Goal: Answer question/provide support: Share knowledge or assist other users

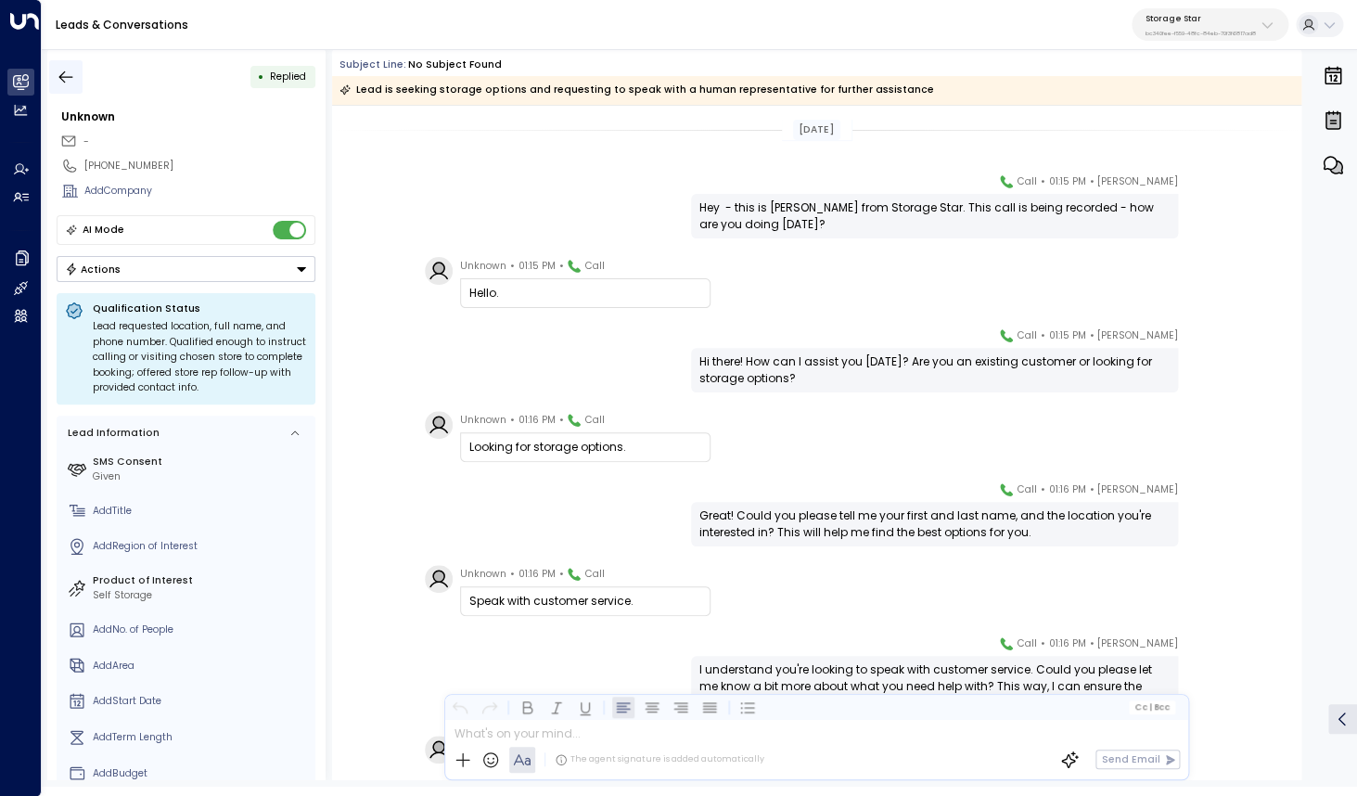
click at [63, 76] on icon "button" at bounding box center [66, 77] width 19 height 19
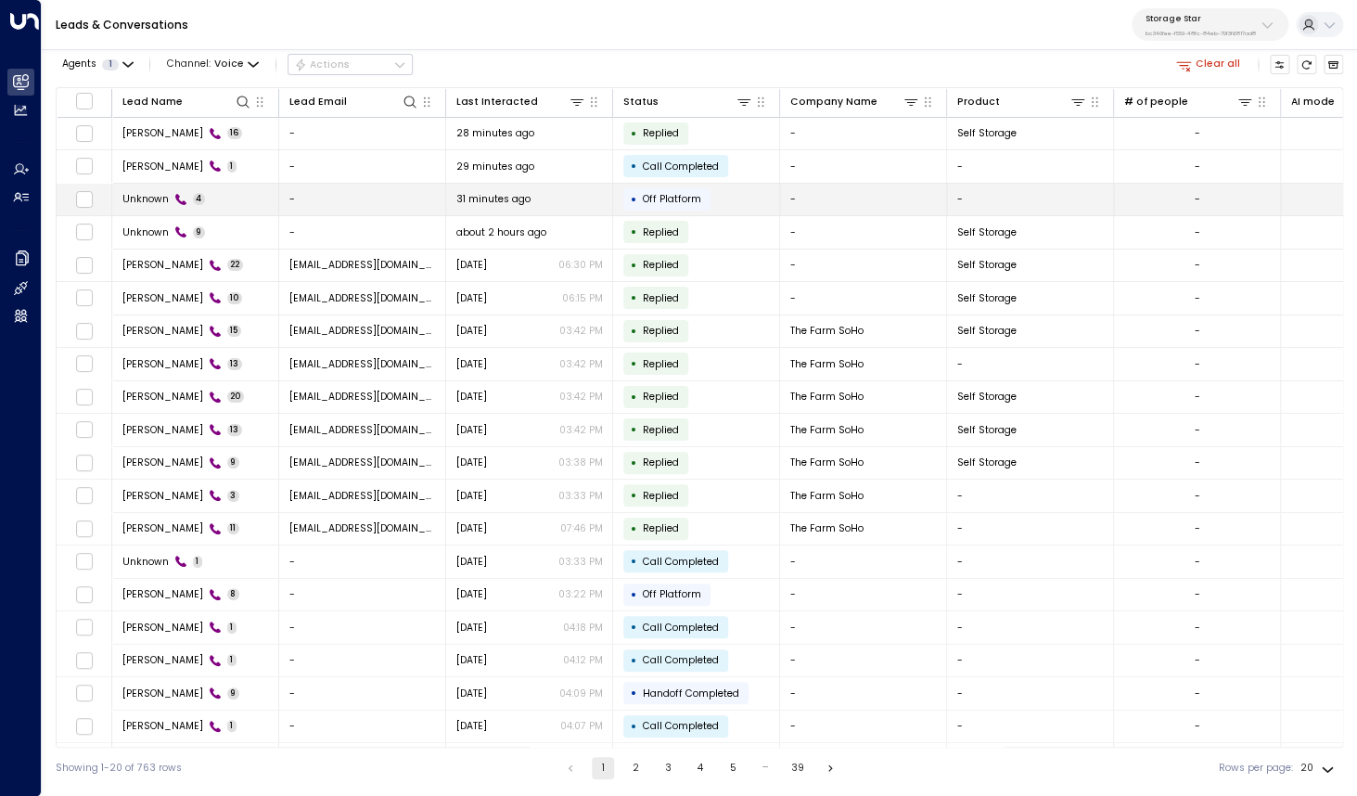
click at [133, 196] on span "Unknown" at bounding box center [145, 199] width 46 height 14
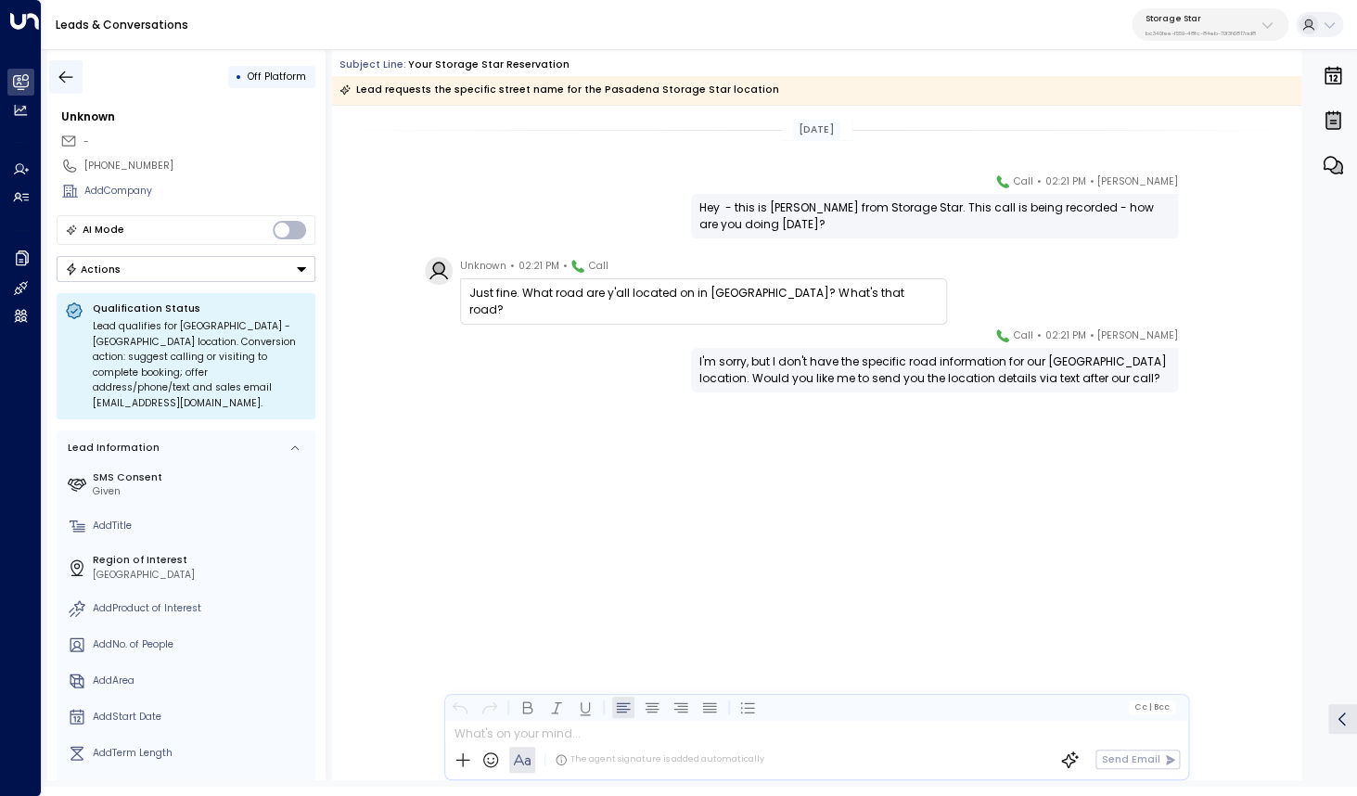
click at [64, 70] on icon "button" at bounding box center [66, 77] width 19 height 19
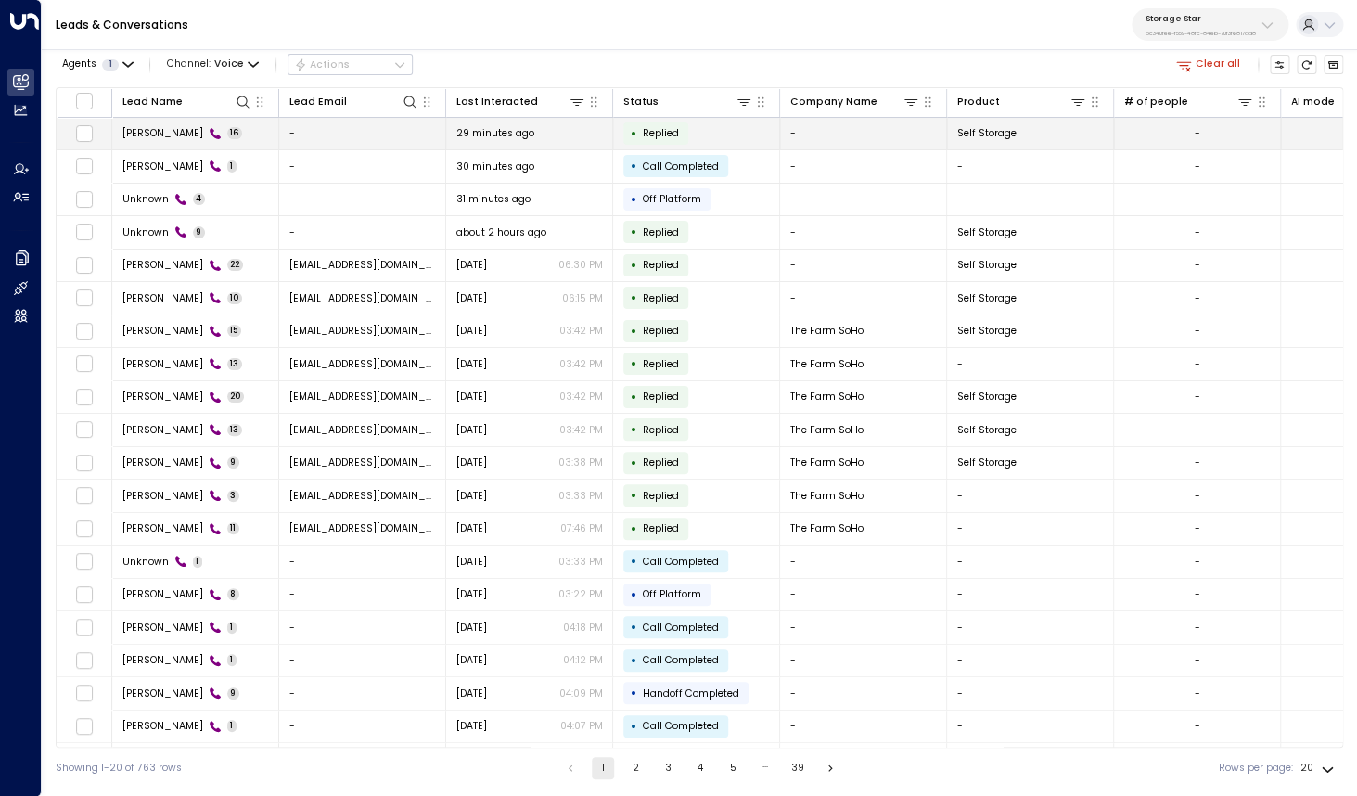
click at [143, 142] on td "Anna Gretz 16" at bounding box center [195, 134] width 167 height 32
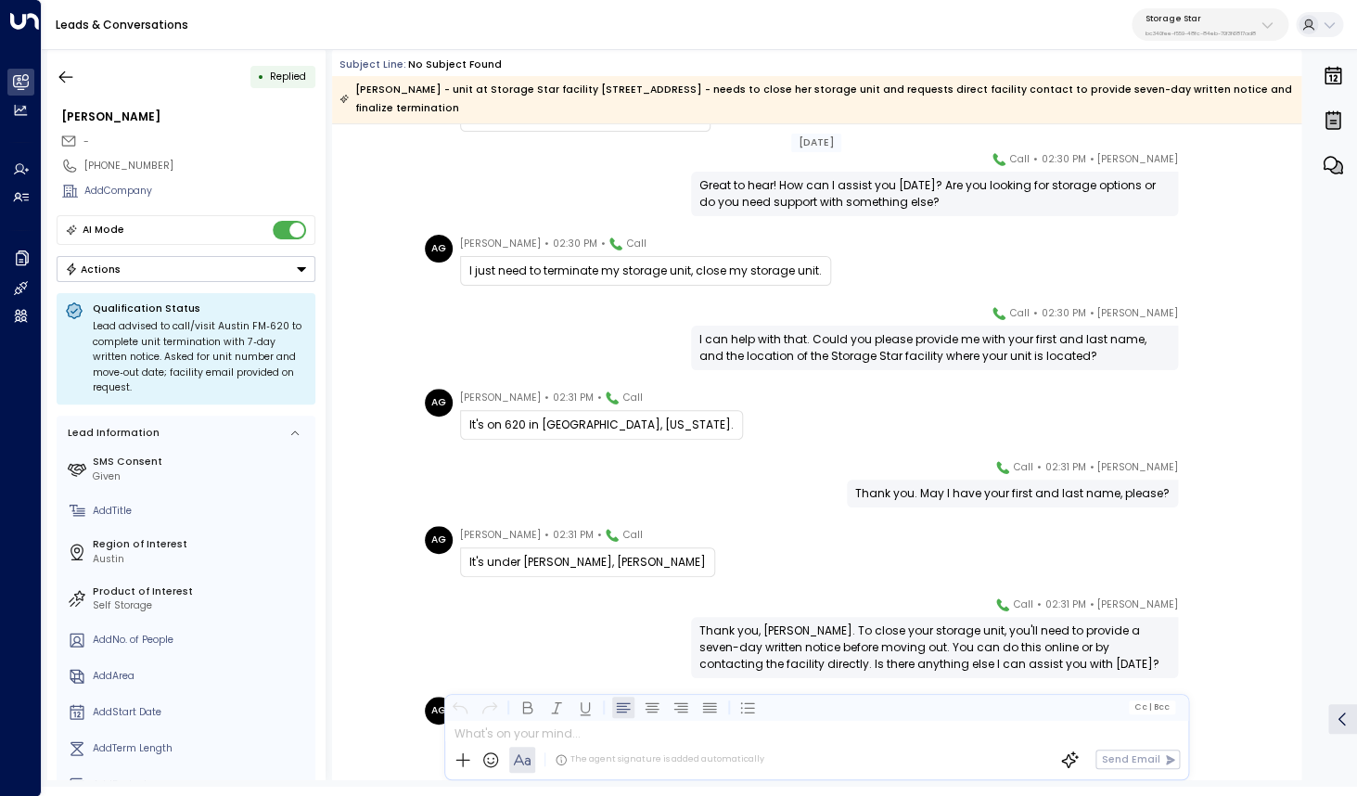
scroll to position [210, 0]
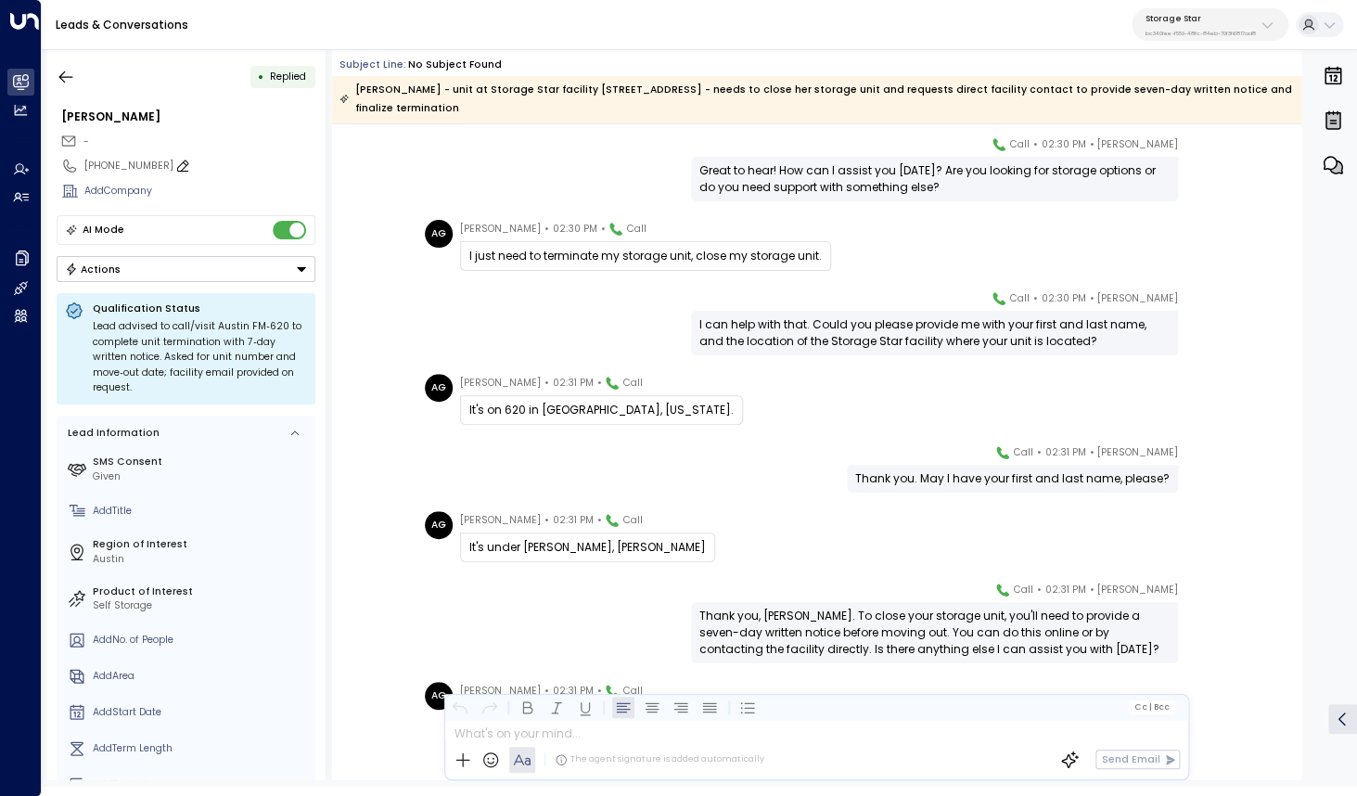
click at [124, 160] on div "[PHONE_NUMBER]" at bounding box center [199, 166] width 231 height 15
click at [124, 160] on input "**********" at bounding box center [197, 166] width 226 height 15
click at [150, 166] on input "**********" at bounding box center [197, 166] width 226 height 15
drag, startPoint x: 158, startPoint y: 166, endPoint x: 96, endPoint y: 169, distance: 62.2
click at [96, 169] on input "**********" at bounding box center [197, 166] width 226 height 15
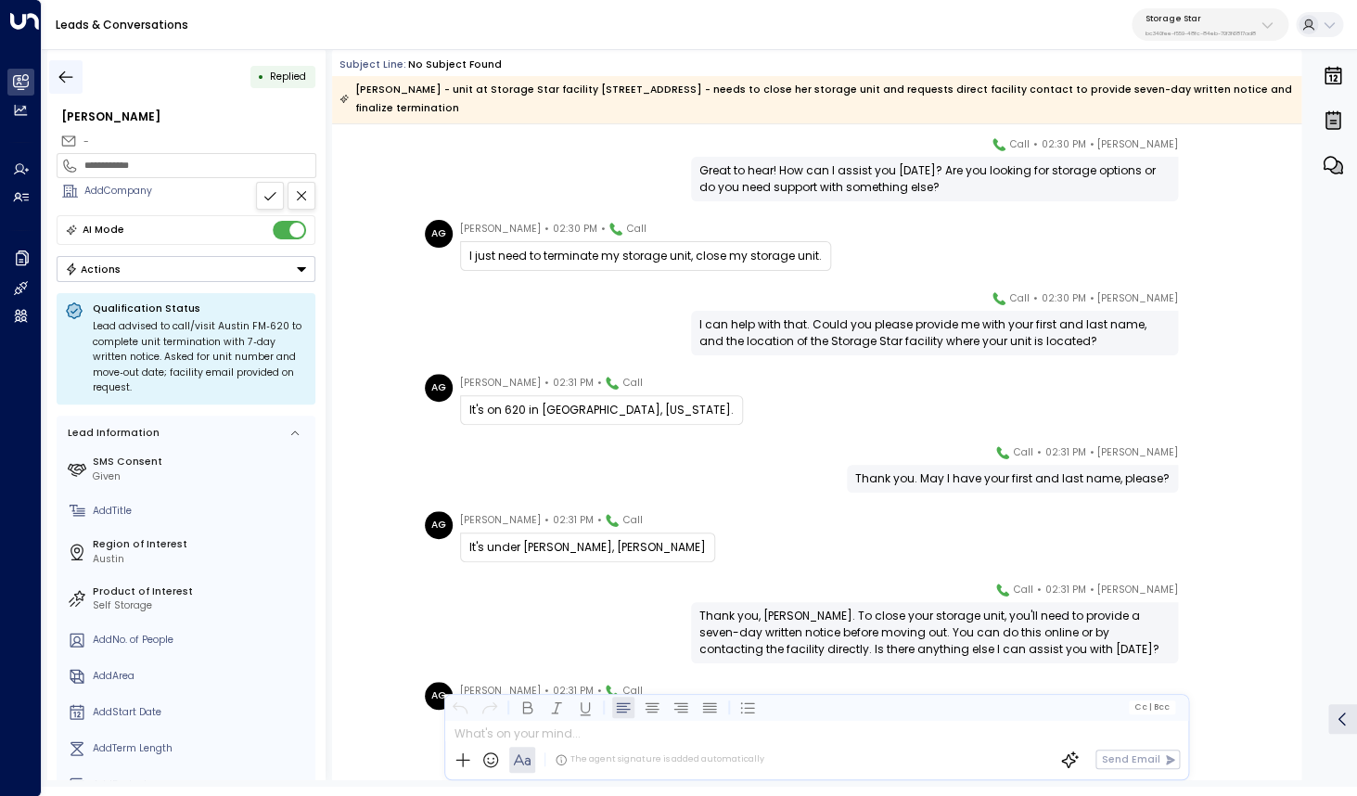
click at [65, 70] on icon "button" at bounding box center [66, 77] width 19 height 19
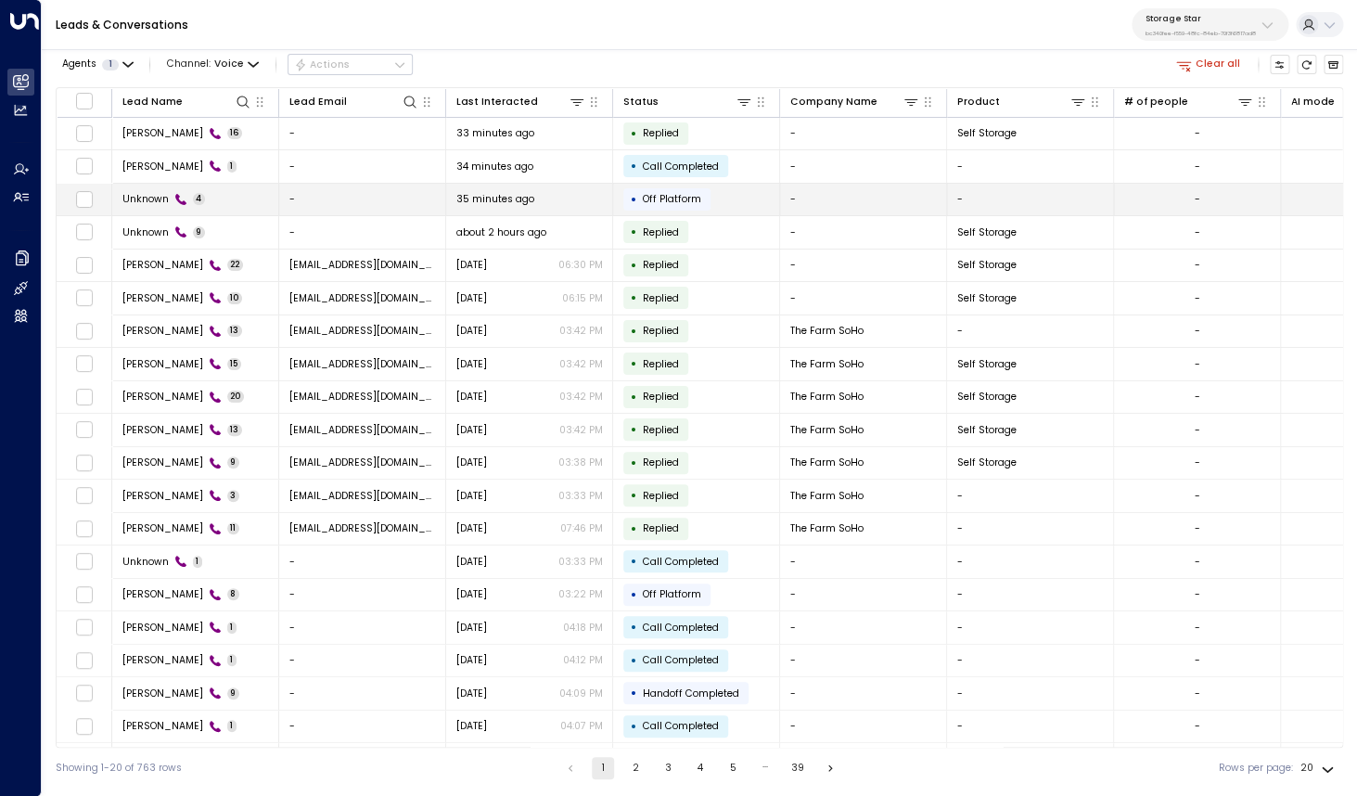
click at [161, 196] on span "Unknown" at bounding box center [145, 199] width 46 height 14
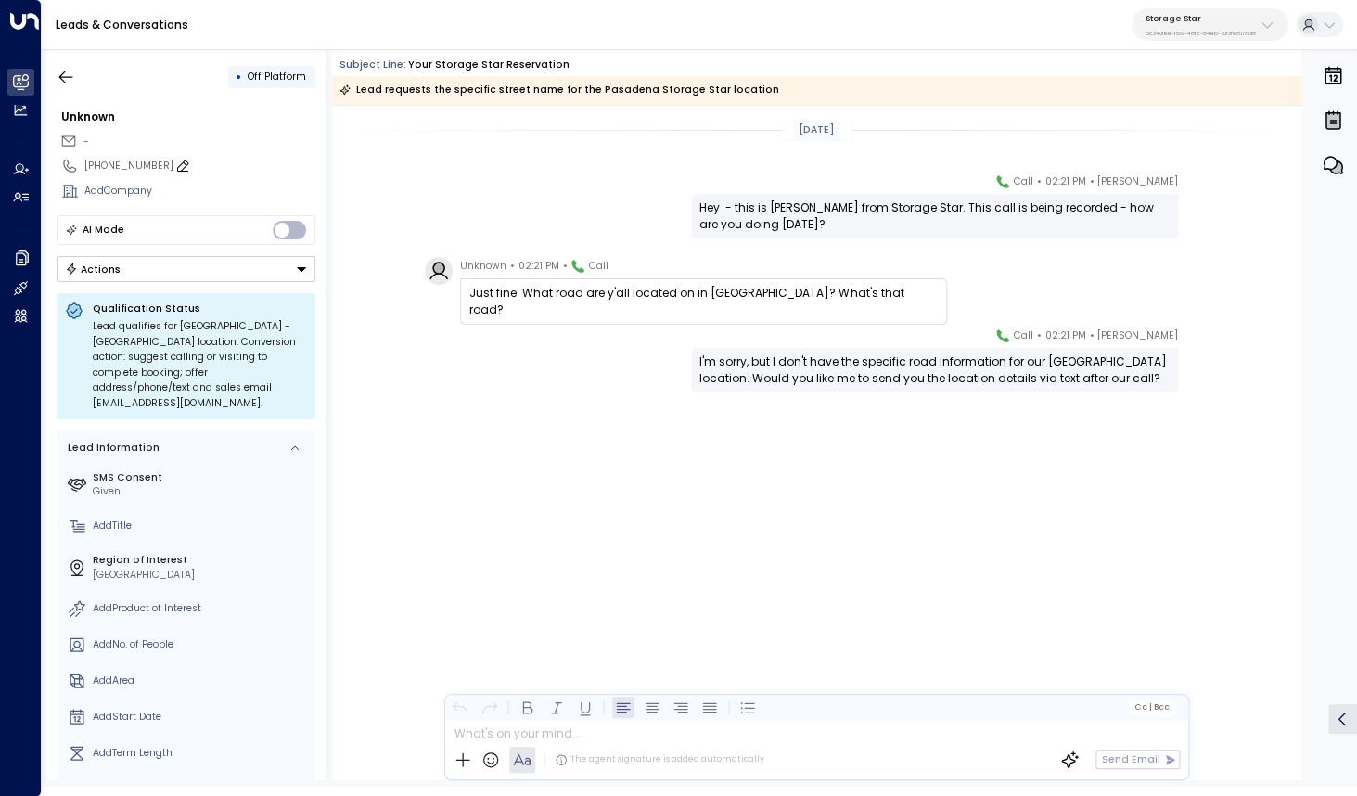
click at [109, 165] on div "+19793306160" at bounding box center [199, 166] width 231 height 15
drag, startPoint x: 96, startPoint y: 168, endPoint x: 202, endPoint y: 171, distance: 106.7
click at [202, 171] on input "**********" at bounding box center [197, 166] width 226 height 15
click at [76, 75] on button "button" at bounding box center [65, 76] width 33 height 33
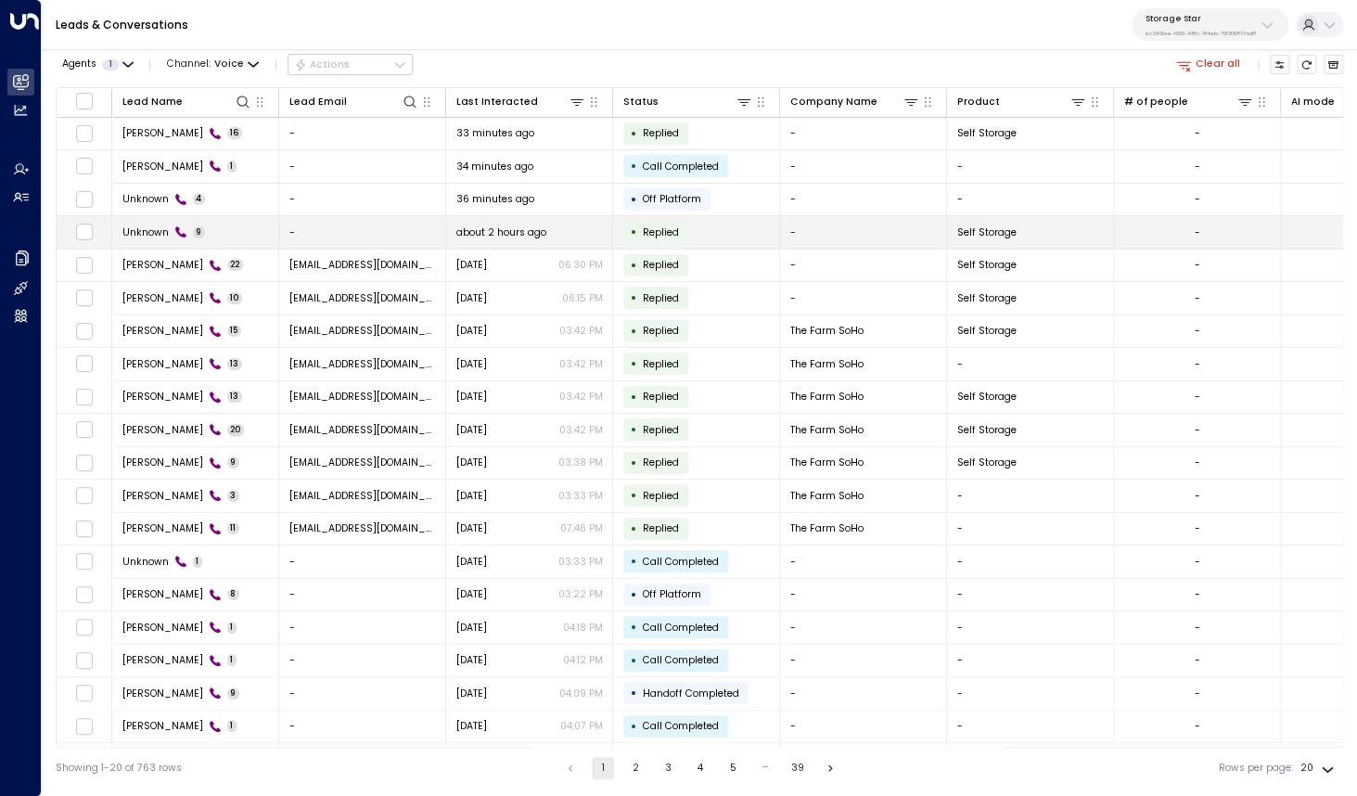
click at [159, 230] on span "Unknown" at bounding box center [145, 232] width 46 height 14
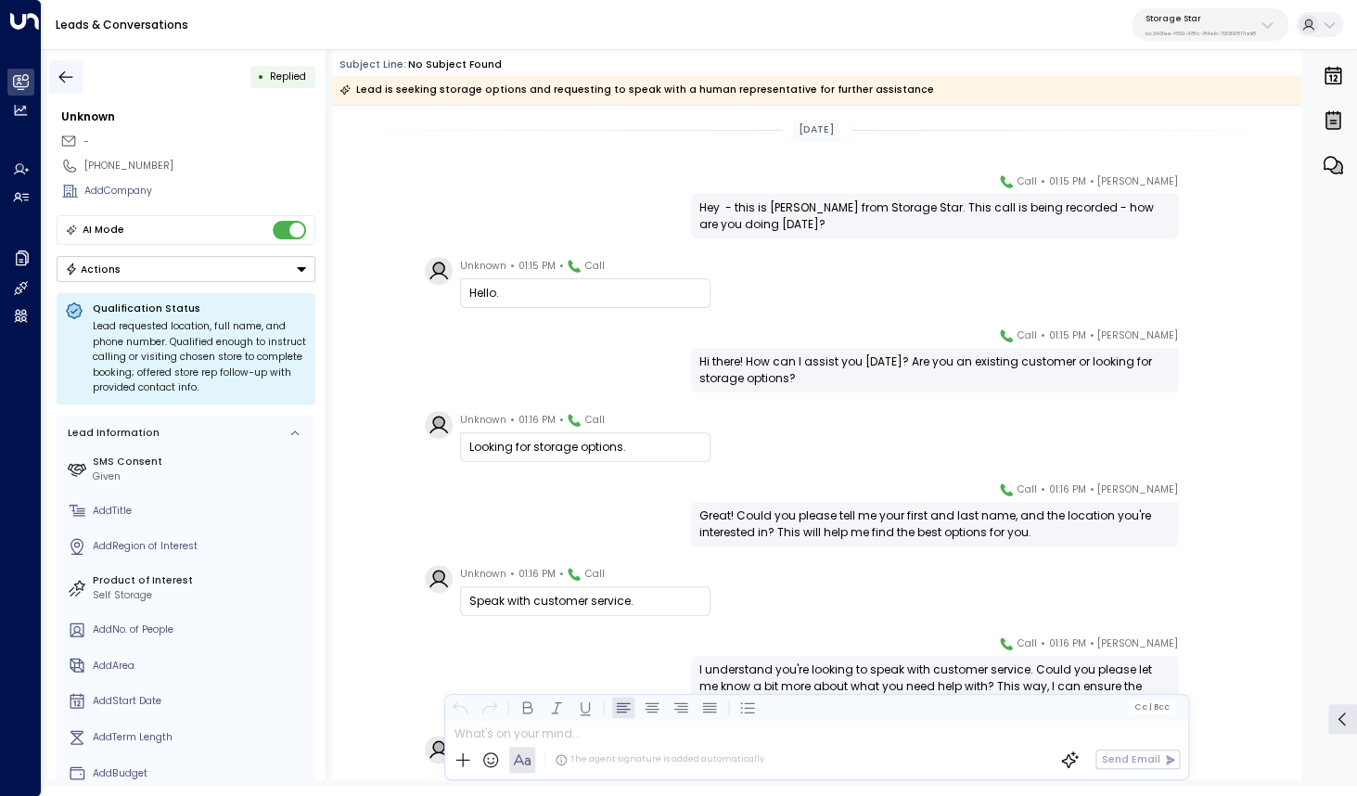
click at [73, 80] on icon "button" at bounding box center [66, 77] width 19 height 19
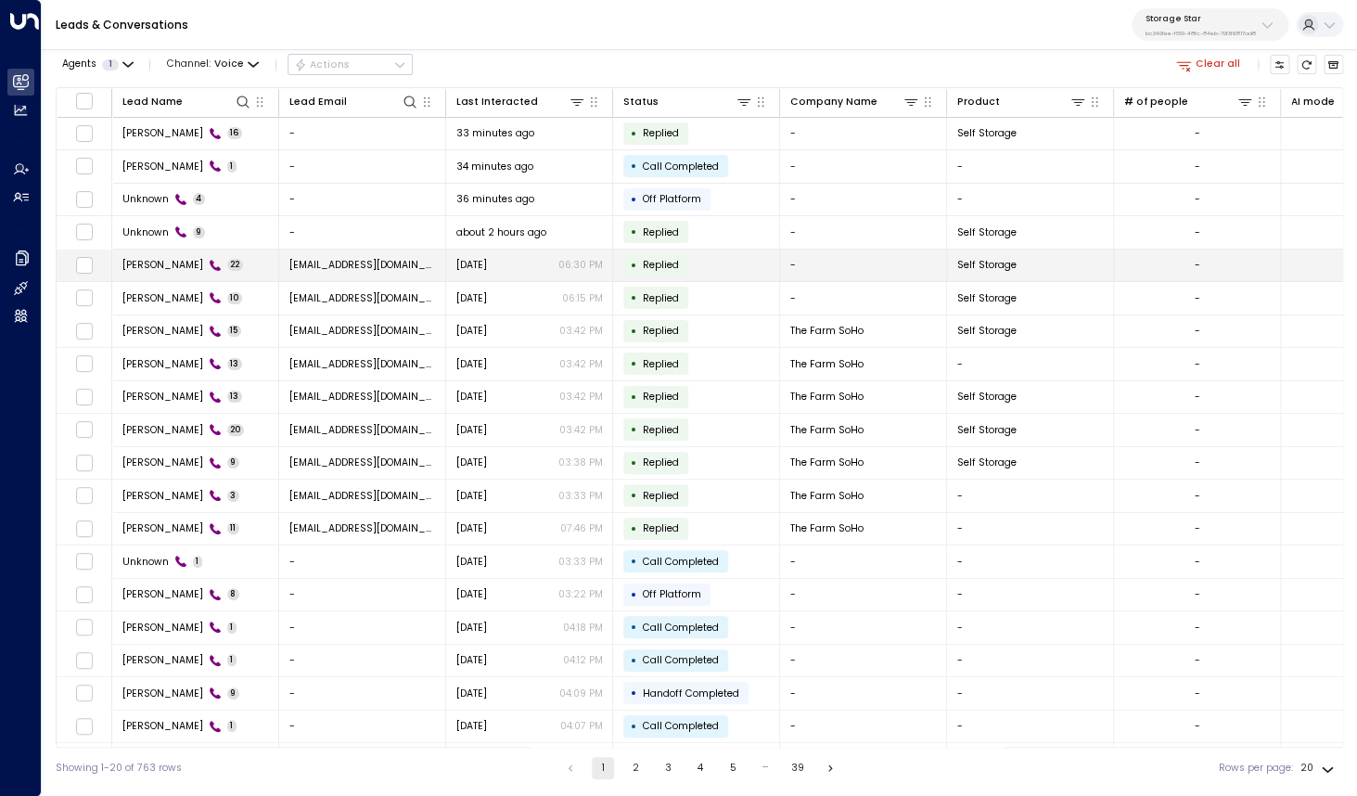
click at [175, 266] on span "Michelle Brown" at bounding box center [162, 265] width 81 height 14
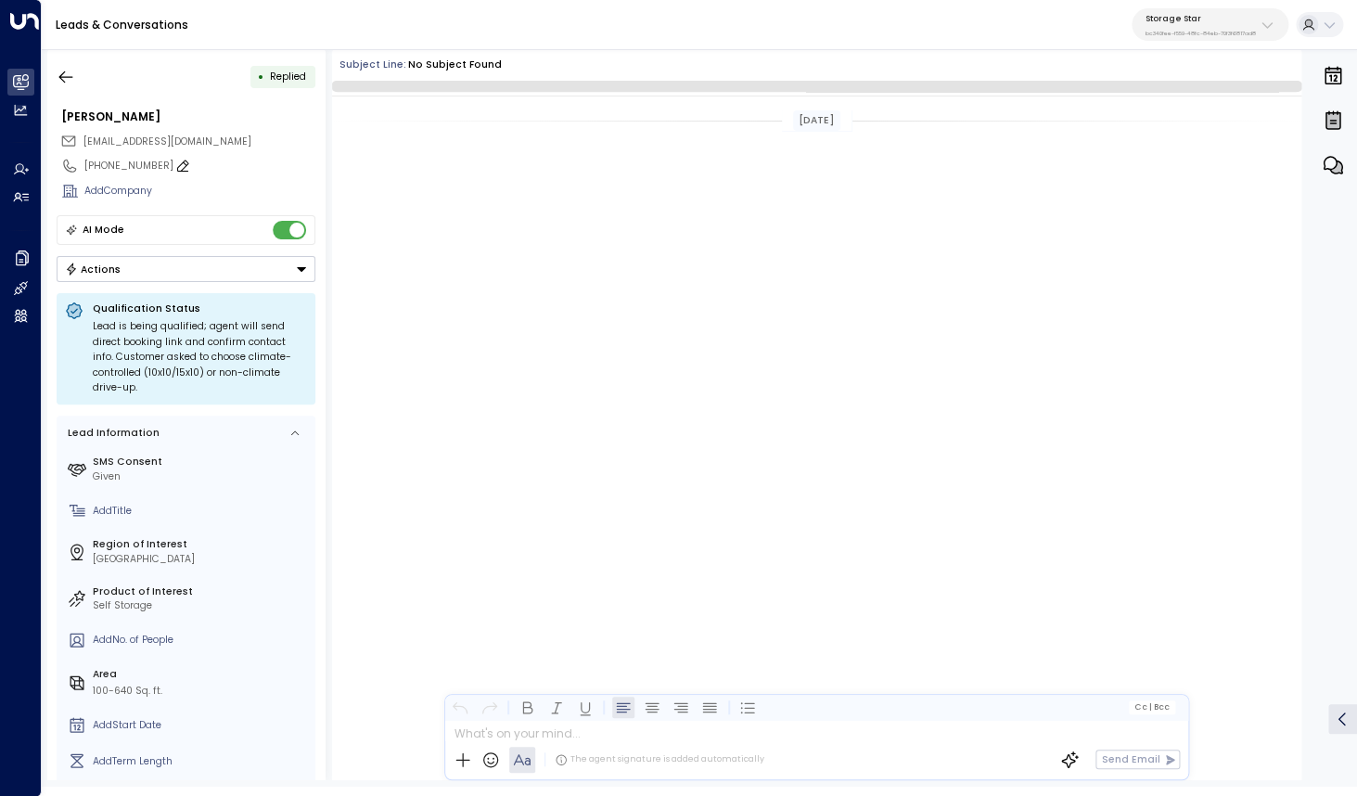
scroll to position [2985, 0]
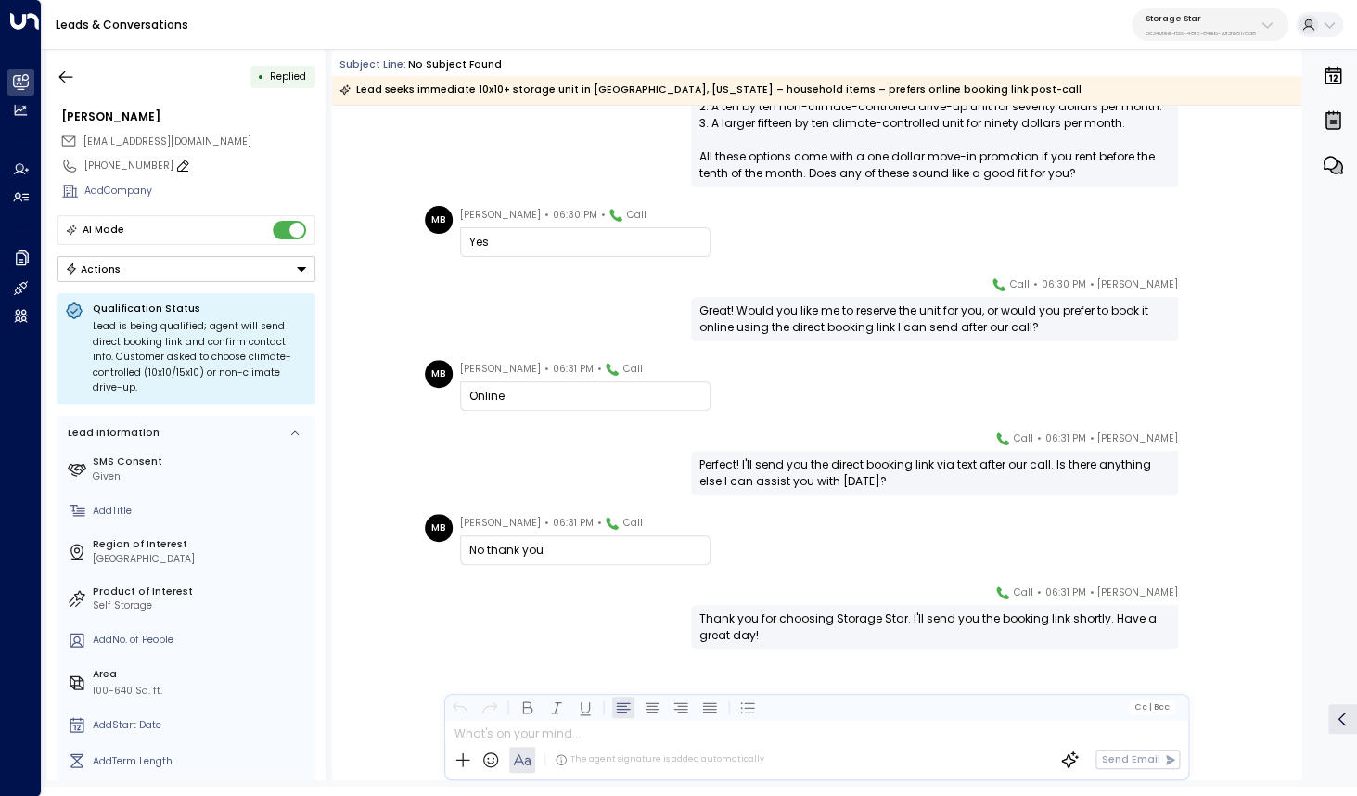
click at [104, 166] on div "+16232122572" at bounding box center [199, 166] width 231 height 15
drag, startPoint x: 96, startPoint y: 168, endPoint x: 200, endPoint y: 170, distance: 104.8
click at [200, 170] on input "**********" at bounding box center [197, 166] width 226 height 15
click at [67, 83] on icon "button" at bounding box center [66, 77] width 19 height 19
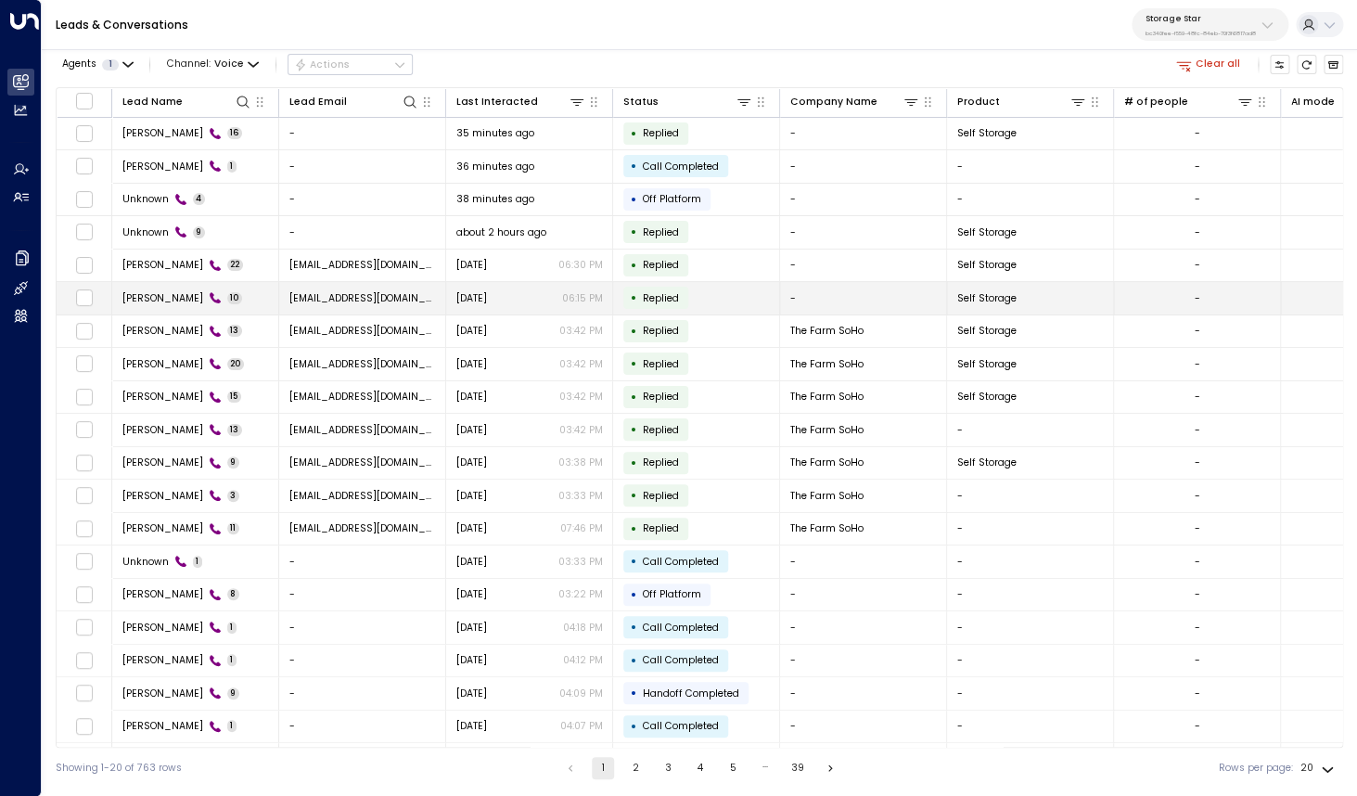
click at [141, 301] on span "Joseph Parker" at bounding box center [162, 298] width 81 height 14
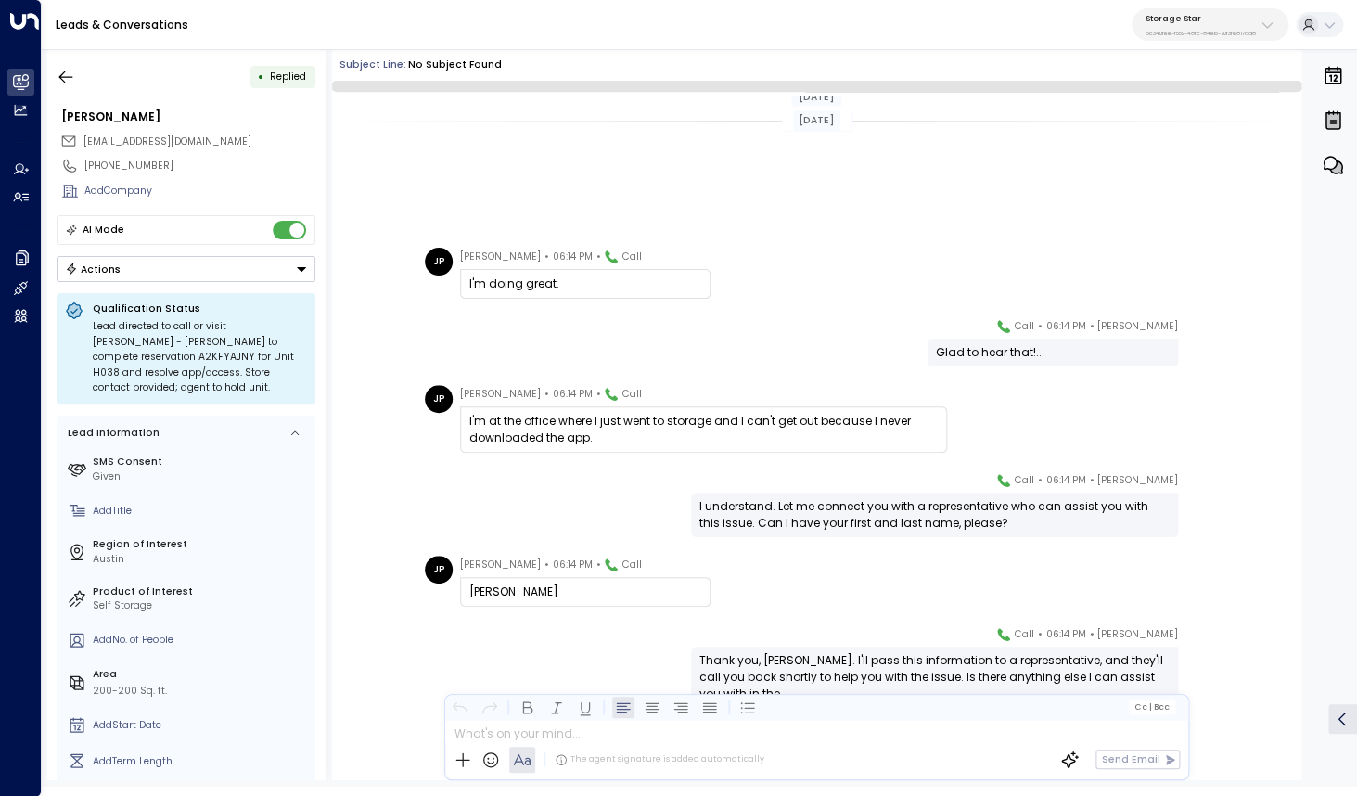
scroll to position [275, 0]
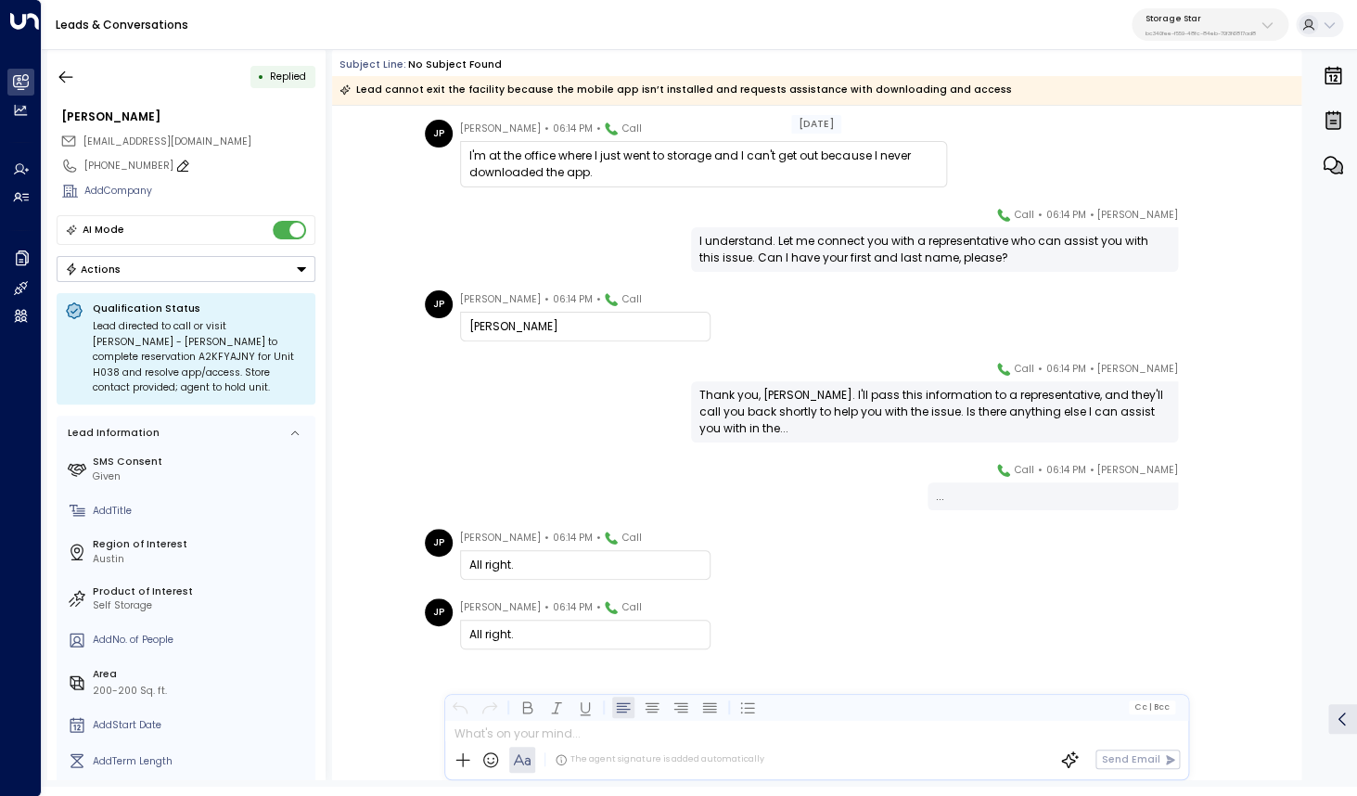
click at [122, 172] on div "+15046449659" at bounding box center [199, 166] width 231 height 15
drag, startPoint x: 94, startPoint y: 167, endPoint x: 210, endPoint y: 167, distance: 116.0
click at [210, 167] on input "**********" at bounding box center [197, 166] width 226 height 15
click at [63, 71] on icon "button" at bounding box center [66, 77] width 19 height 19
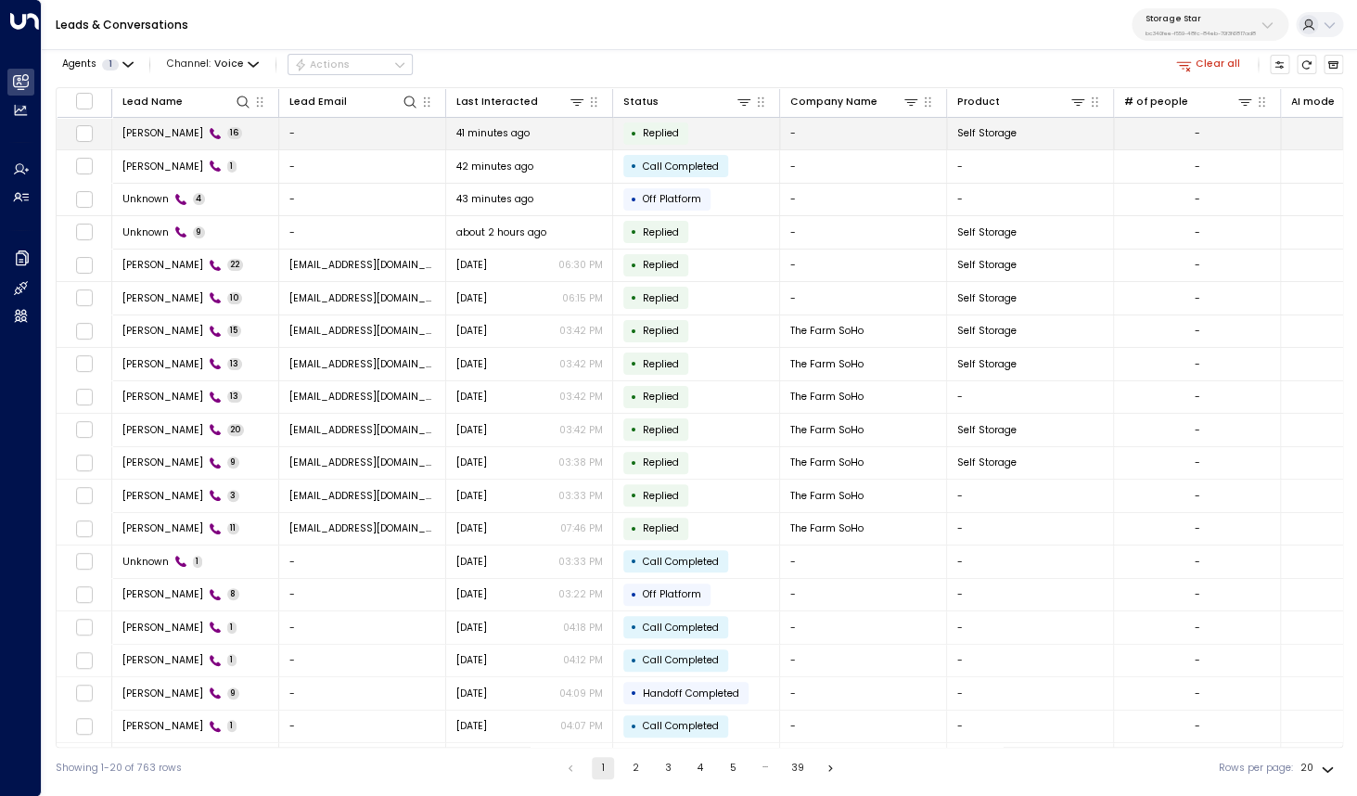
click at [149, 141] on td "Anna Gretz 16" at bounding box center [195, 134] width 167 height 32
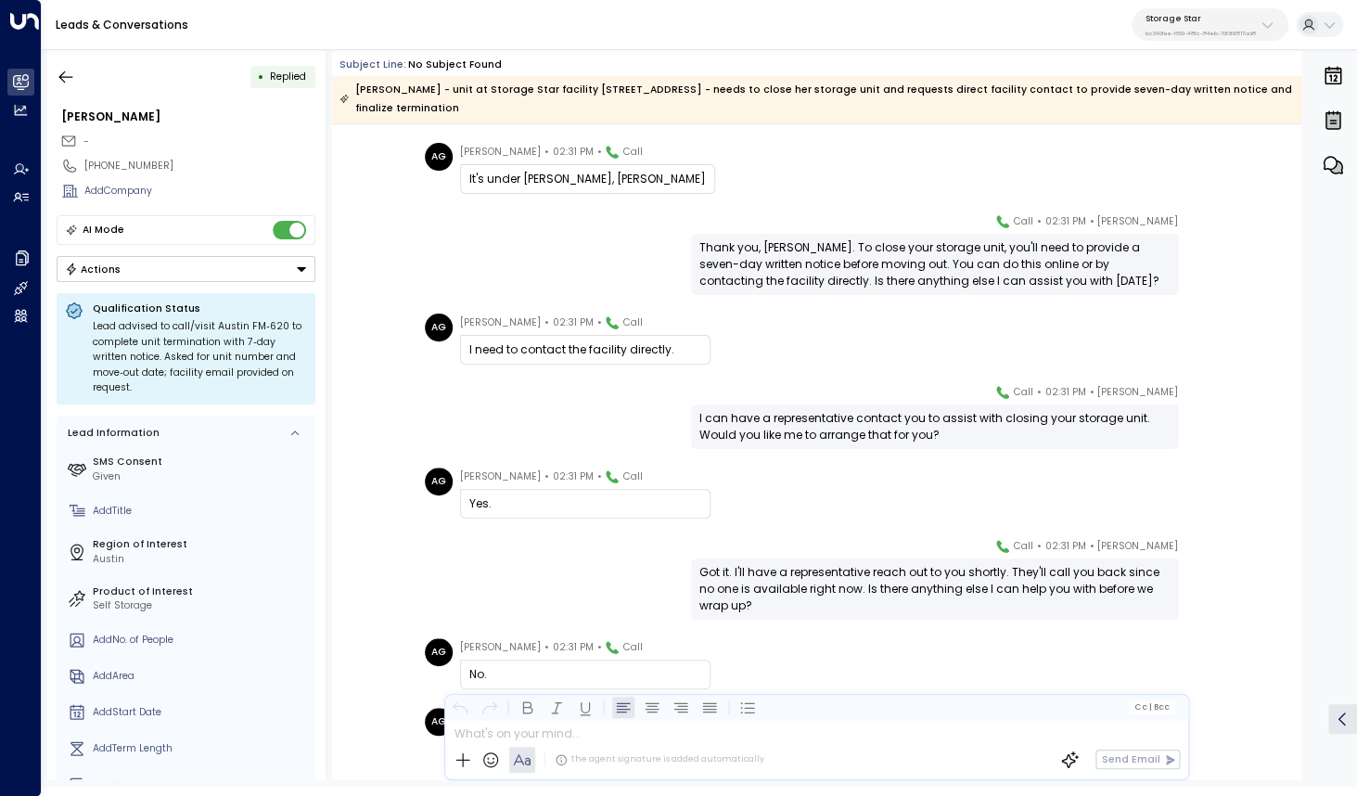
scroll to position [646, 0]
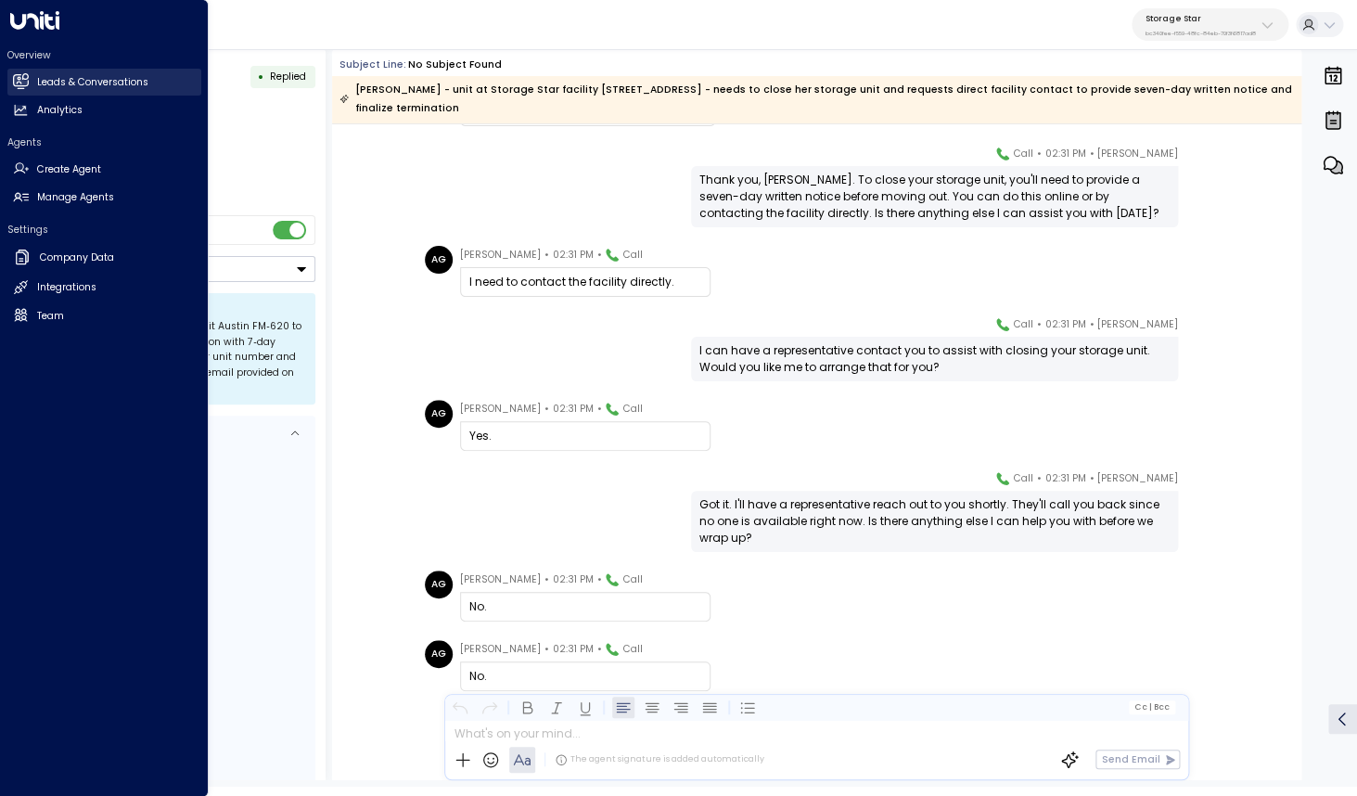
click at [24, 79] on icon at bounding box center [21, 81] width 16 height 16
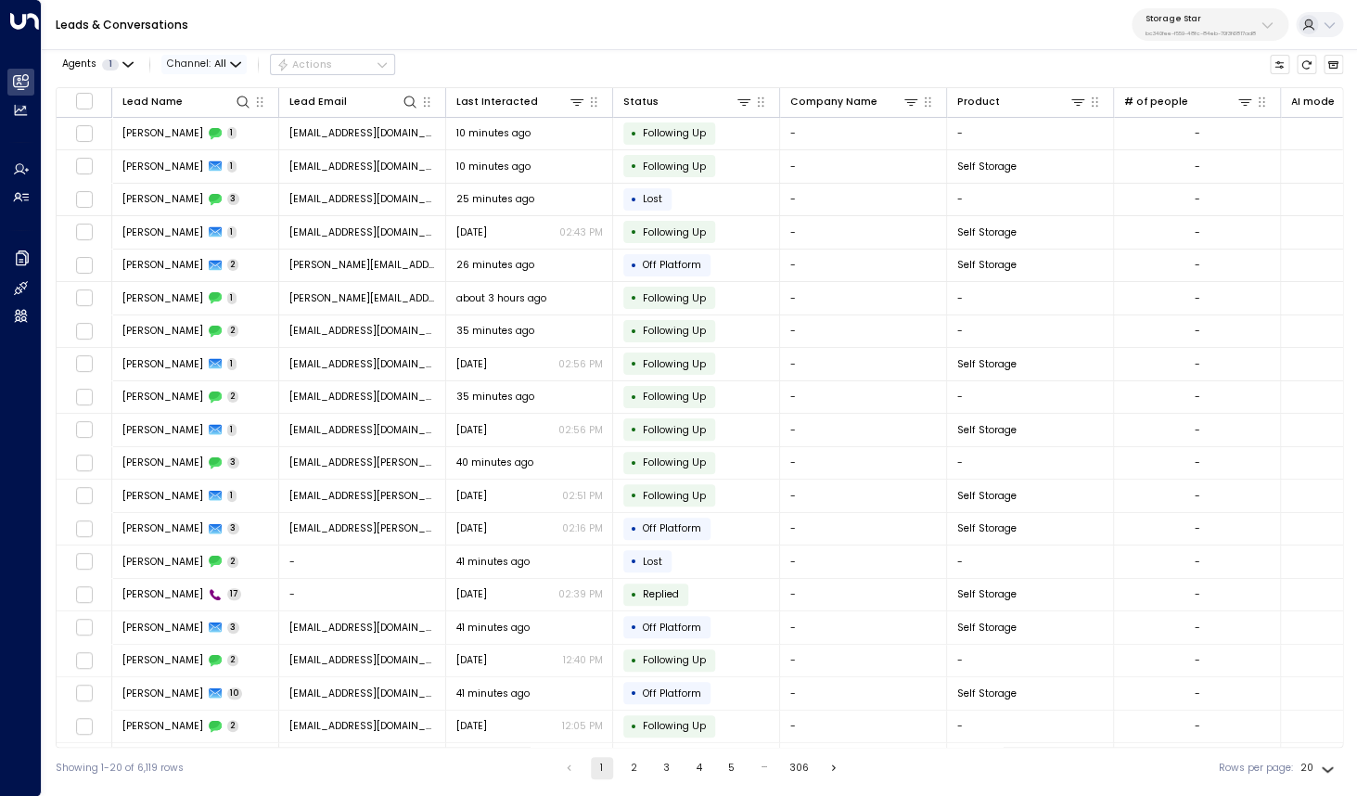
click at [204, 70] on span "Channel: All" at bounding box center [203, 64] width 85 height 19
click at [204, 190] on span "Voice" at bounding box center [197, 196] width 30 height 15
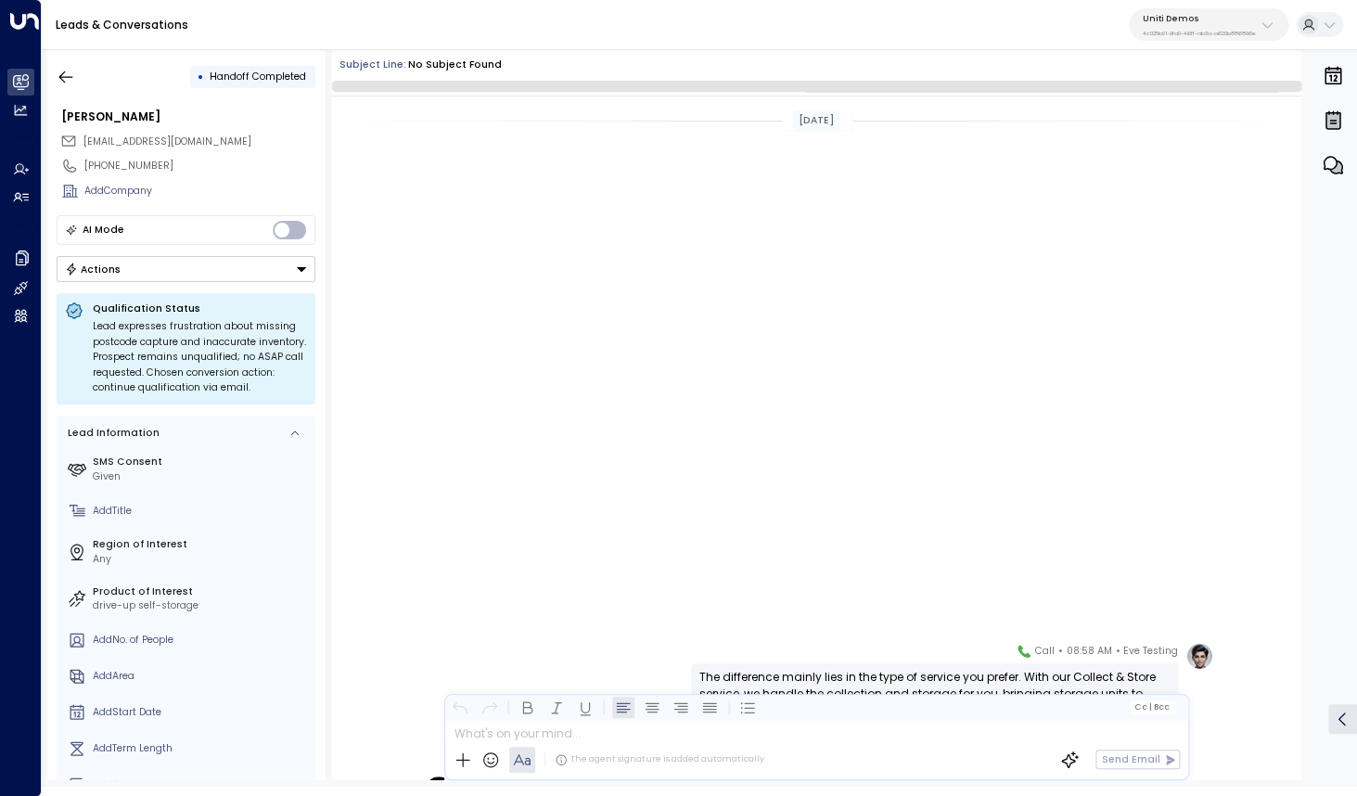
scroll to position [731, 0]
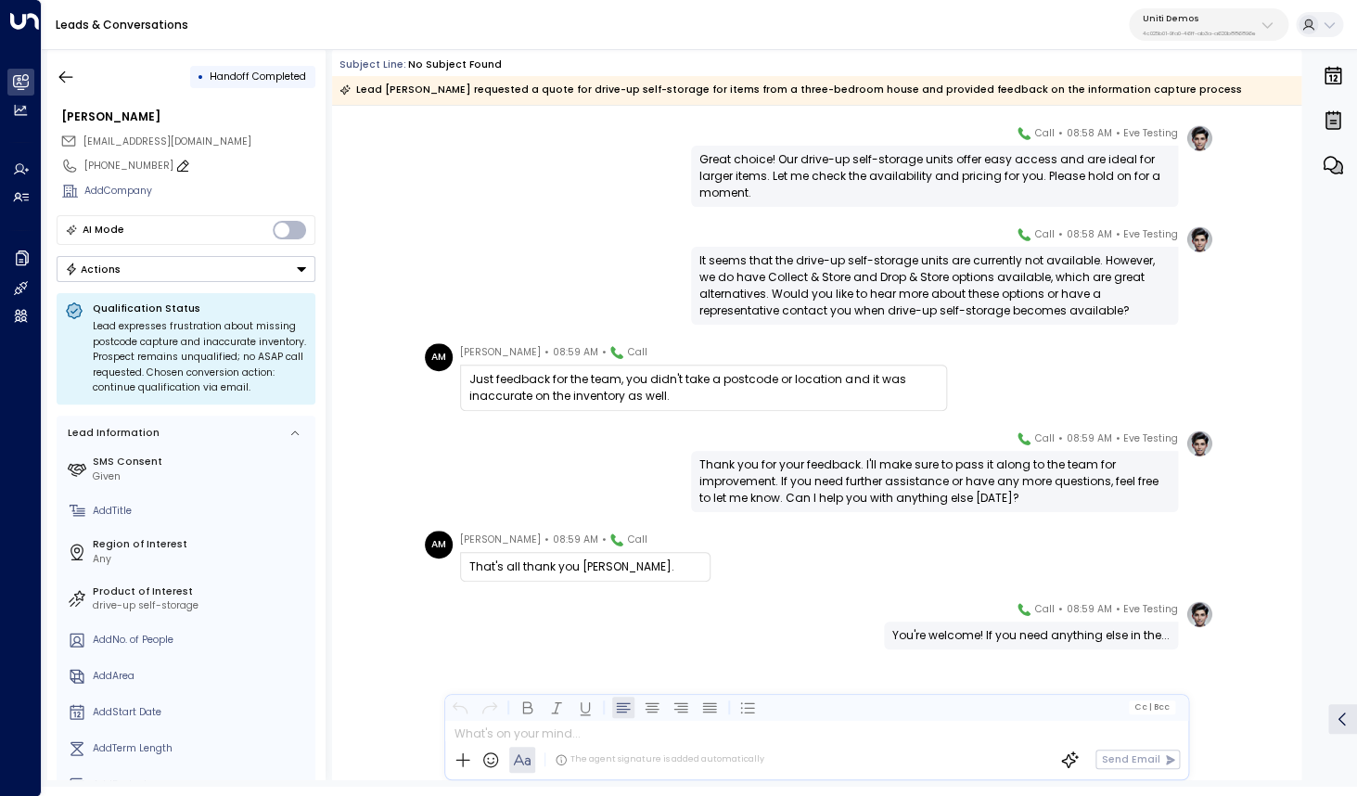
click at [129, 173] on div "[PHONE_NUMBER]" at bounding box center [199, 166] width 231 height 15
click at [129, 173] on input "**********" at bounding box center [197, 166] width 226 height 15
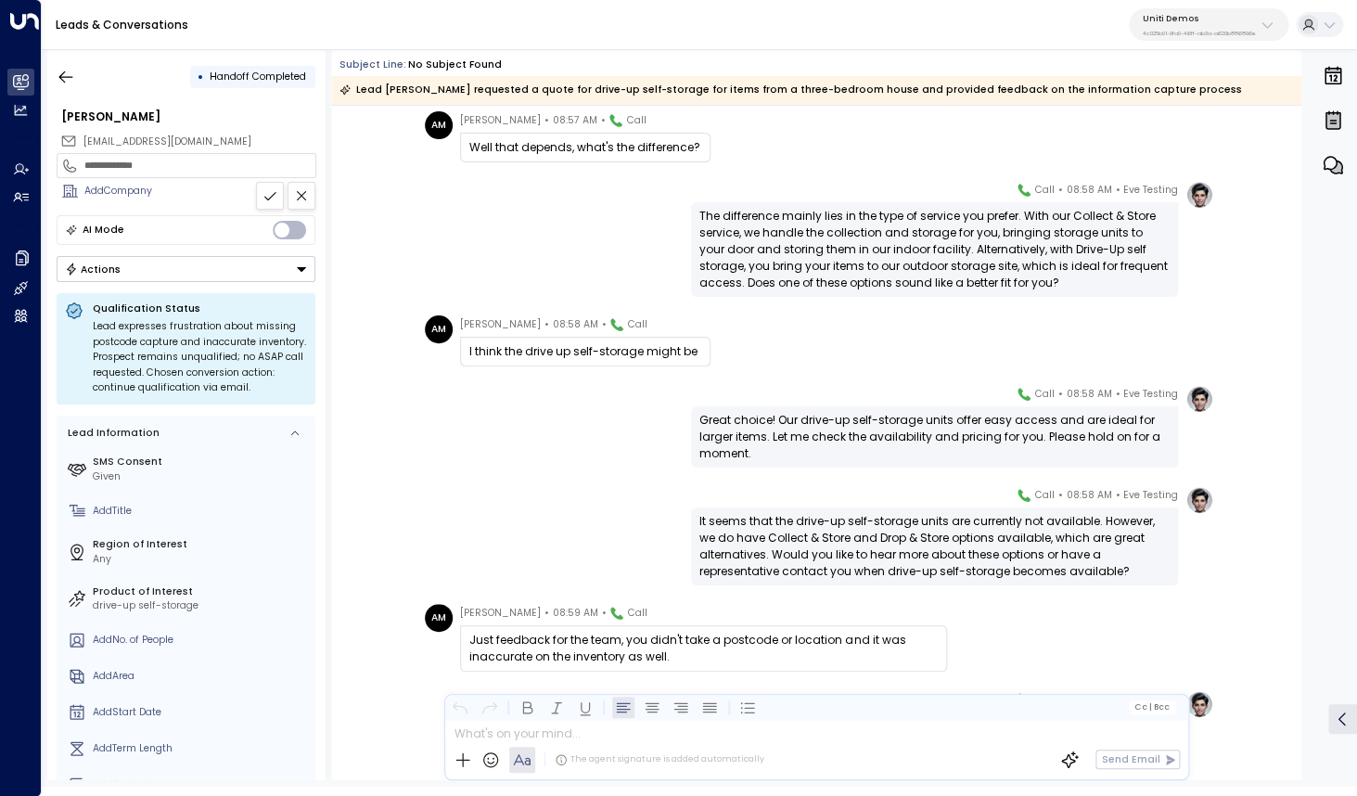
scroll to position [456, 0]
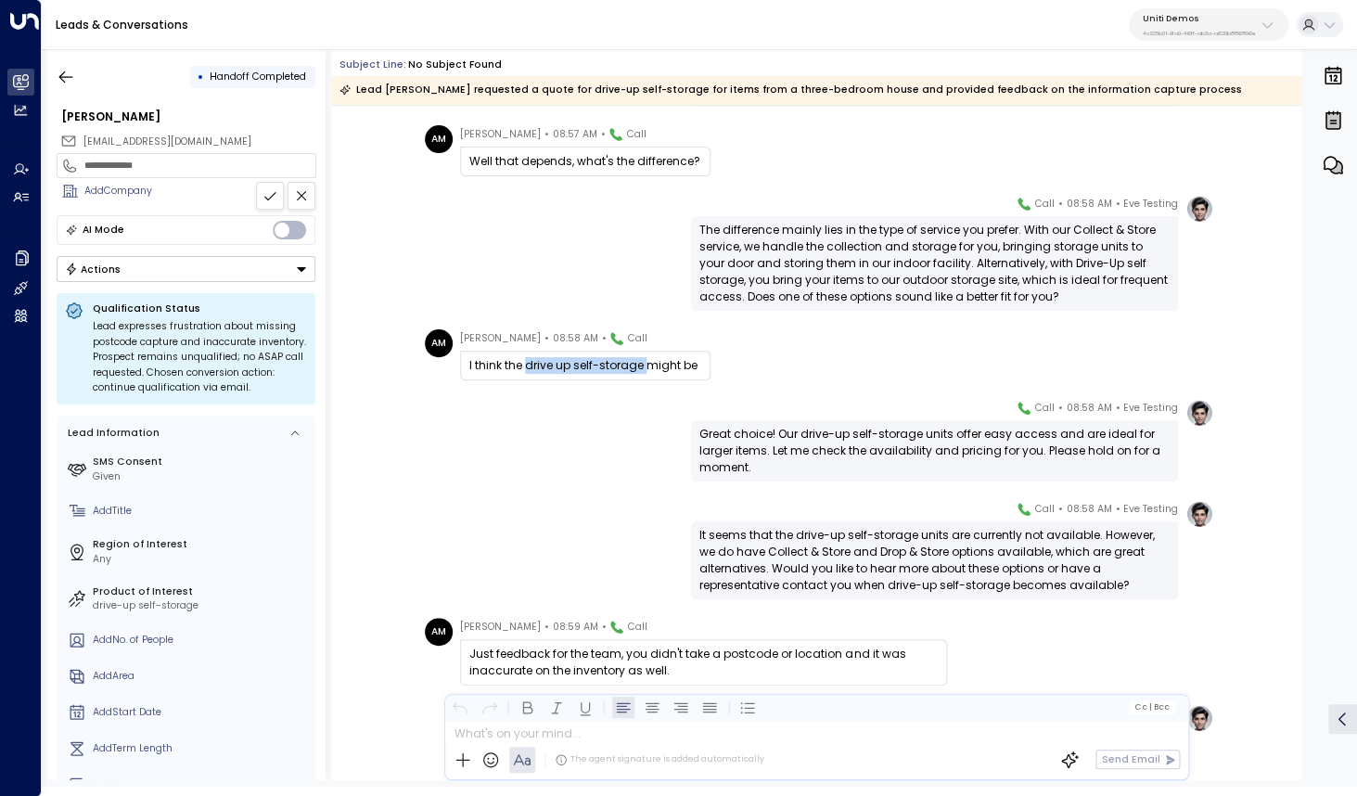
drag, startPoint x: 526, startPoint y: 369, endPoint x: 646, endPoint y: 369, distance: 119.7
click at [646, 369] on div "I think the drive up self-storage might be" at bounding box center [585, 365] width 232 height 17
copy div "drive up self-storage"
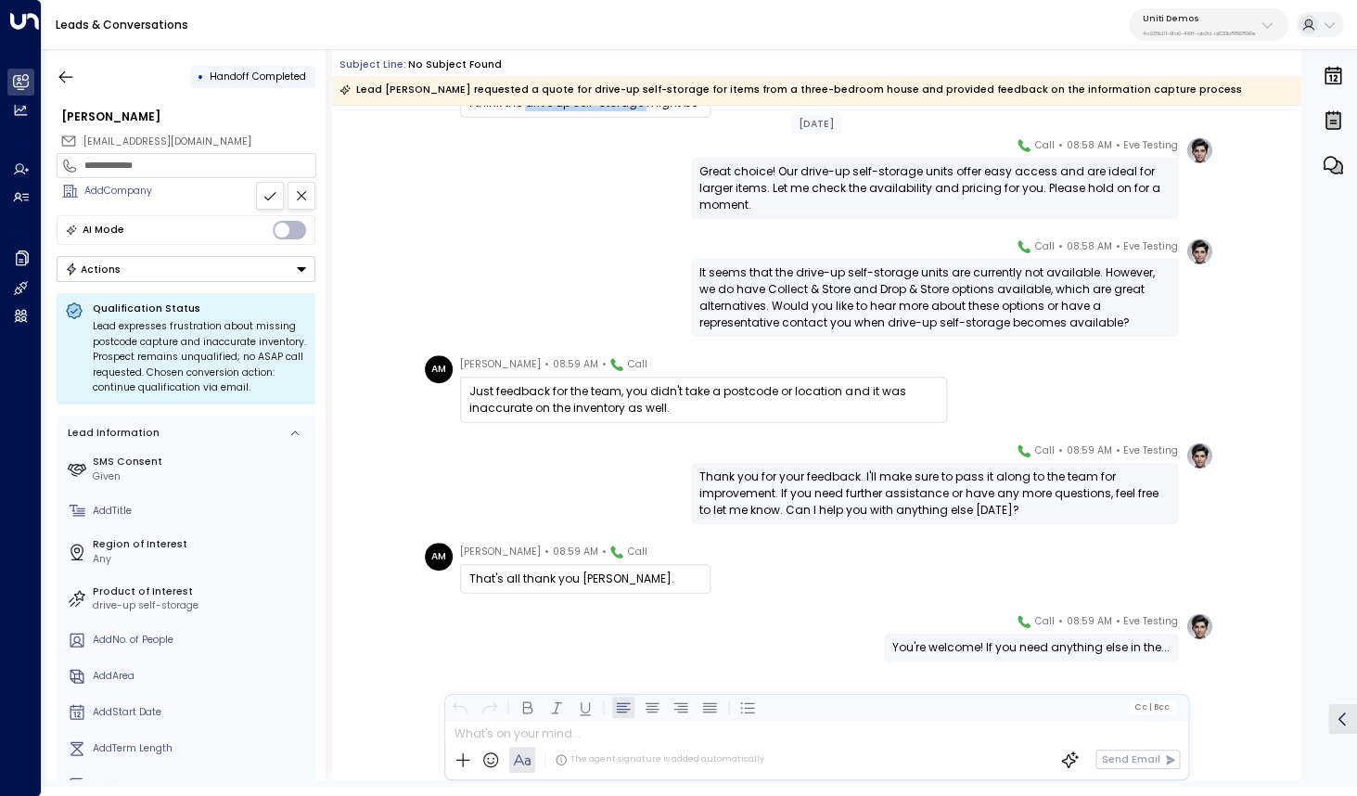
scroll to position [740, 0]
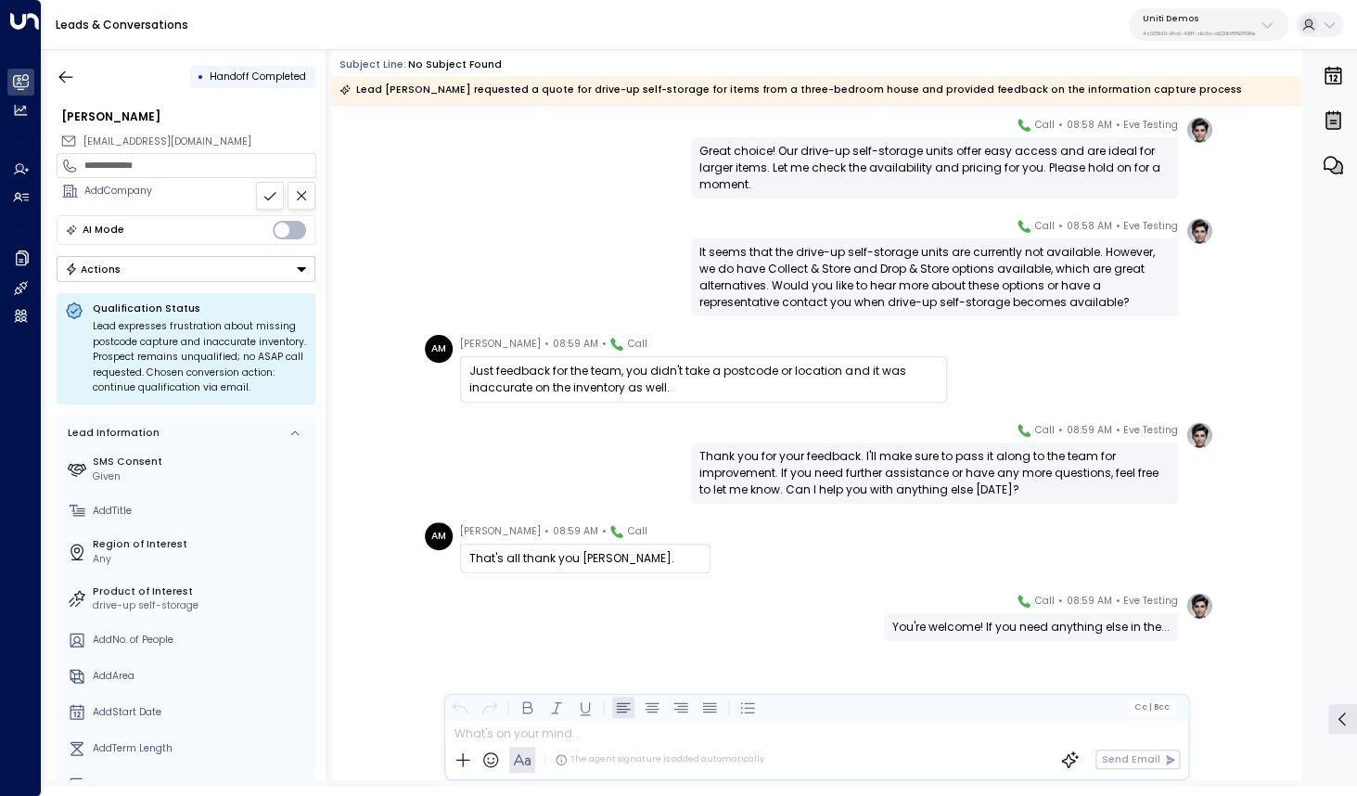
click at [162, 162] on input "**********" at bounding box center [197, 166] width 226 height 15
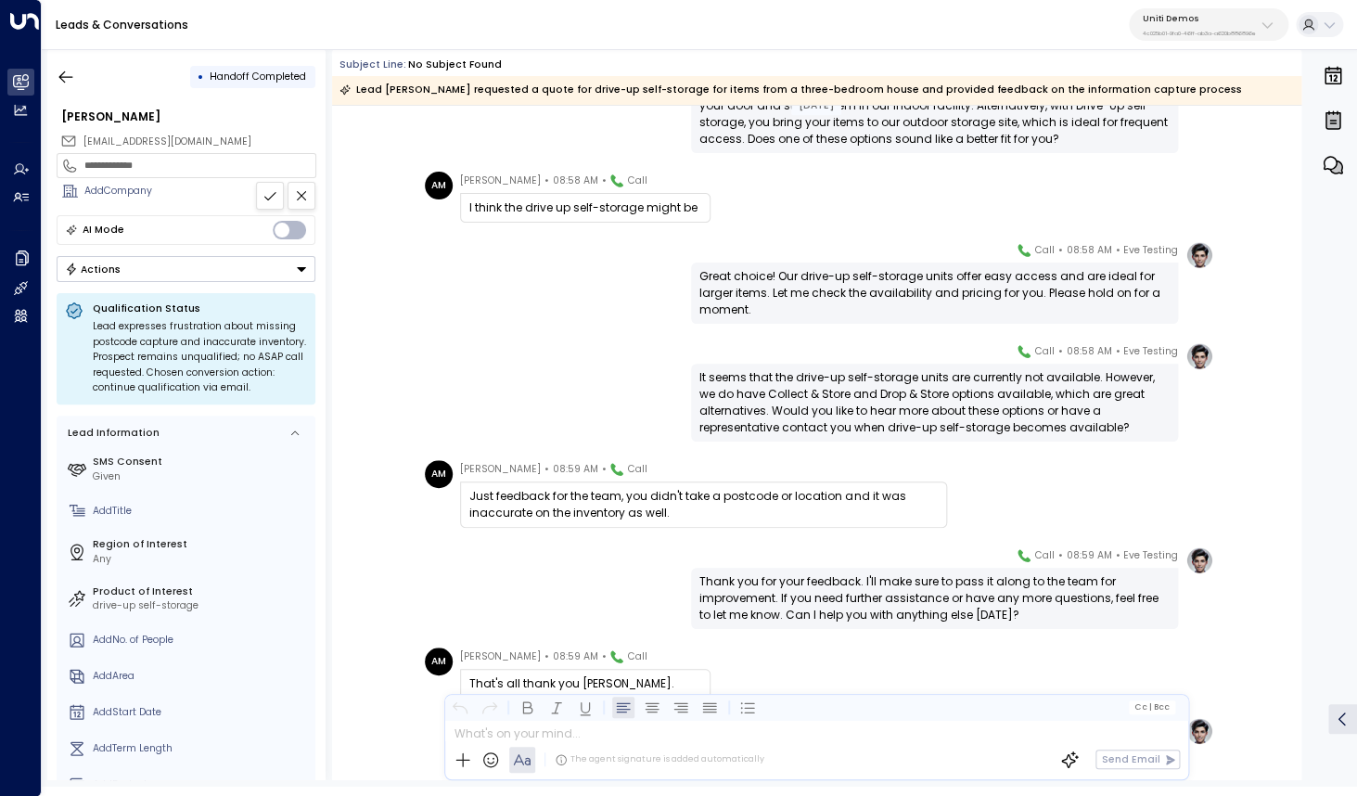
scroll to position [611, 0]
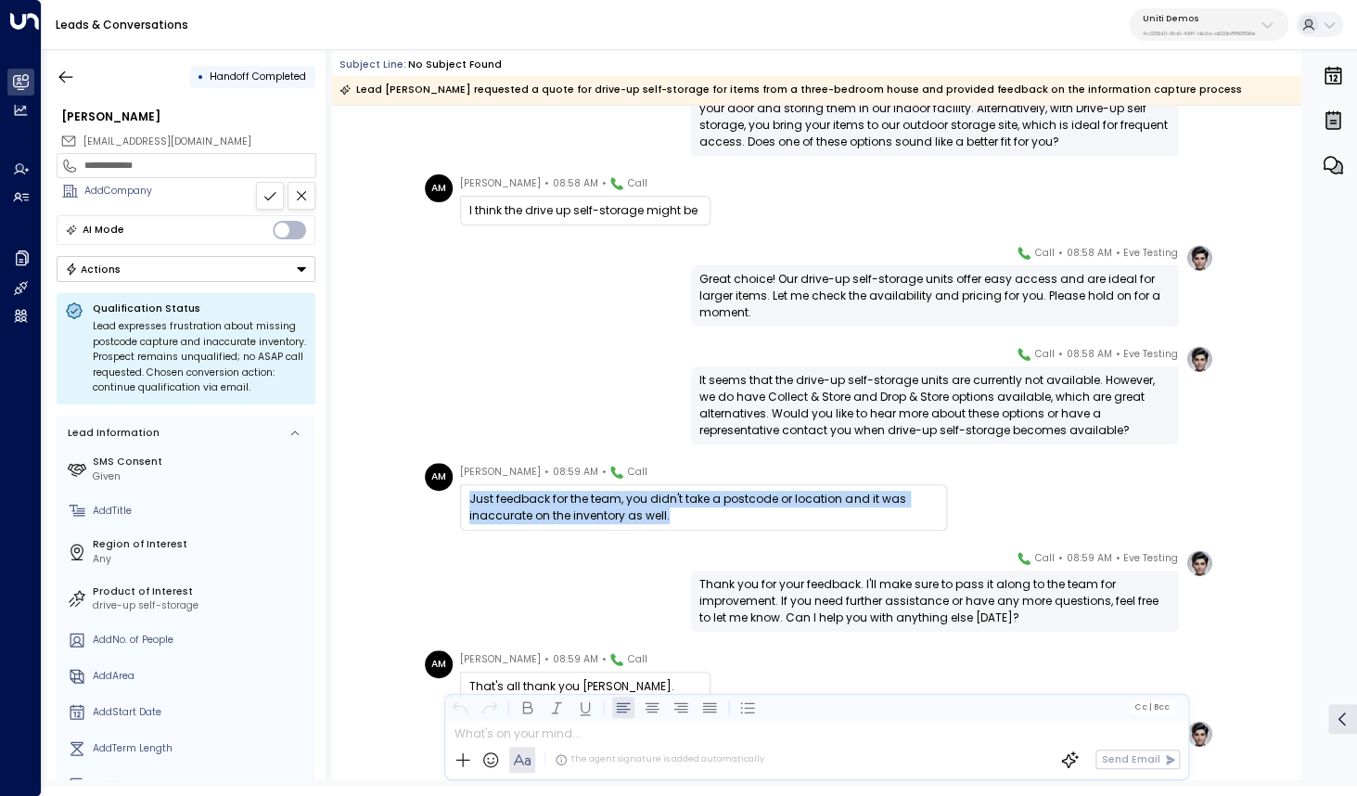
drag, startPoint x: 470, startPoint y: 504, endPoint x: 689, endPoint y: 524, distance: 219.9
click at [689, 524] on div "Just feedback for the team, you didn't take a postcode or location and it was i…" at bounding box center [703, 507] width 468 height 33
copy div "Just feedback for the team, you didn't take a postcode or location and it was i…"
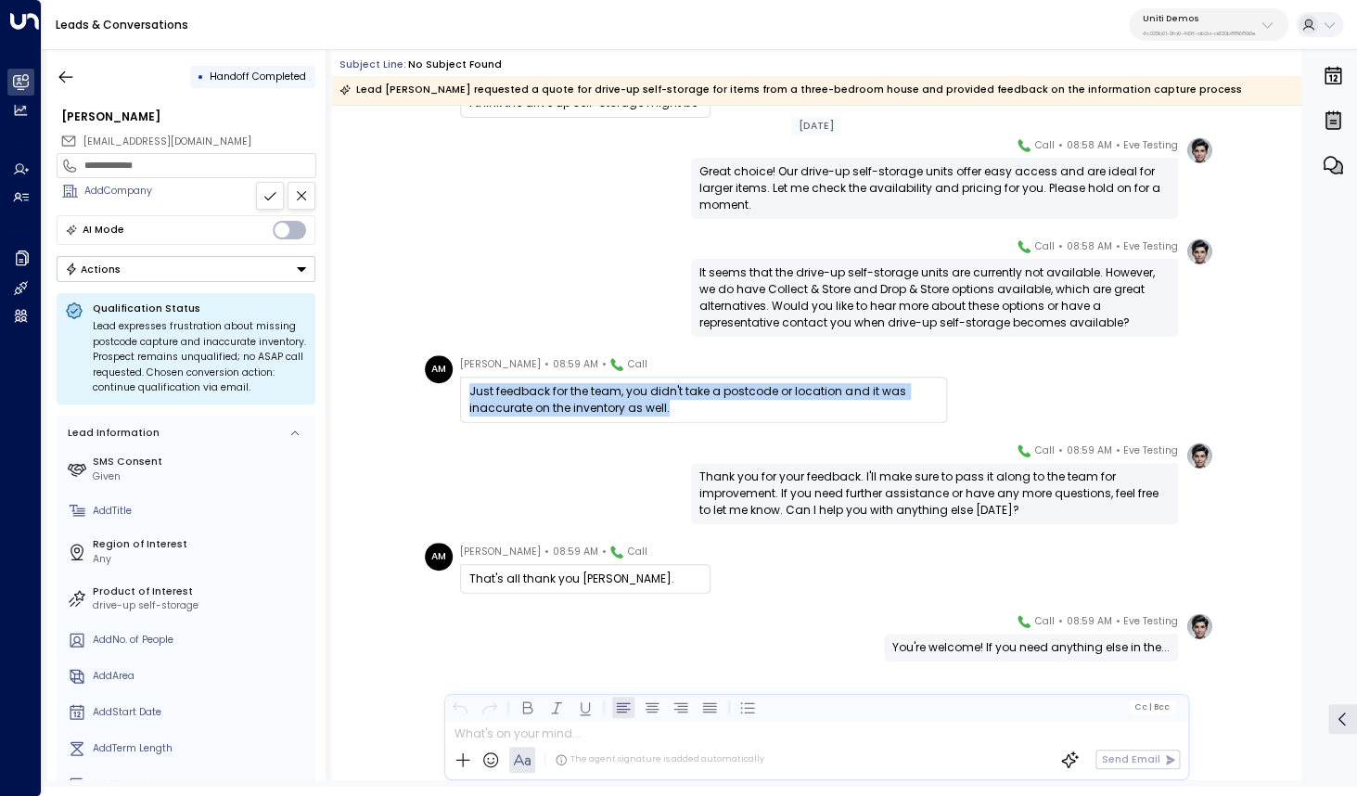
scroll to position [740, 0]
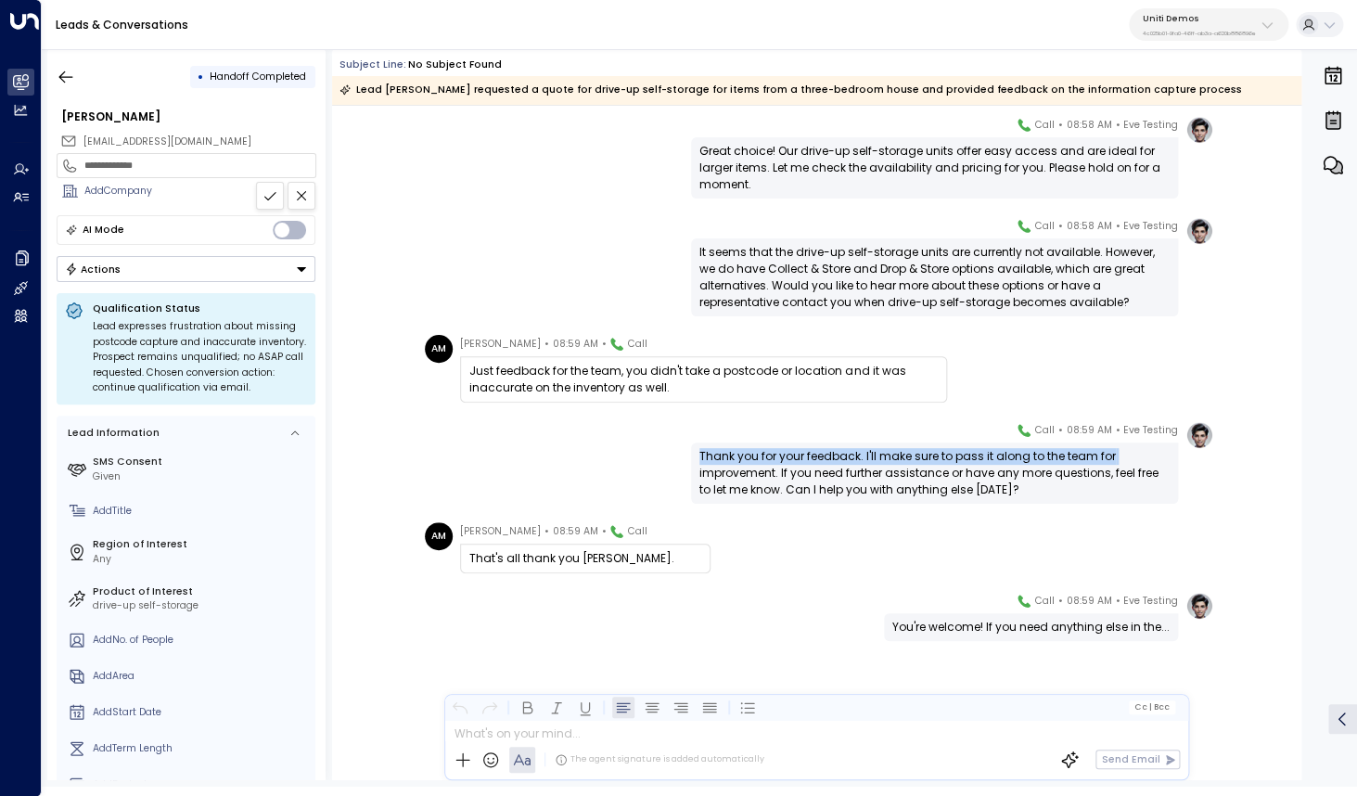
drag, startPoint x: 700, startPoint y: 459, endPoint x: 1114, endPoint y: 458, distance: 413.7
click at [1114, 458] on div "Thank you for your feedback. I'll make sure to pass it along to the team for im…" at bounding box center [934, 473] width 470 height 50
copy div "Thank you for your feedback. I'll make sure to pass it along to the team for"
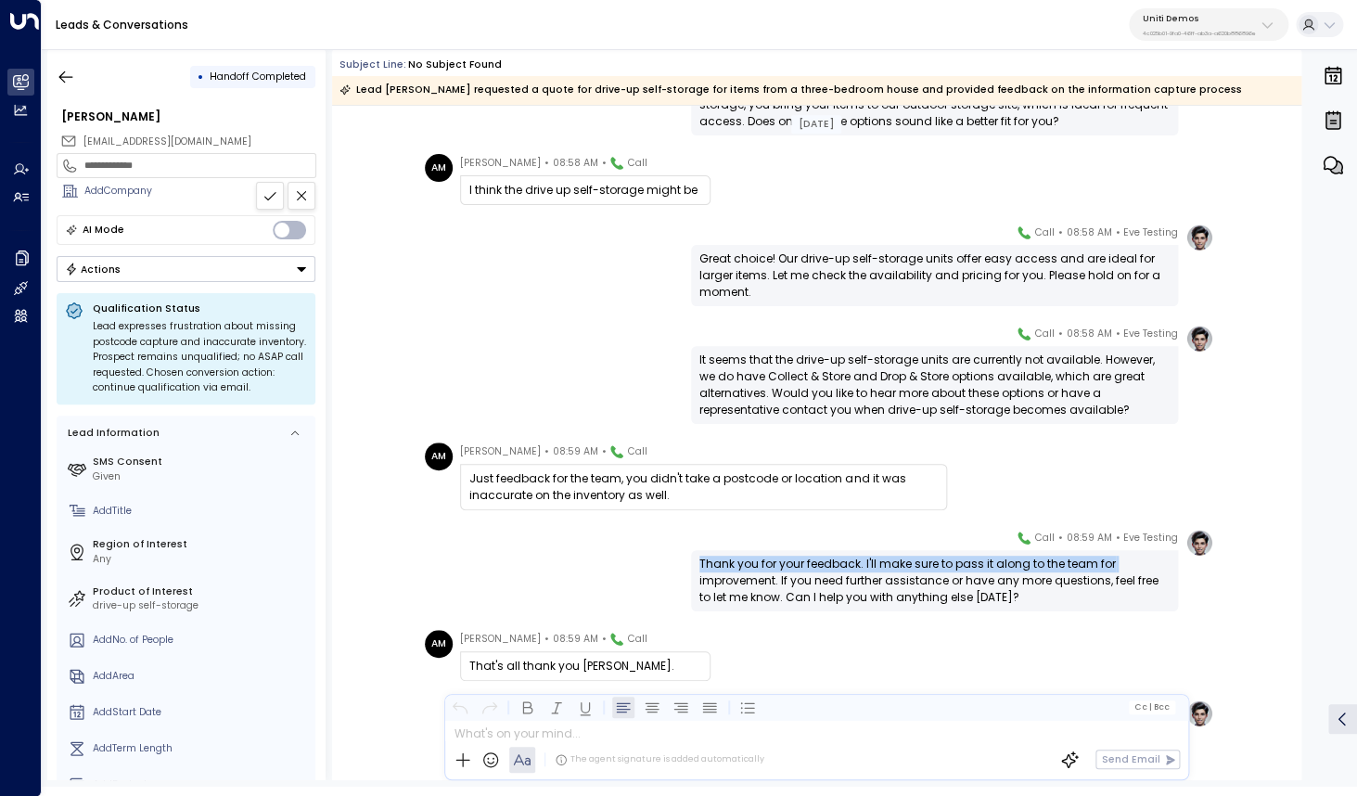
scroll to position [605, 0]
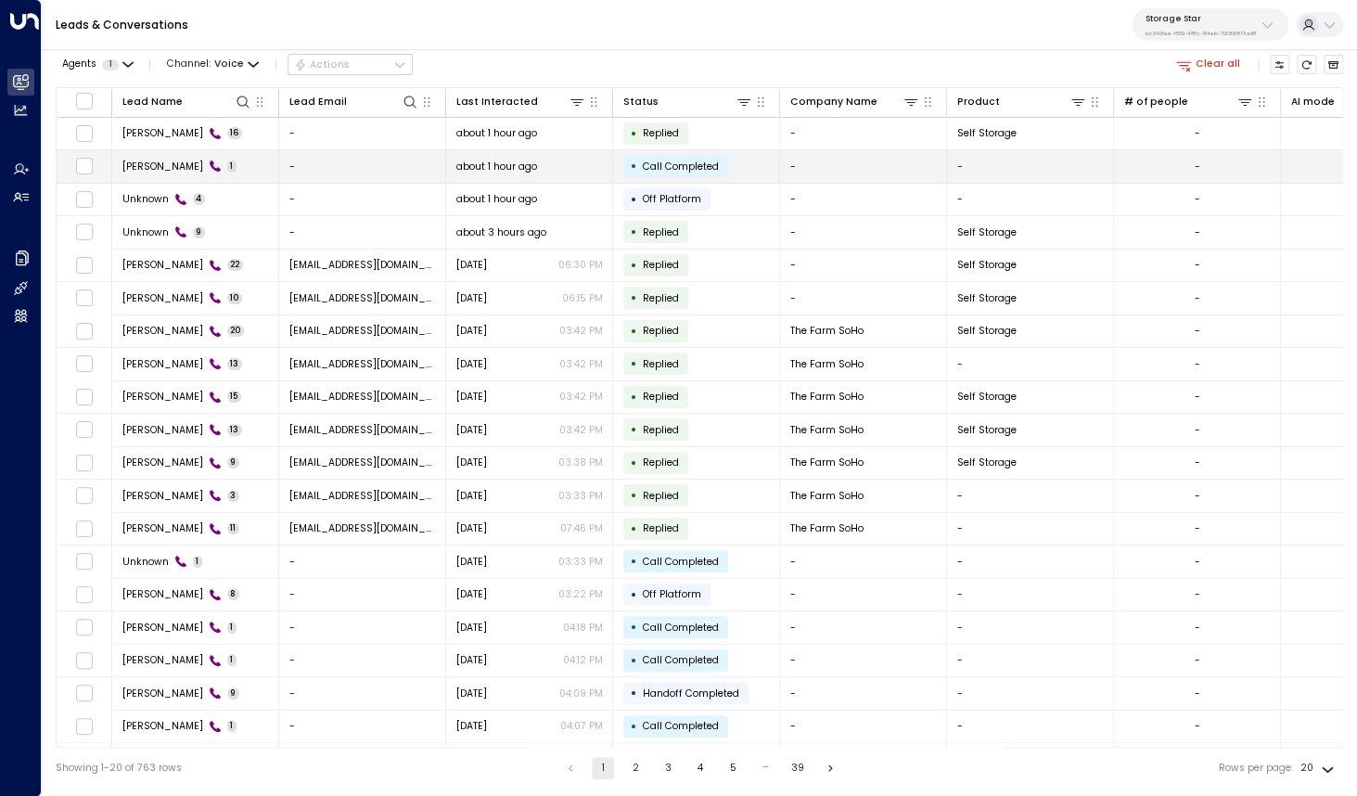
scroll to position [0, 1]
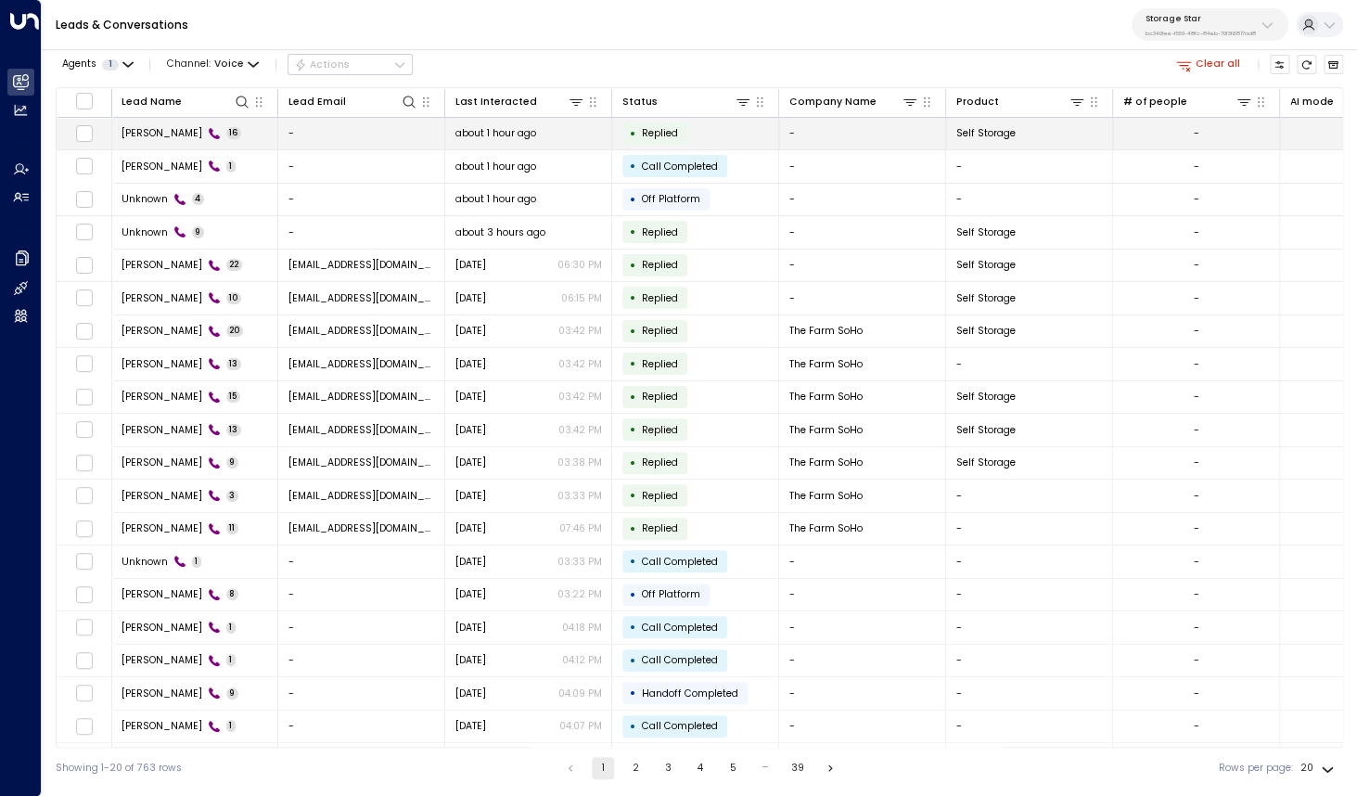
click at [152, 124] on td "[PERSON_NAME] 16" at bounding box center [194, 134] width 167 height 32
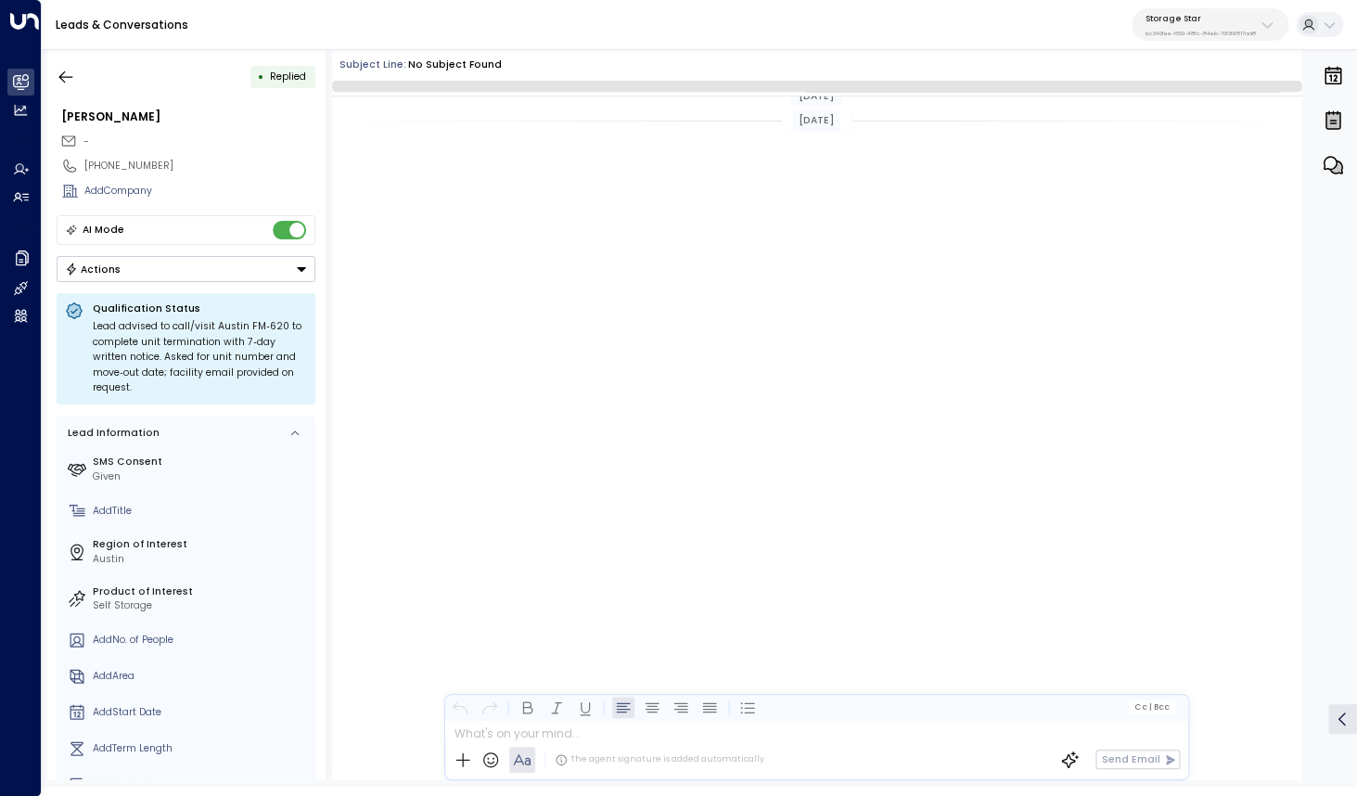
scroll to position [737, 0]
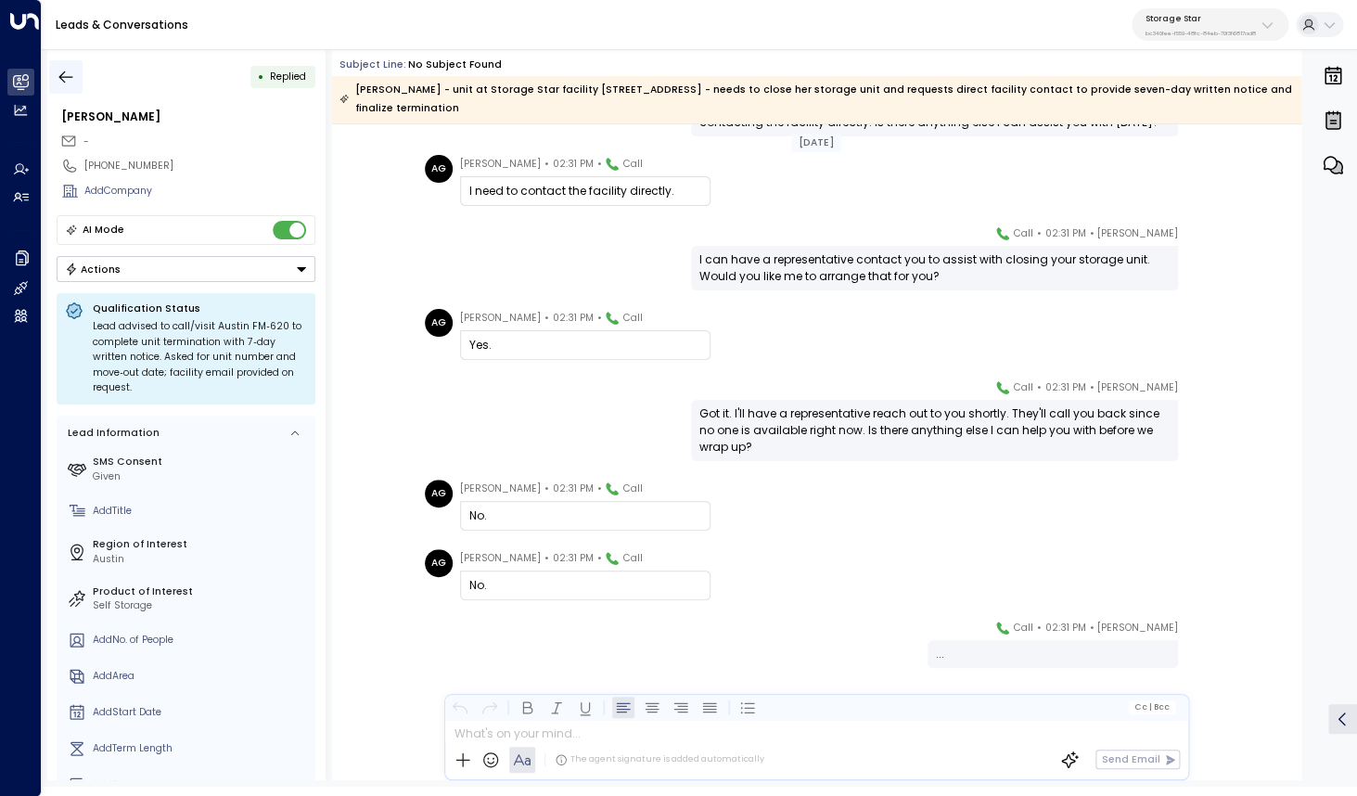
click at [52, 65] on button "button" at bounding box center [65, 76] width 33 height 33
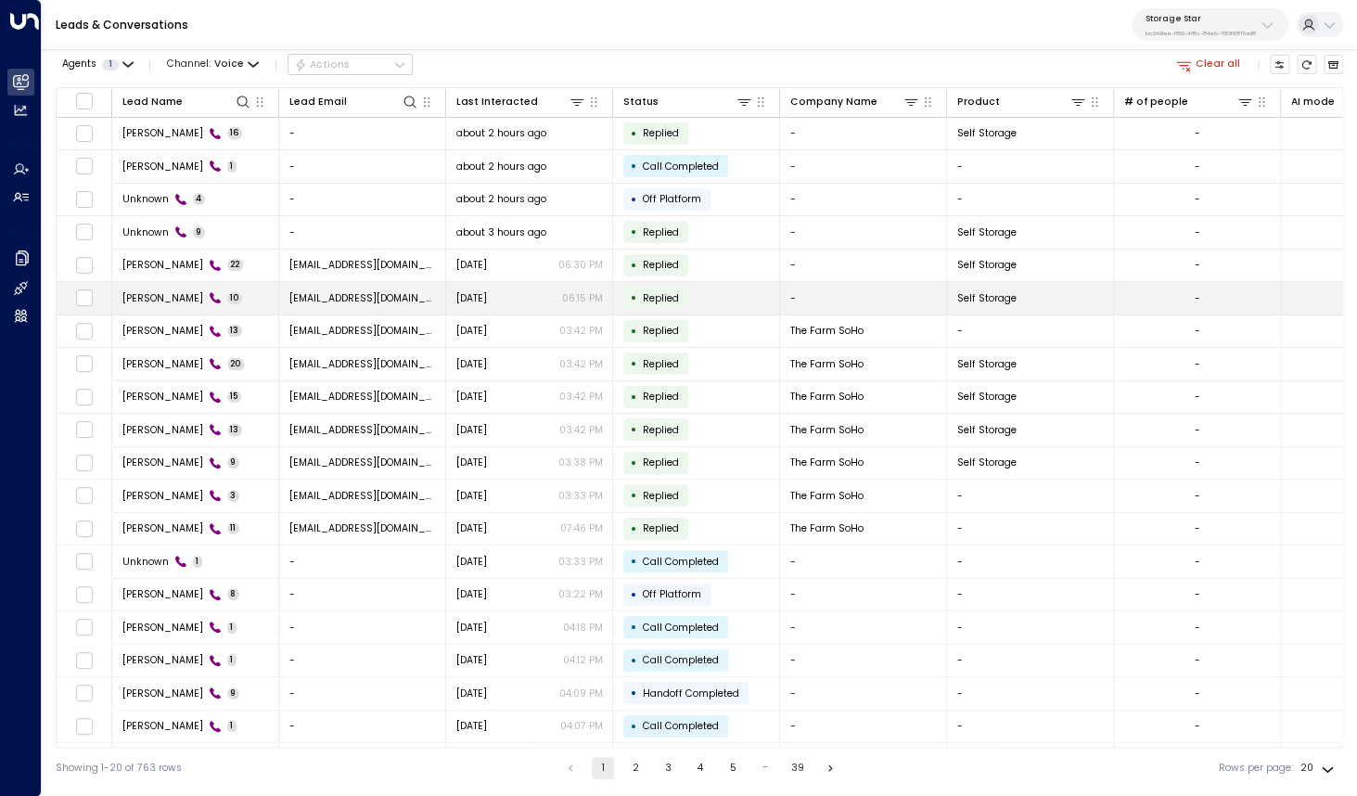
click at [169, 299] on span "[PERSON_NAME]" at bounding box center [162, 298] width 81 height 14
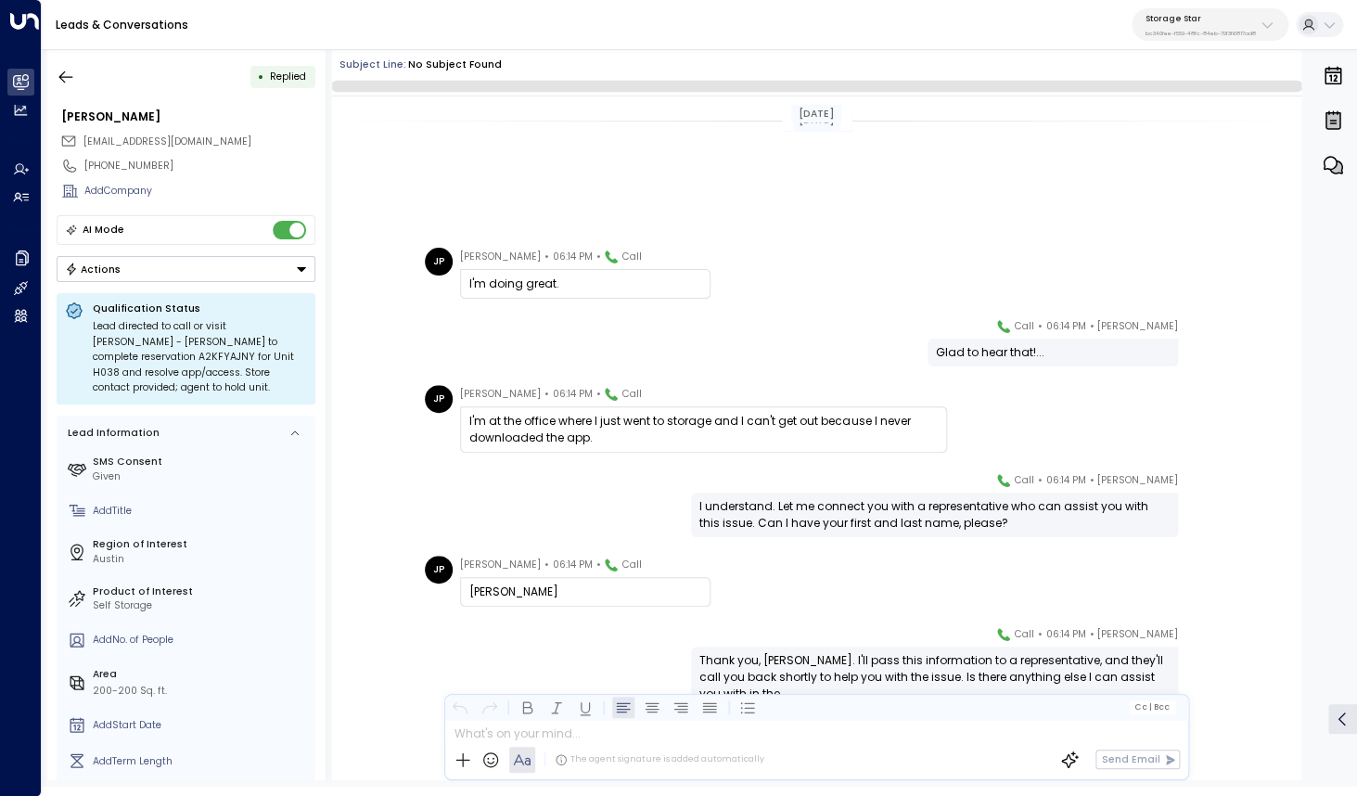
scroll to position [275, 0]
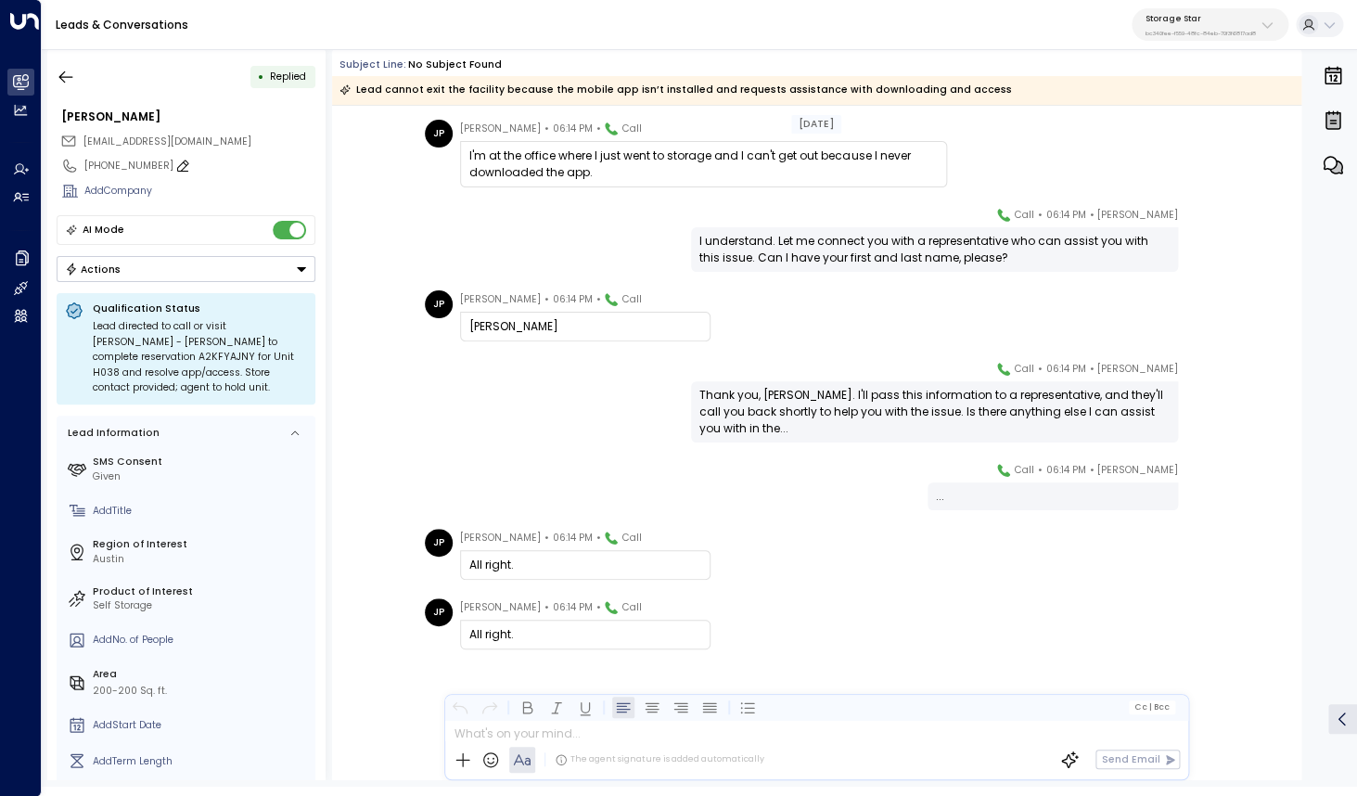
click at [126, 165] on div "+15046449659" at bounding box center [199, 166] width 231 height 15
drag, startPoint x: 94, startPoint y: 166, endPoint x: 174, endPoint y: 166, distance: 80.7
click at [174, 166] on input "**********" at bounding box center [197, 166] width 226 height 15
click at [73, 82] on icon "button" at bounding box center [66, 77] width 19 height 19
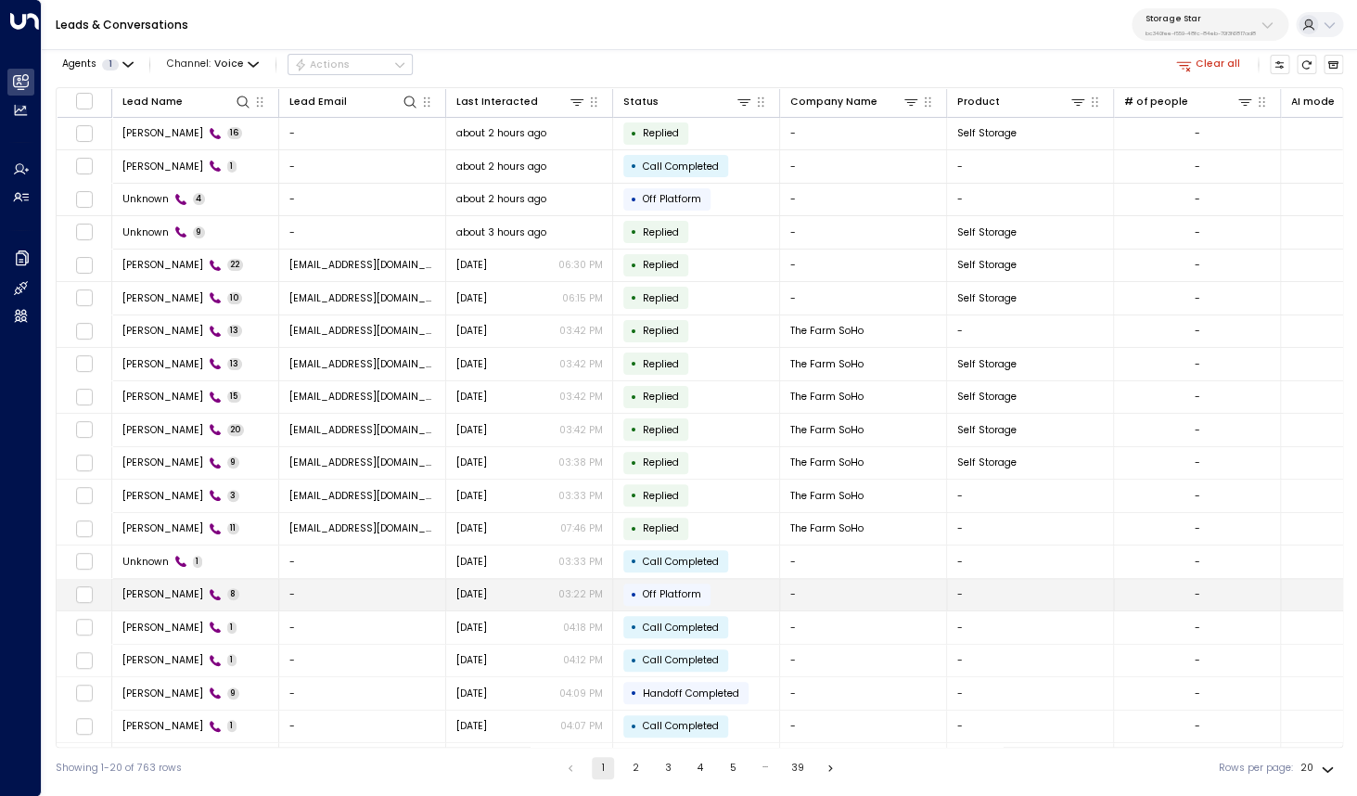
scroll to position [30, 0]
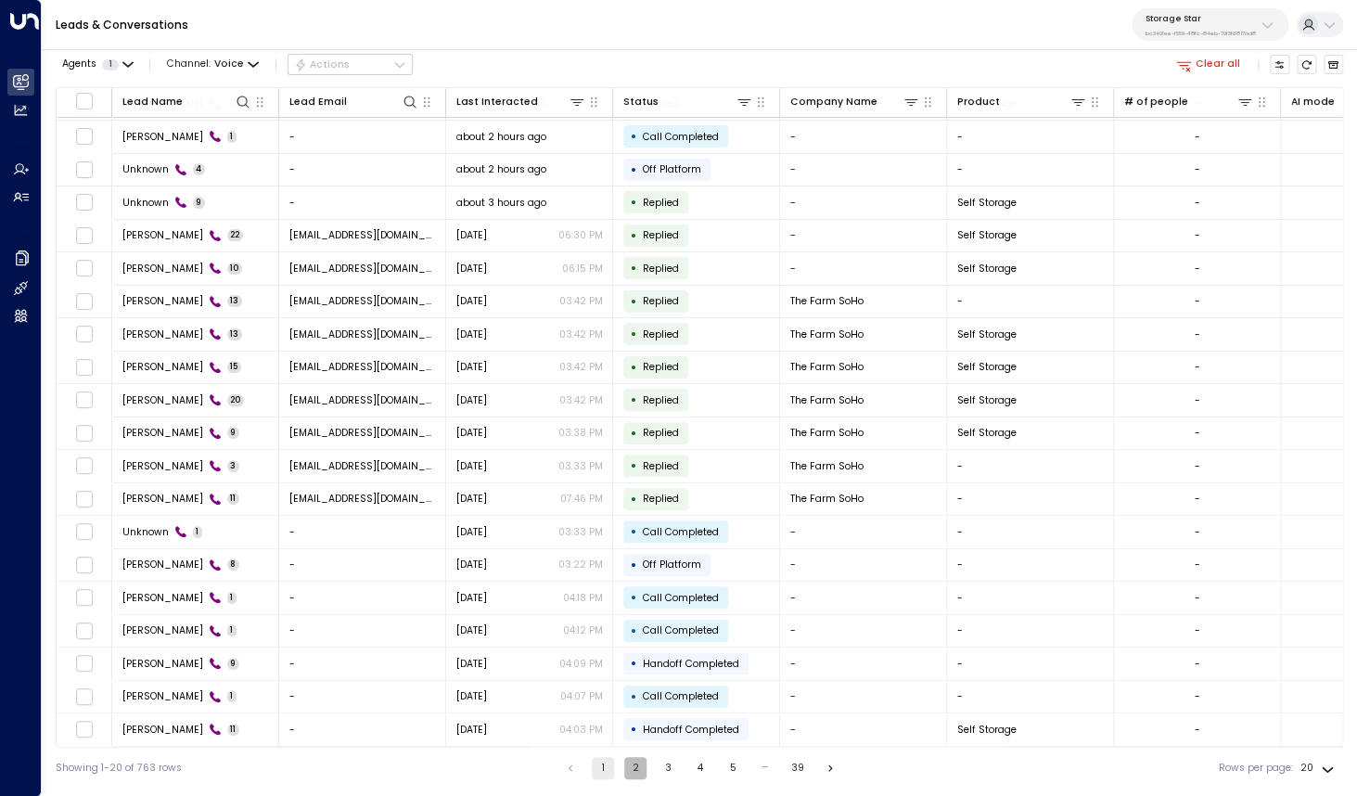
click at [640, 770] on button "2" at bounding box center [635, 768] width 22 height 22
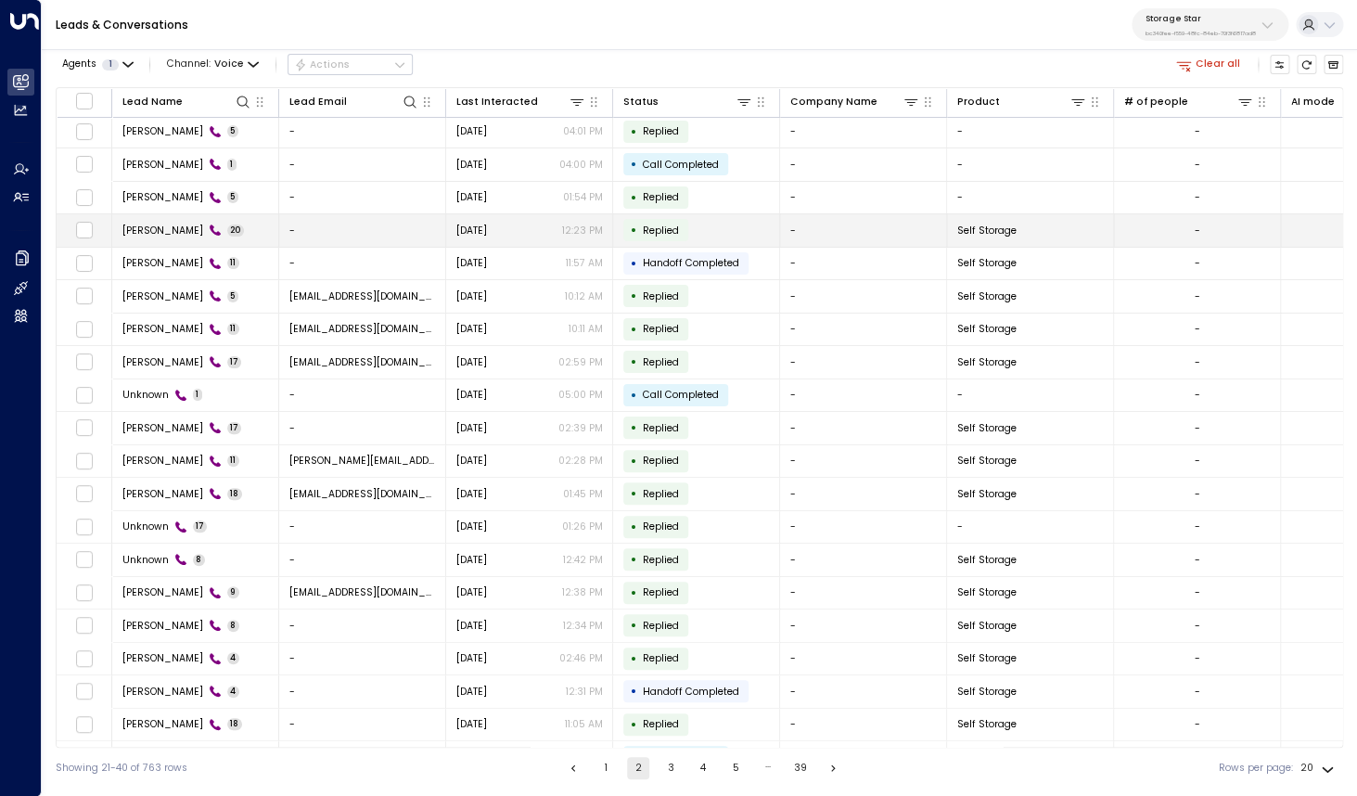
click at [180, 227] on span "Daniel Mason" at bounding box center [162, 231] width 81 height 14
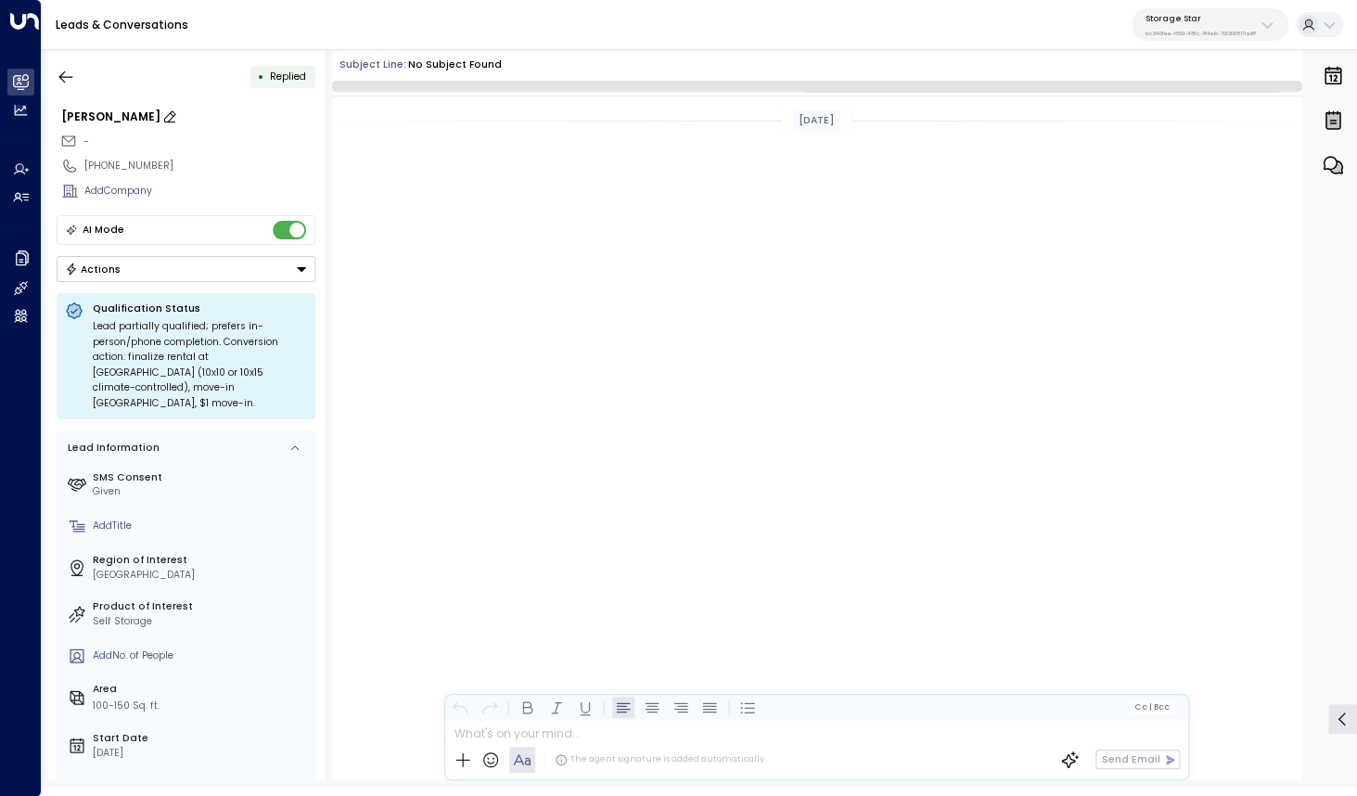
scroll to position [1889, 0]
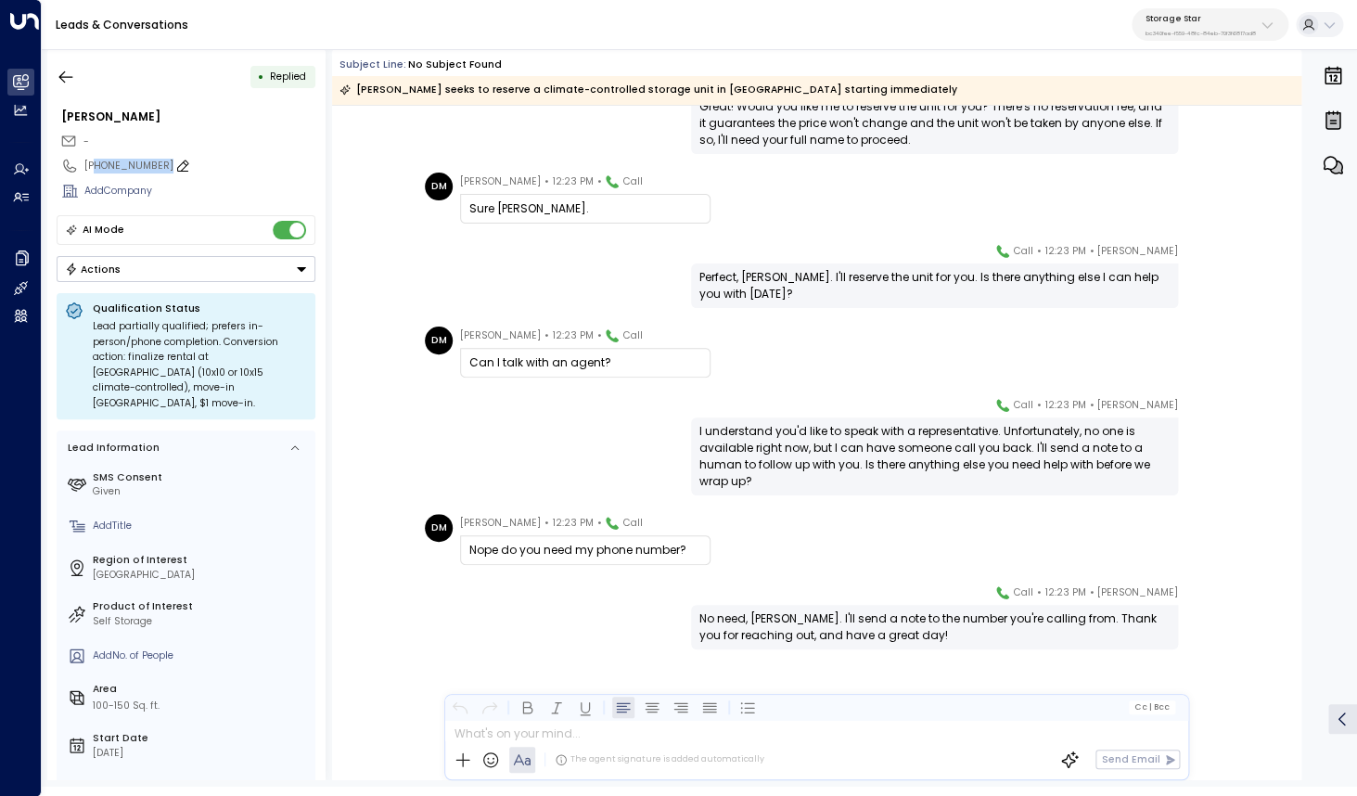
drag, startPoint x: 94, startPoint y: 169, endPoint x: 188, endPoint y: 171, distance: 94.6
click at [188, 171] on div "+18019162344" at bounding box center [199, 166] width 231 height 15
drag, startPoint x: 188, startPoint y: 171, endPoint x: 94, endPoint y: 165, distance: 94.8
click at [94, 165] on input "**********" at bounding box center [197, 166] width 226 height 15
click at [70, 72] on icon "button" at bounding box center [66, 77] width 19 height 19
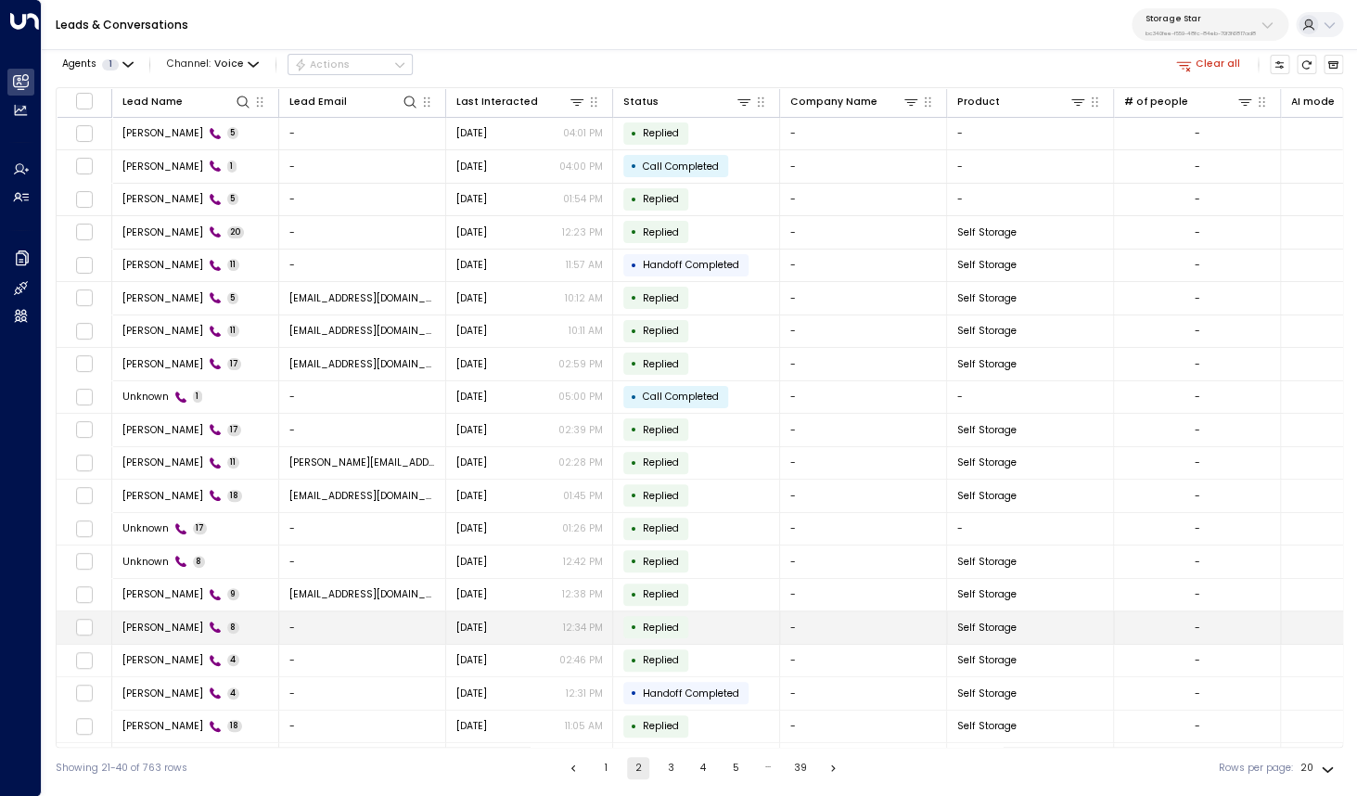
click at [146, 617] on td "Robert 8" at bounding box center [195, 627] width 167 height 32
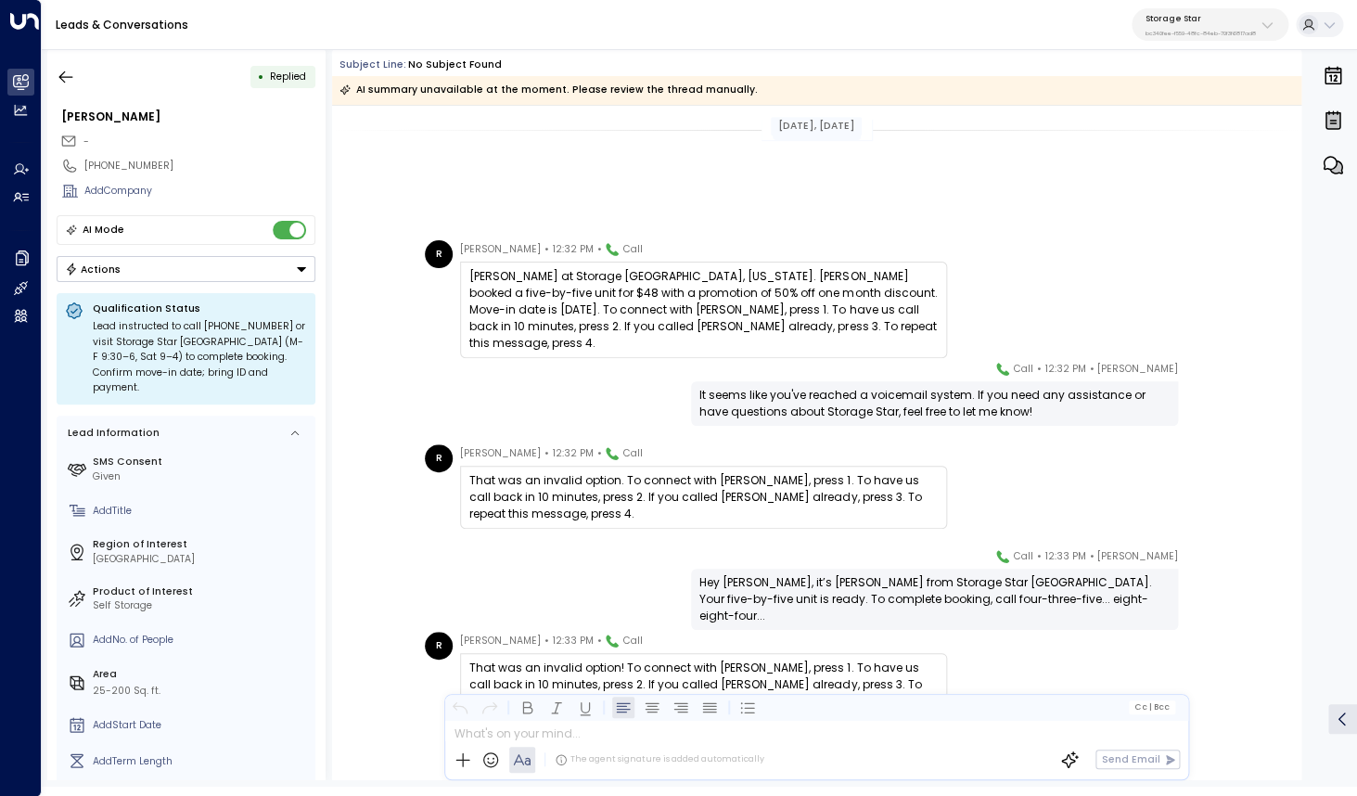
scroll to position [254, 0]
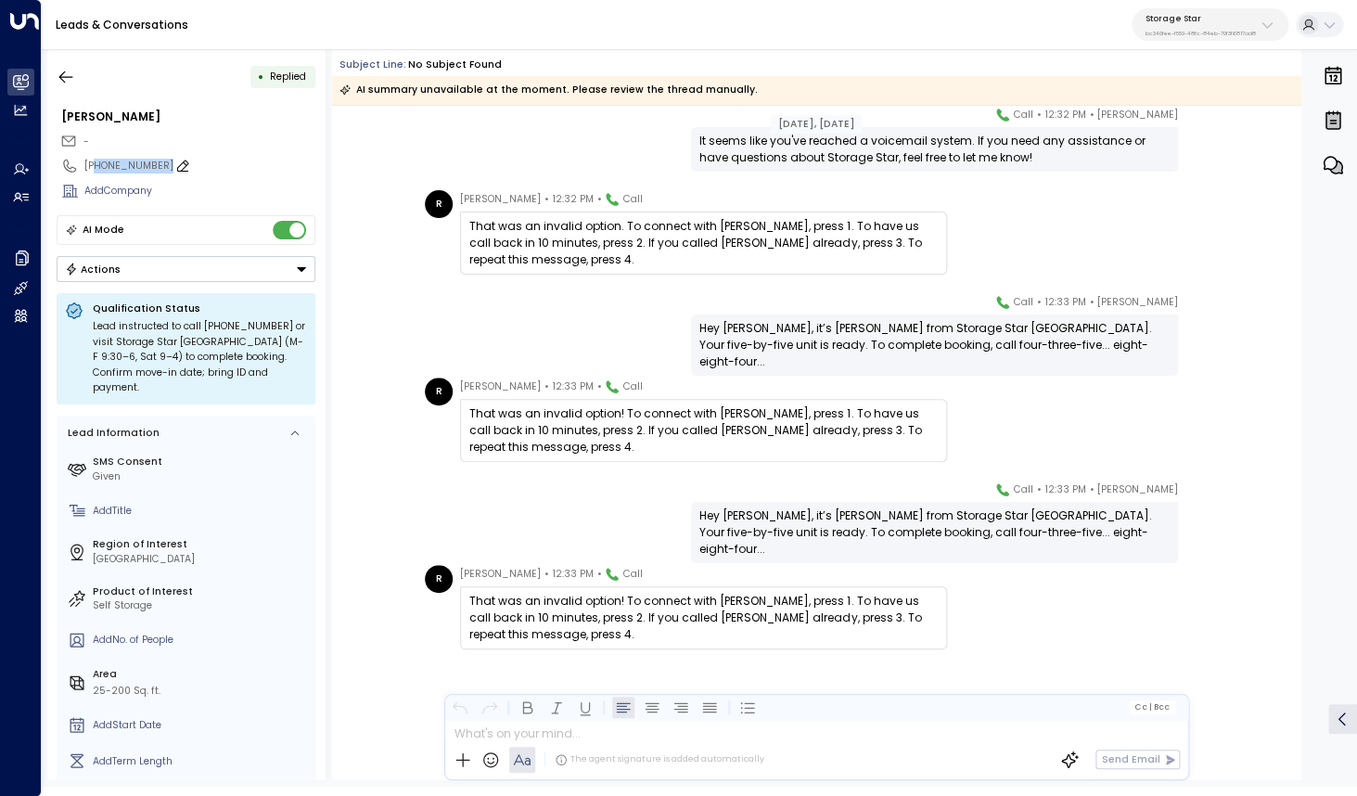
drag, startPoint x: 96, startPoint y: 164, endPoint x: 173, endPoint y: 170, distance: 78.1
click at [173, 170] on div "+18554278193" at bounding box center [199, 166] width 231 height 15
drag, startPoint x: 173, startPoint y: 170, endPoint x: 94, endPoint y: 166, distance: 79.9
click at [94, 166] on input "**********" at bounding box center [197, 166] width 226 height 15
click at [74, 76] on icon "button" at bounding box center [66, 77] width 19 height 19
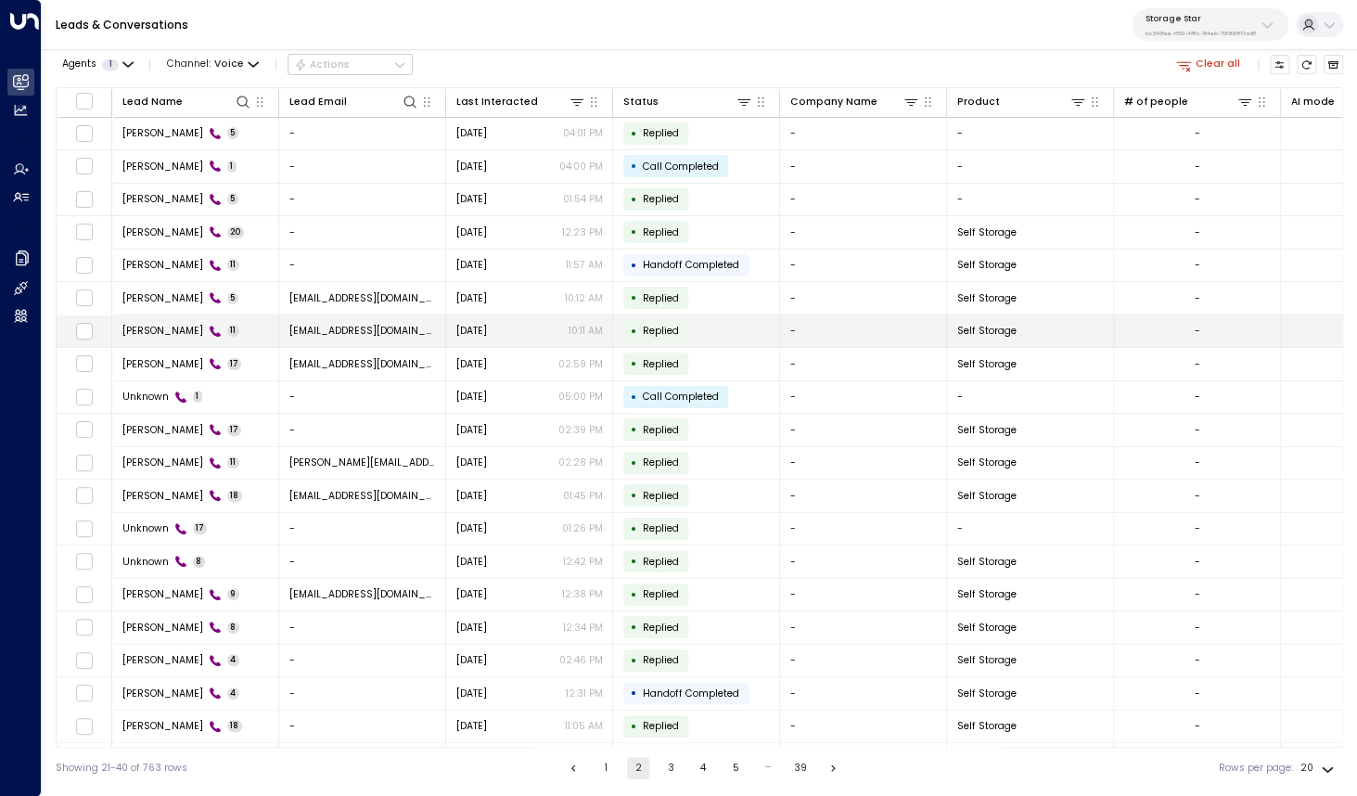
scroll to position [8, 0]
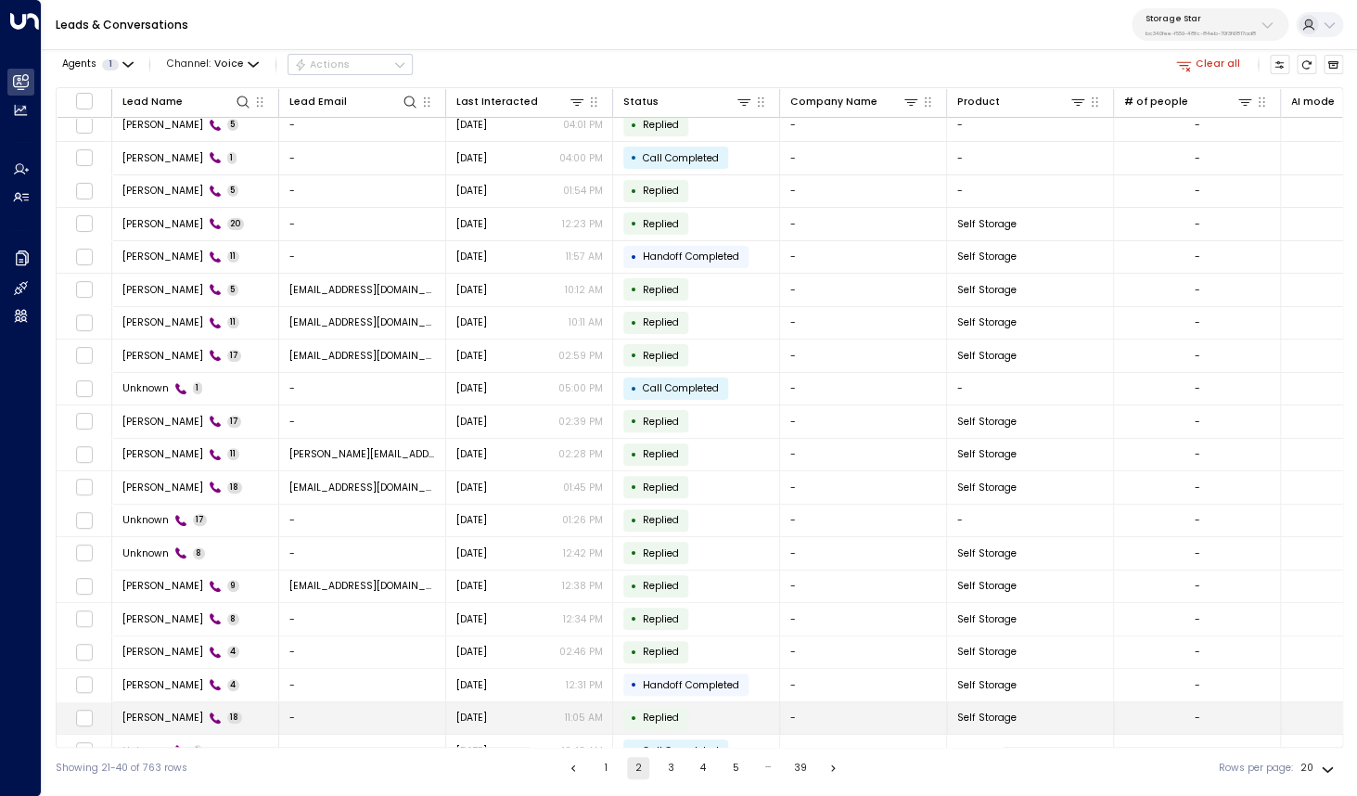
click at [143, 722] on span "Ronald Nielsen" at bounding box center [162, 718] width 81 height 14
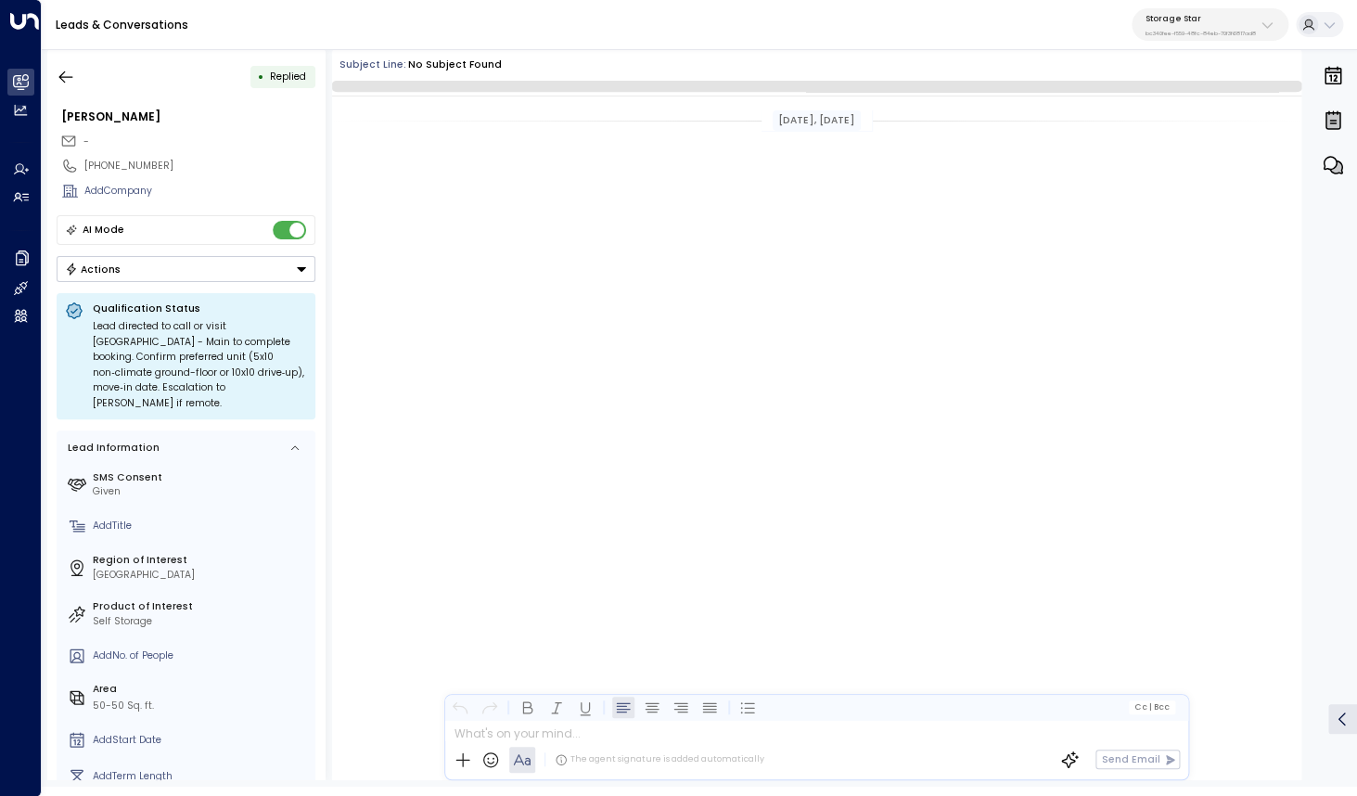
scroll to position [955, 0]
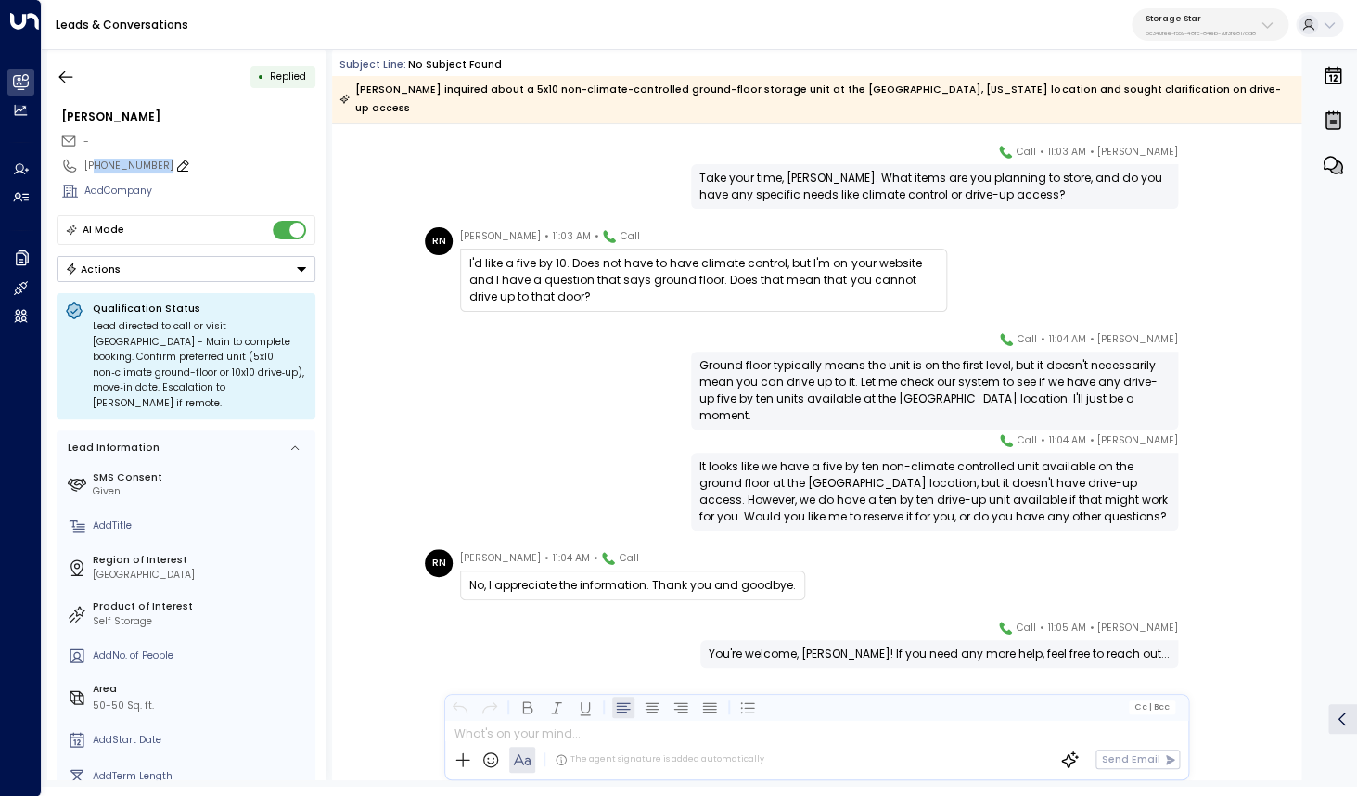
drag, startPoint x: 96, startPoint y: 169, endPoint x: 170, endPoint y: 171, distance: 74.2
click at [170, 171] on div "+14358411403" at bounding box center [199, 166] width 231 height 15
drag, startPoint x: 171, startPoint y: 164, endPoint x: 94, endPoint y: 167, distance: 77.0
click at [94, 167] on input "**********" at bounding box center [197, 166] width 226 height 15
click at [69, 71] on icon "button" at bounding box center [66, 77] width 19 height 19
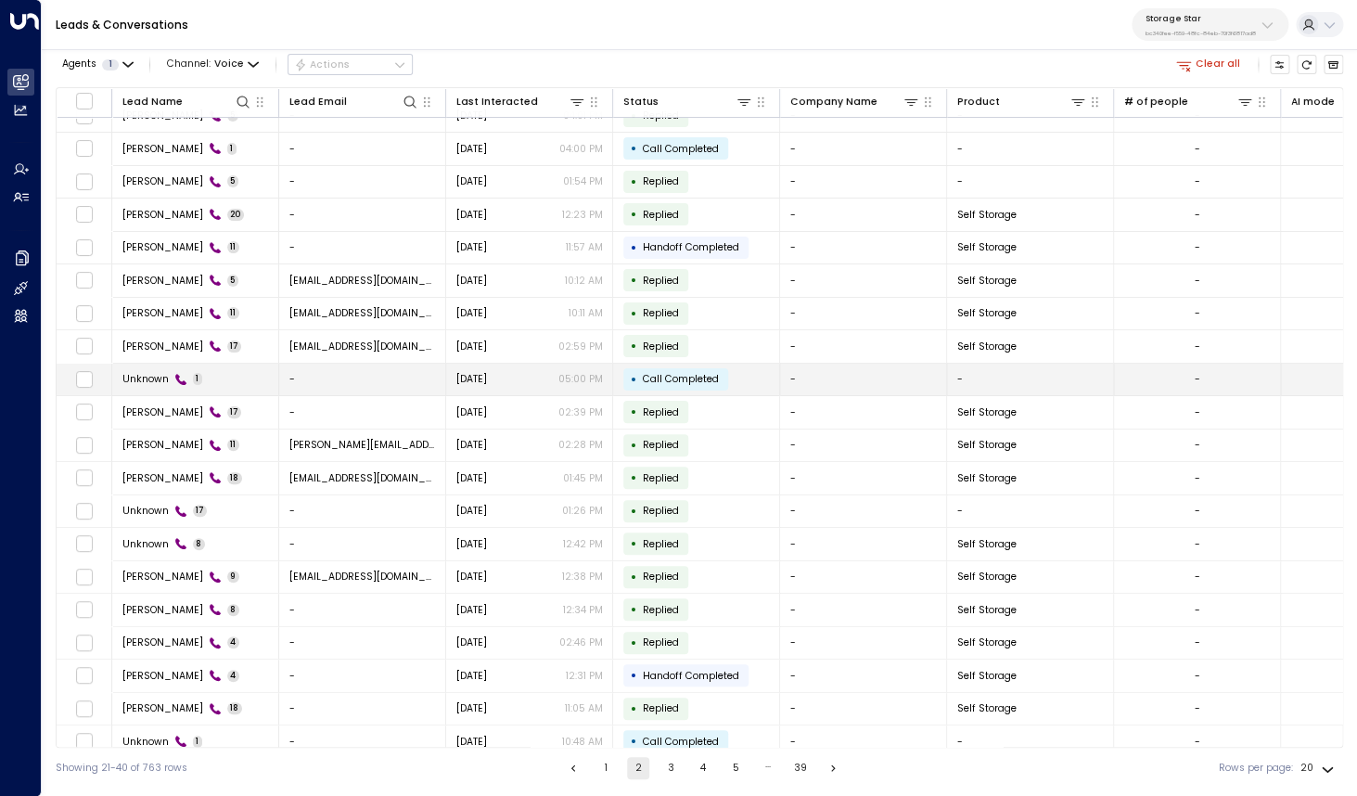
scroll to position [30, 0]
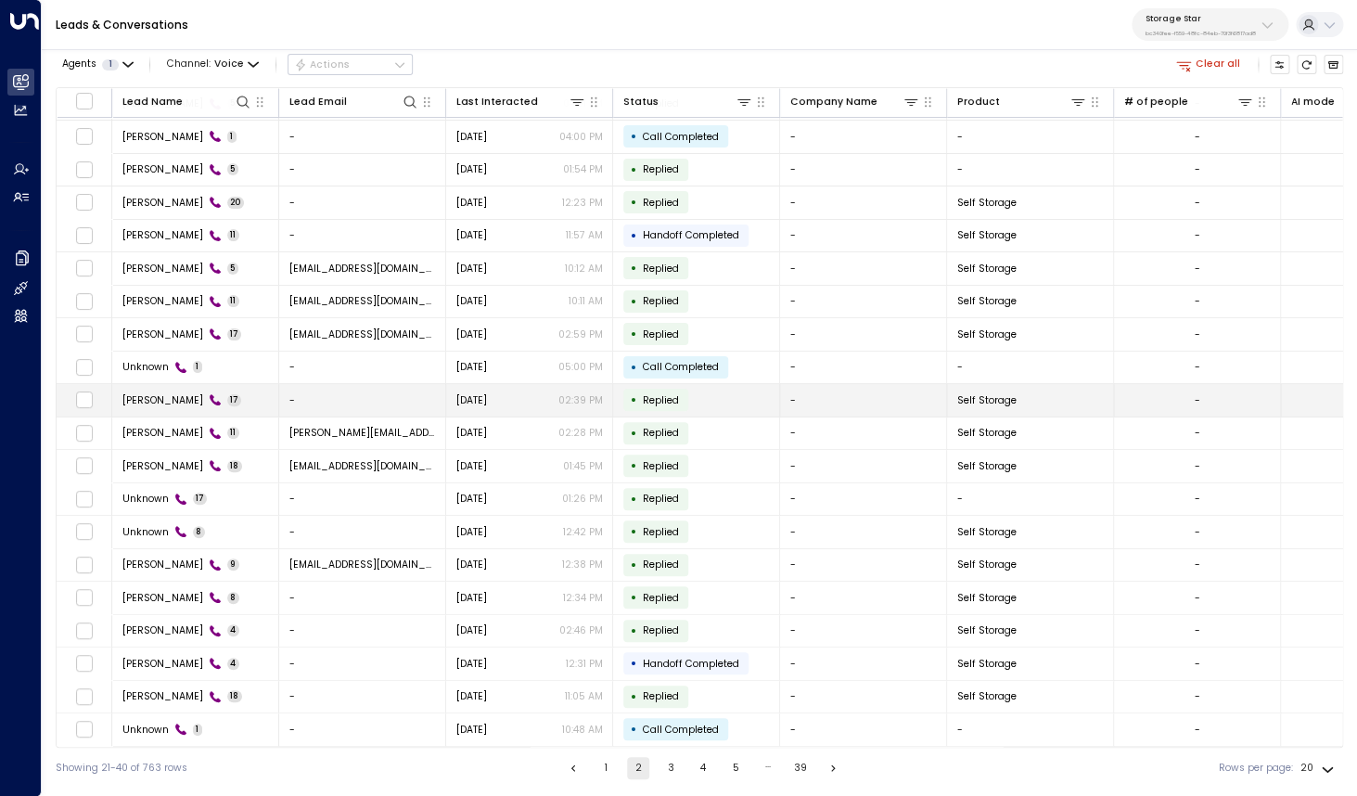
click at [164, 403] on span "Charles Finnell" at bounding box center [162, 400] width 81 height 14
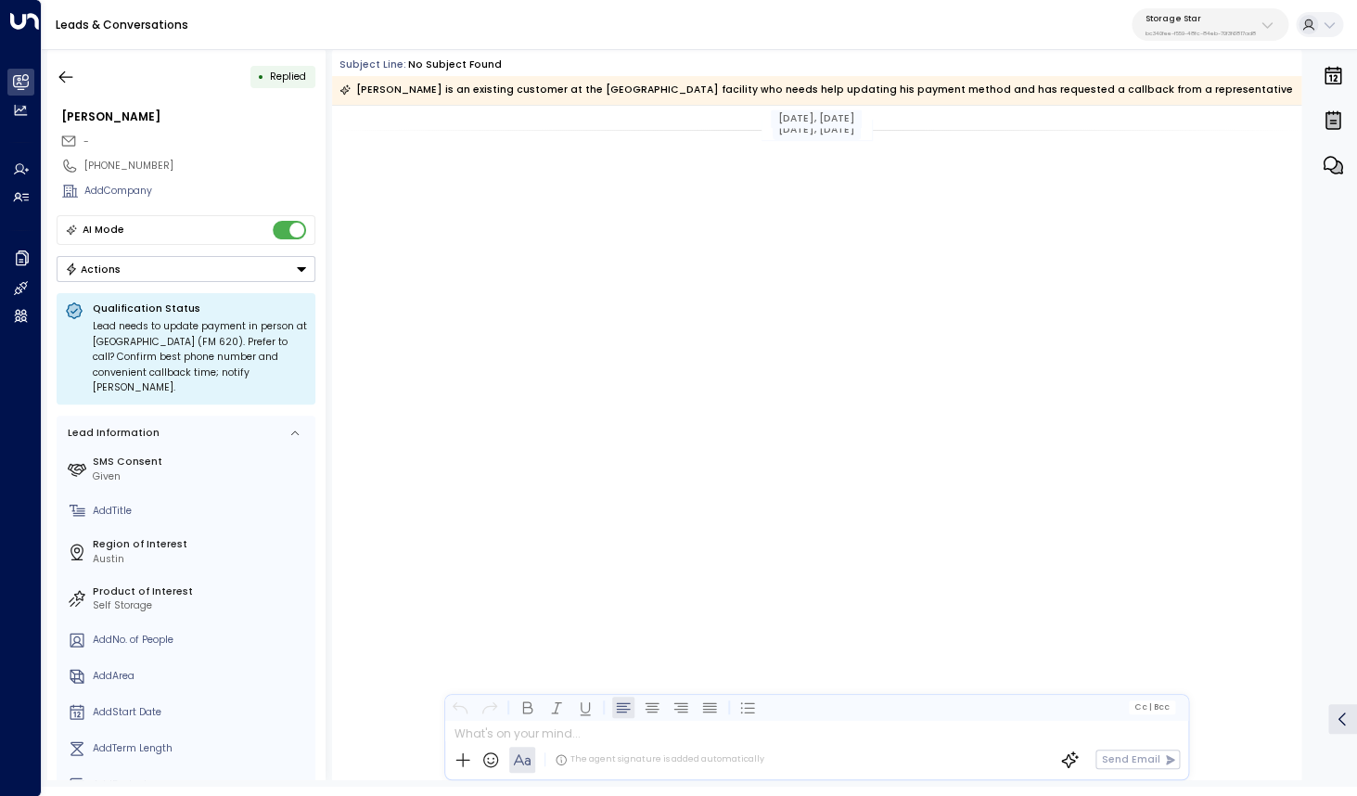
scroll to position [804, 0]
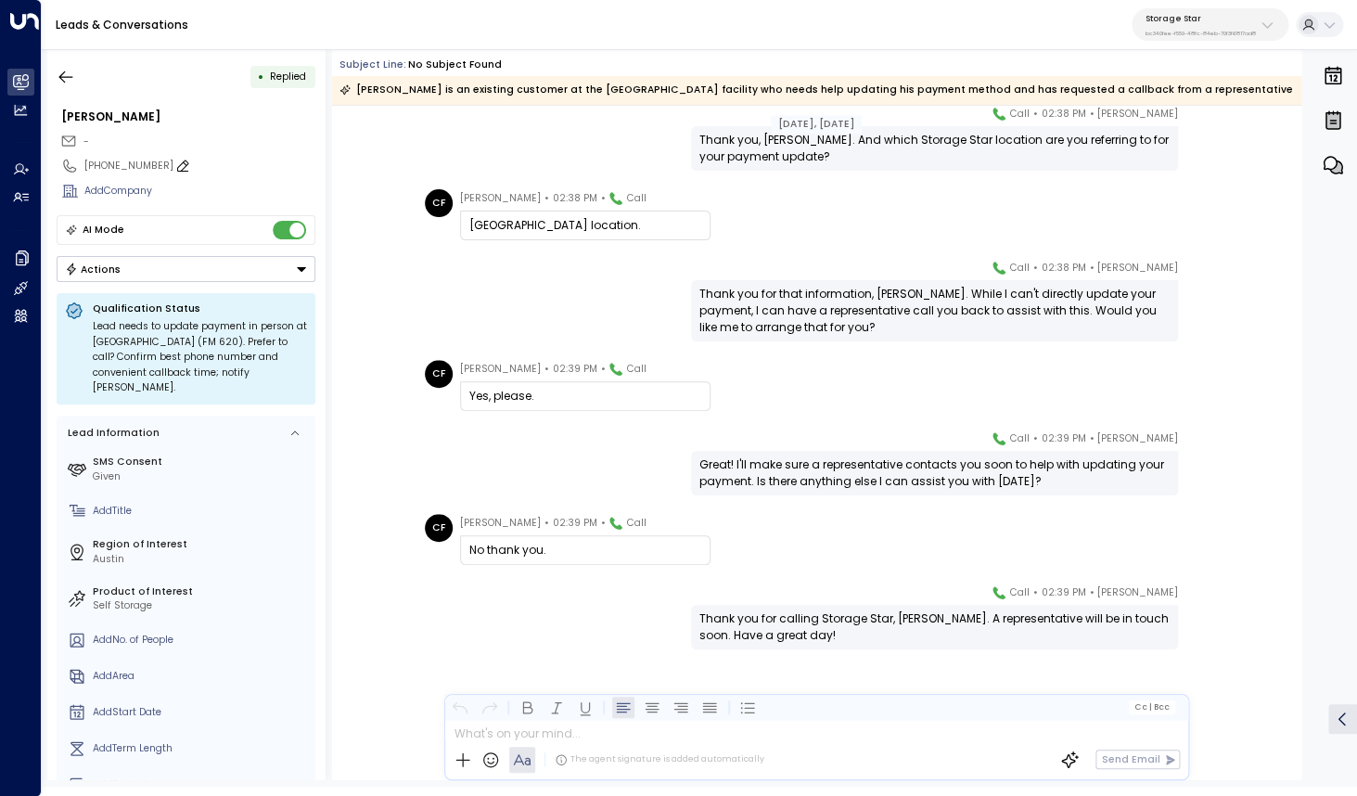
click at [107, 164] on div "+15127451535" at bounding box center [199, 166] width 231 height 15
drag, startPoint x: 95, startPoint y: 166, endPoint x: 168, endPoint y: 164, distance: 73.3
click at [168, 164] on input "**********" at bounding box center [197, 166] width 226 height 15
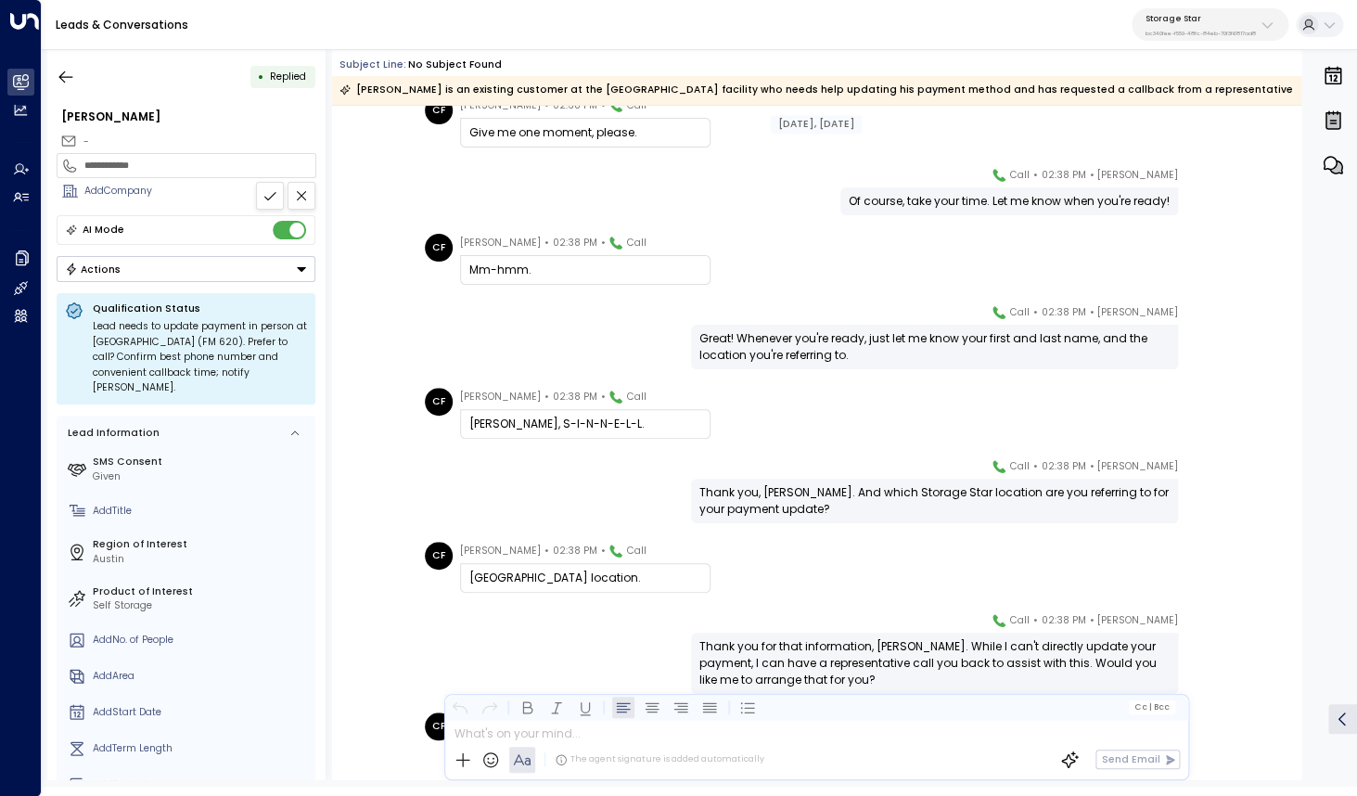
scroll to position [0, 0]
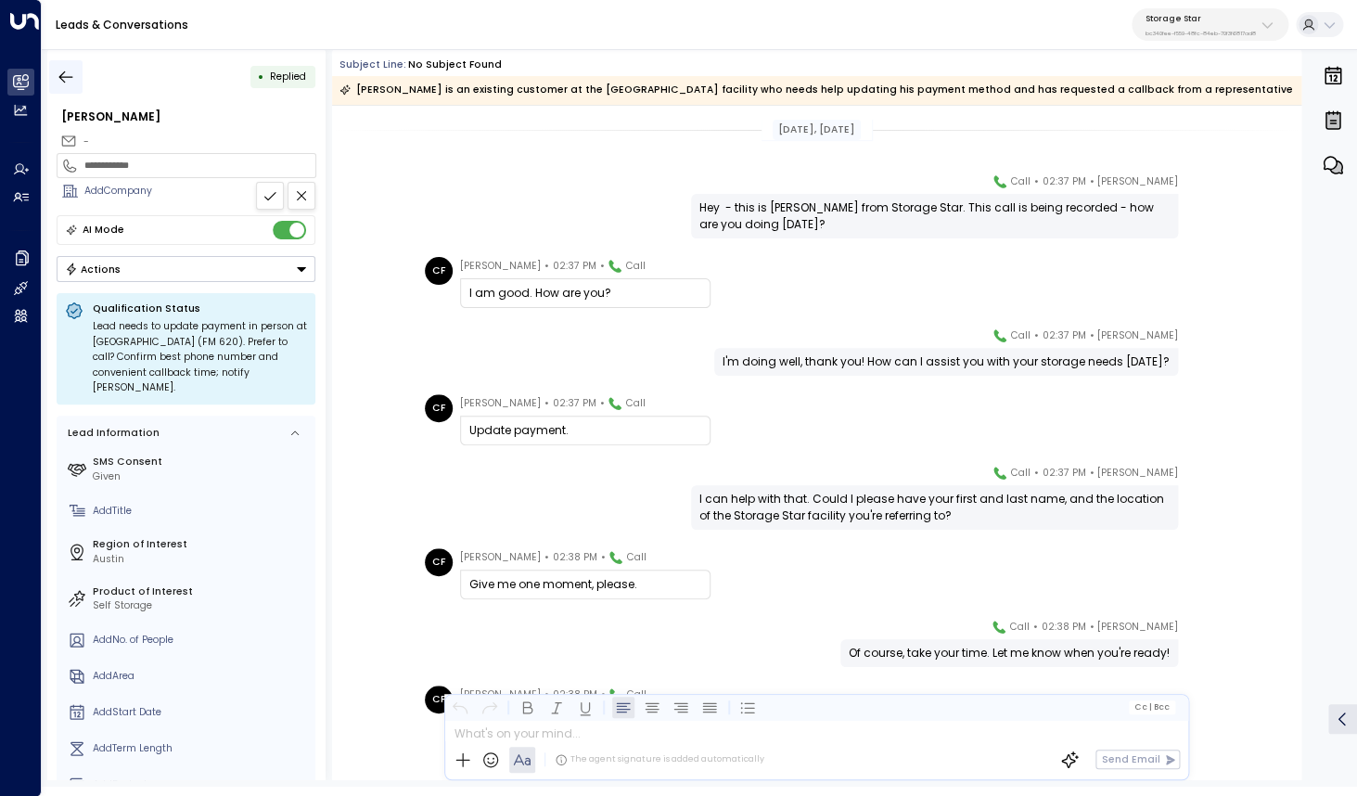
click at [61, 79] on icon "button" at bounding box center [66, 77] width 14 height 12
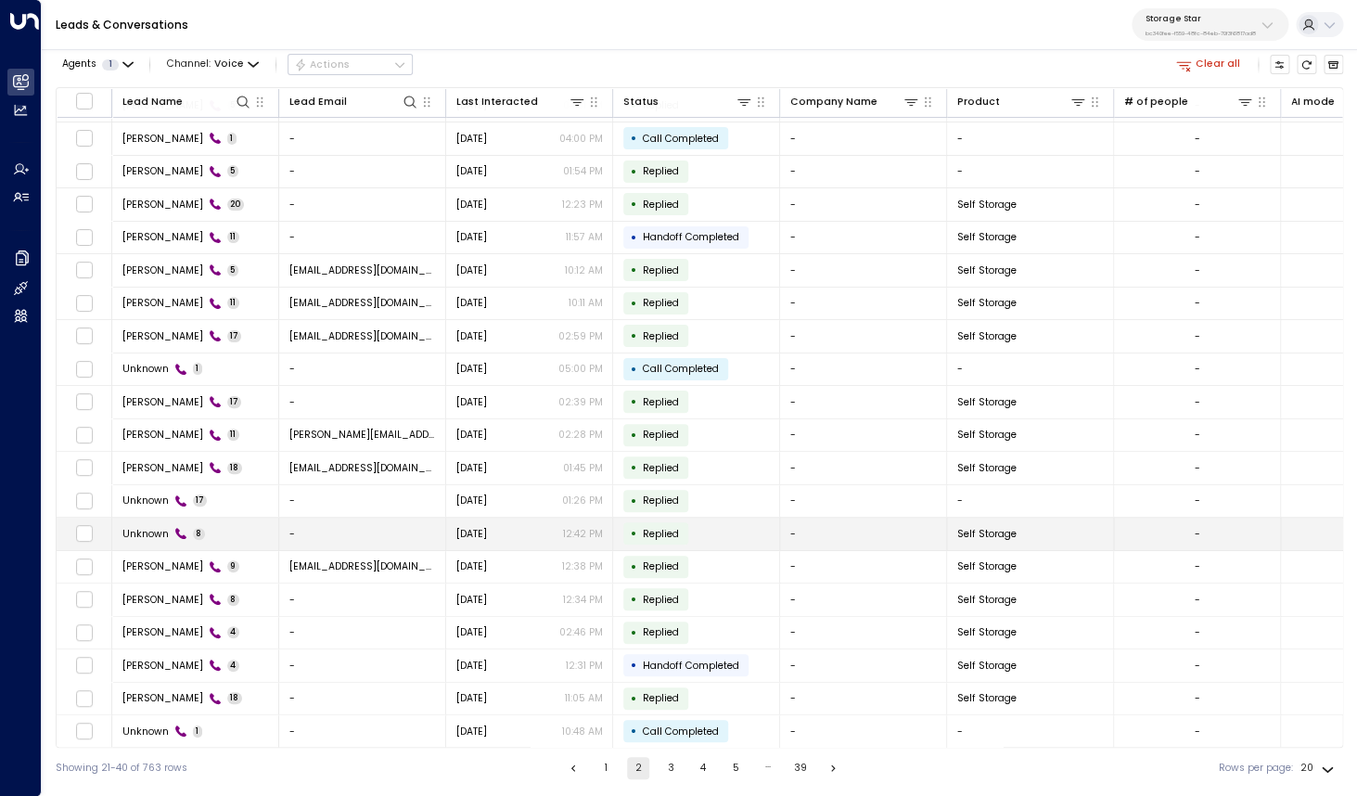
scroll to position [30, 0]
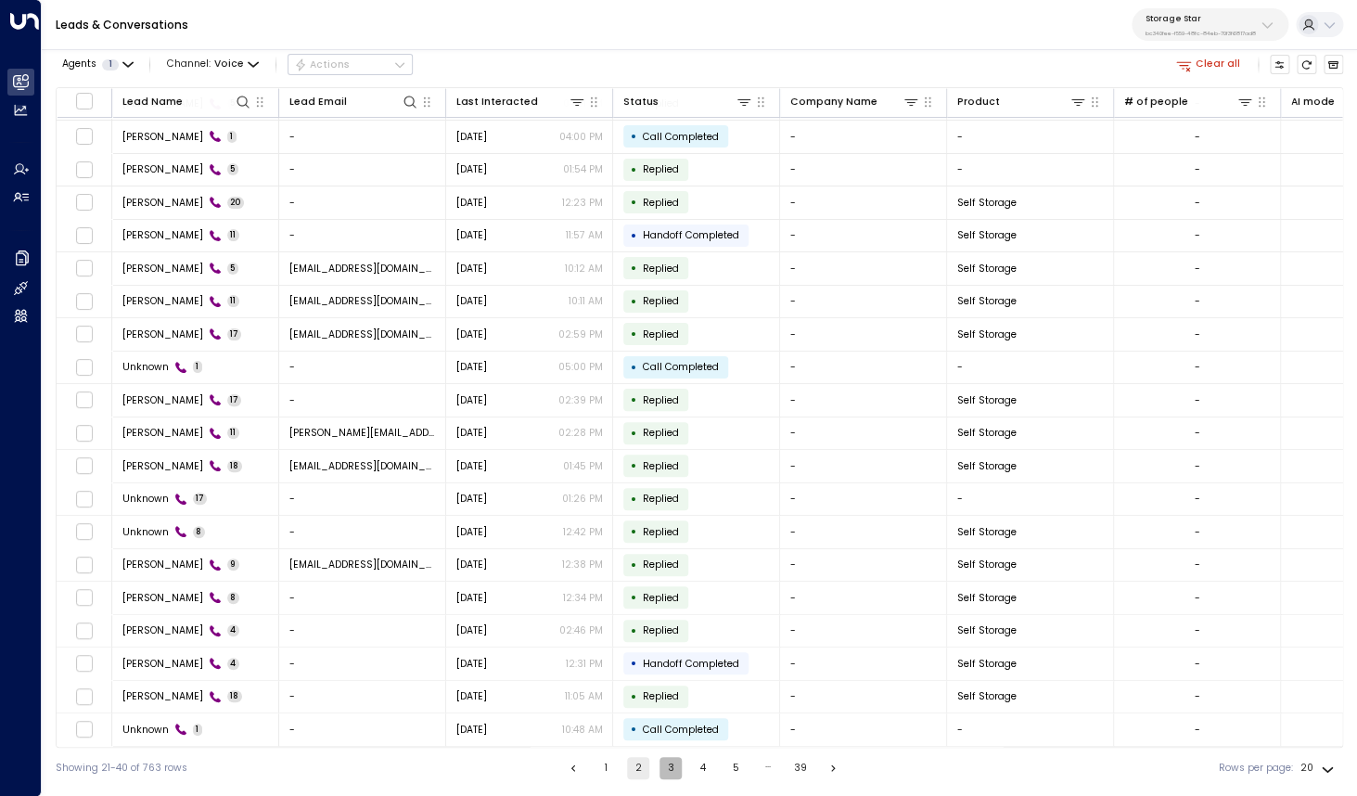
click at [669, 774] on button "3" at bounding box center [671, 768] width 22 height 22
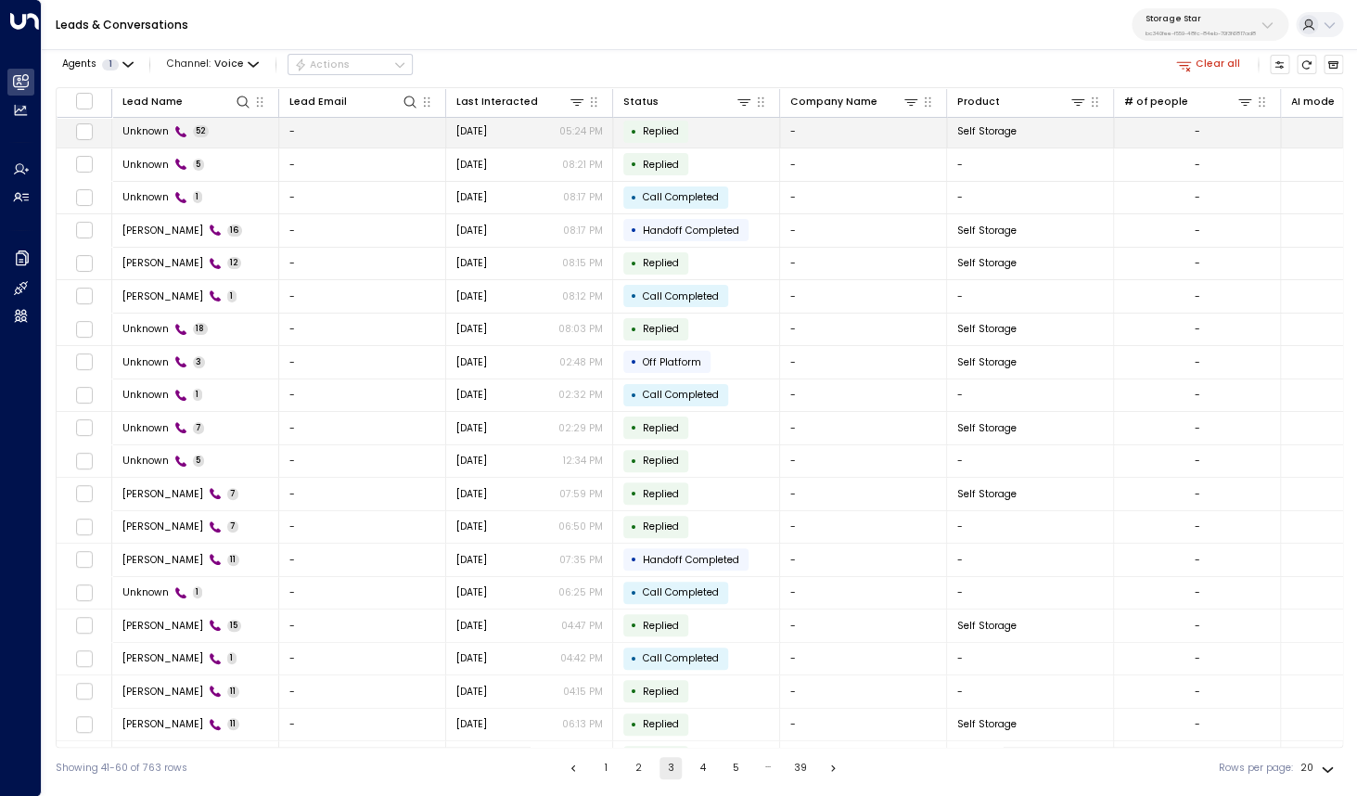
click at [156, 132] on span "Unknown" at bounding box center [145, 131] width 46 height 14
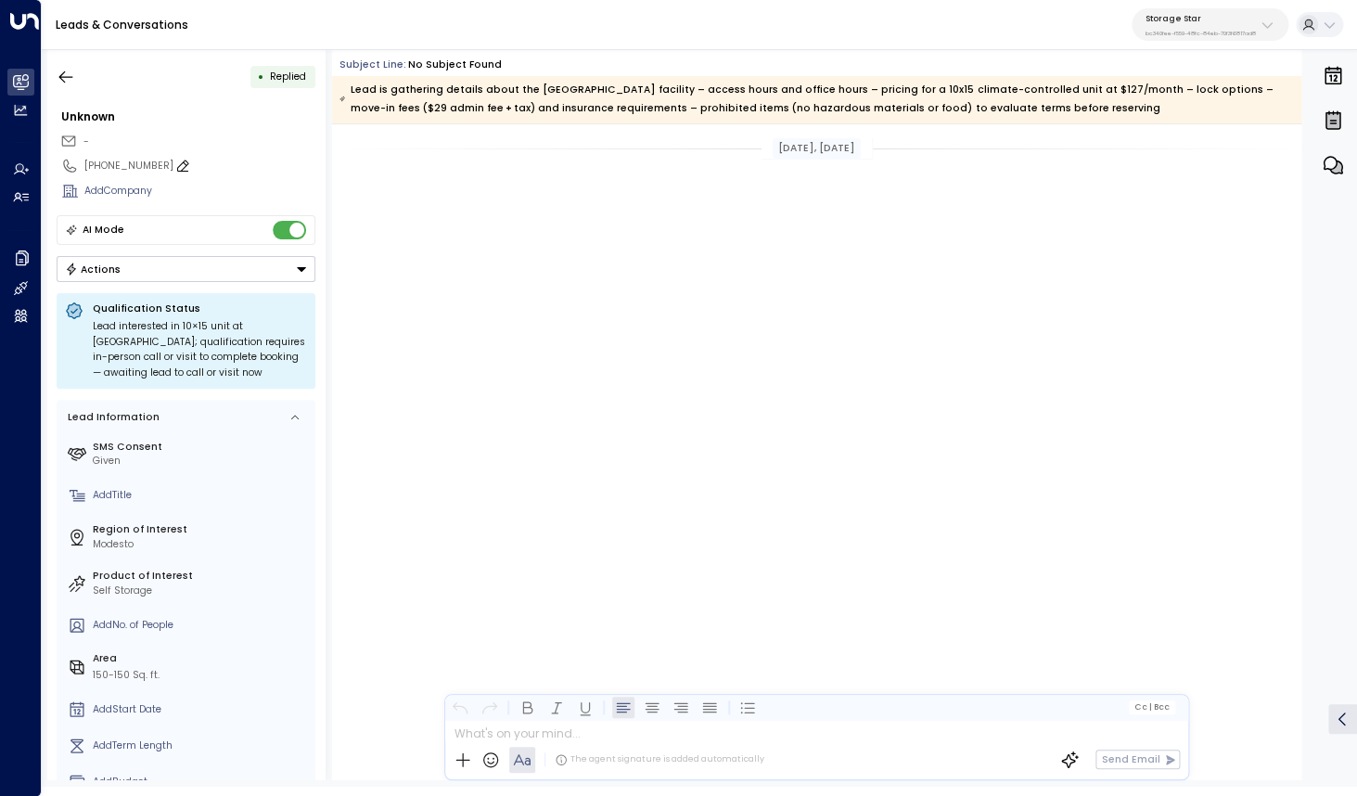
scroll to position [17373, 0]
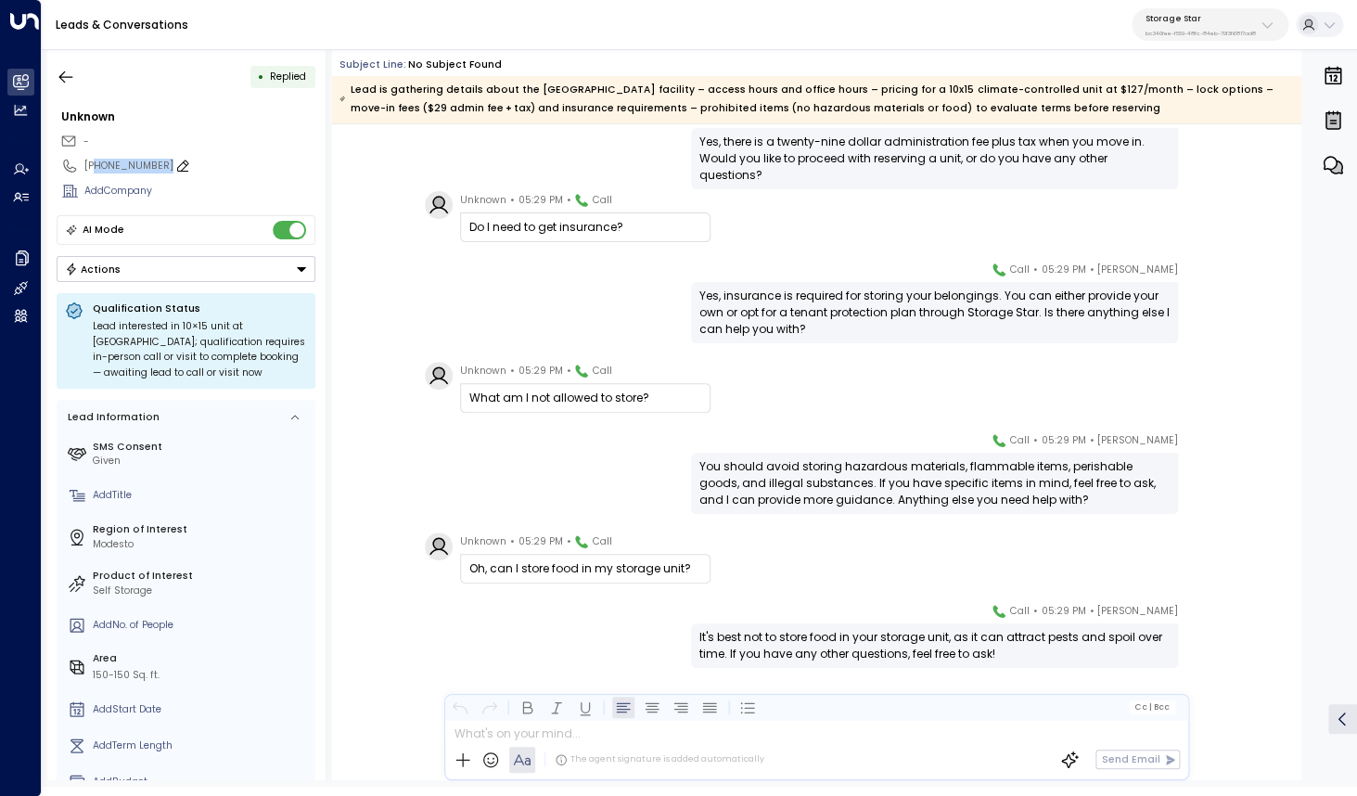
drag, startPoint x: 94, startPoint y: 163, endPoint x: 154, endPoint y: 167, distance: 60.4
click at [154, 167] on div "+19493064210" at bounding box center [199, 166] width 231 height 15
drag, startPoint x: 154, startPoint y: 167, endPoint x: 93, endPoint y: 166, distance: 61.2
click at [93, 166] on input "**********" at bounding box center [197, 166] width 226 height 15
click at [211, 166] on input "**********" at bounding box center [197, 166] width 226 height 15
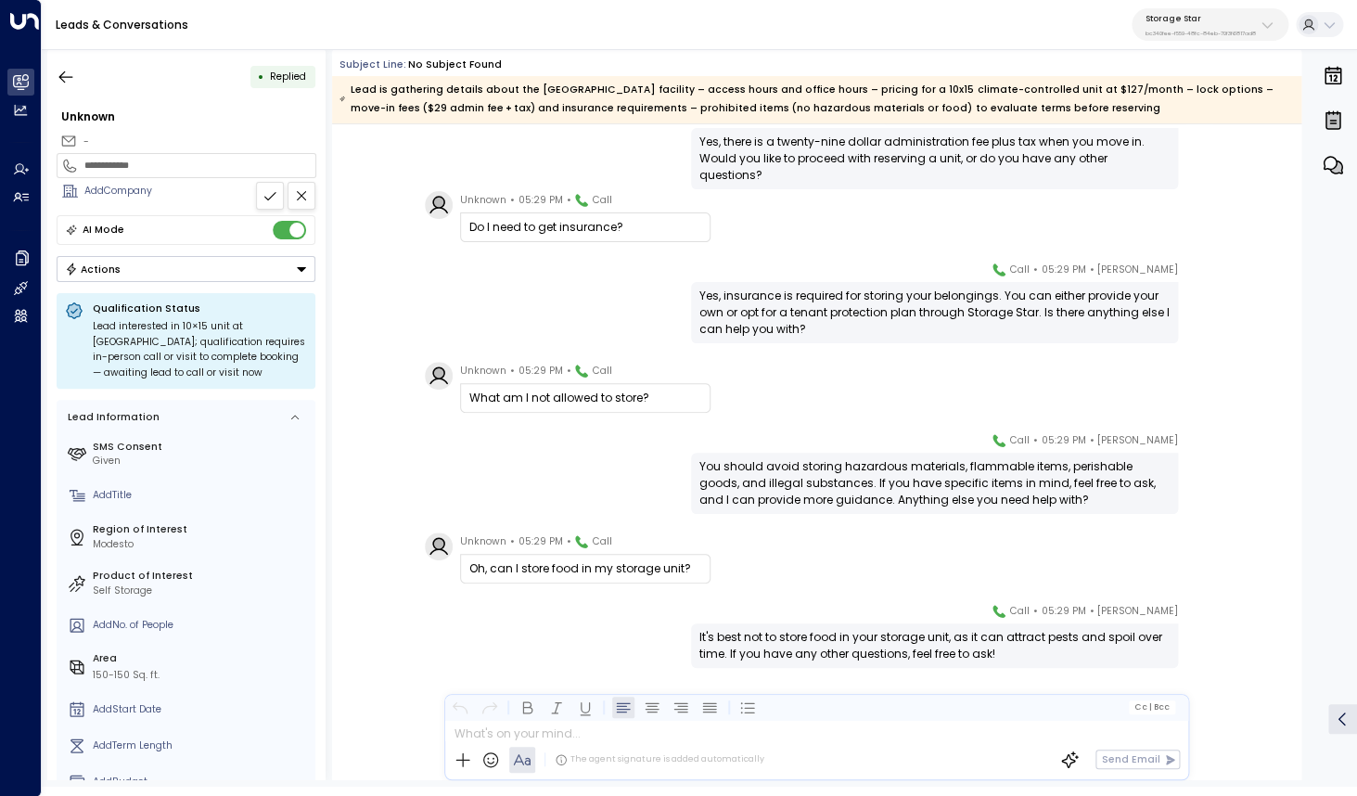
drag, startPoint x: 201, startPoint y: 170, endPoint x: 95, endPoint y: 171, distance: 106.7
click at [95, 171] on input "**********" at bounding box center [197, 166] width 226 height 15
click at [66, 83] on icon "button" at bounding box center [66, 77] width 19 height 19
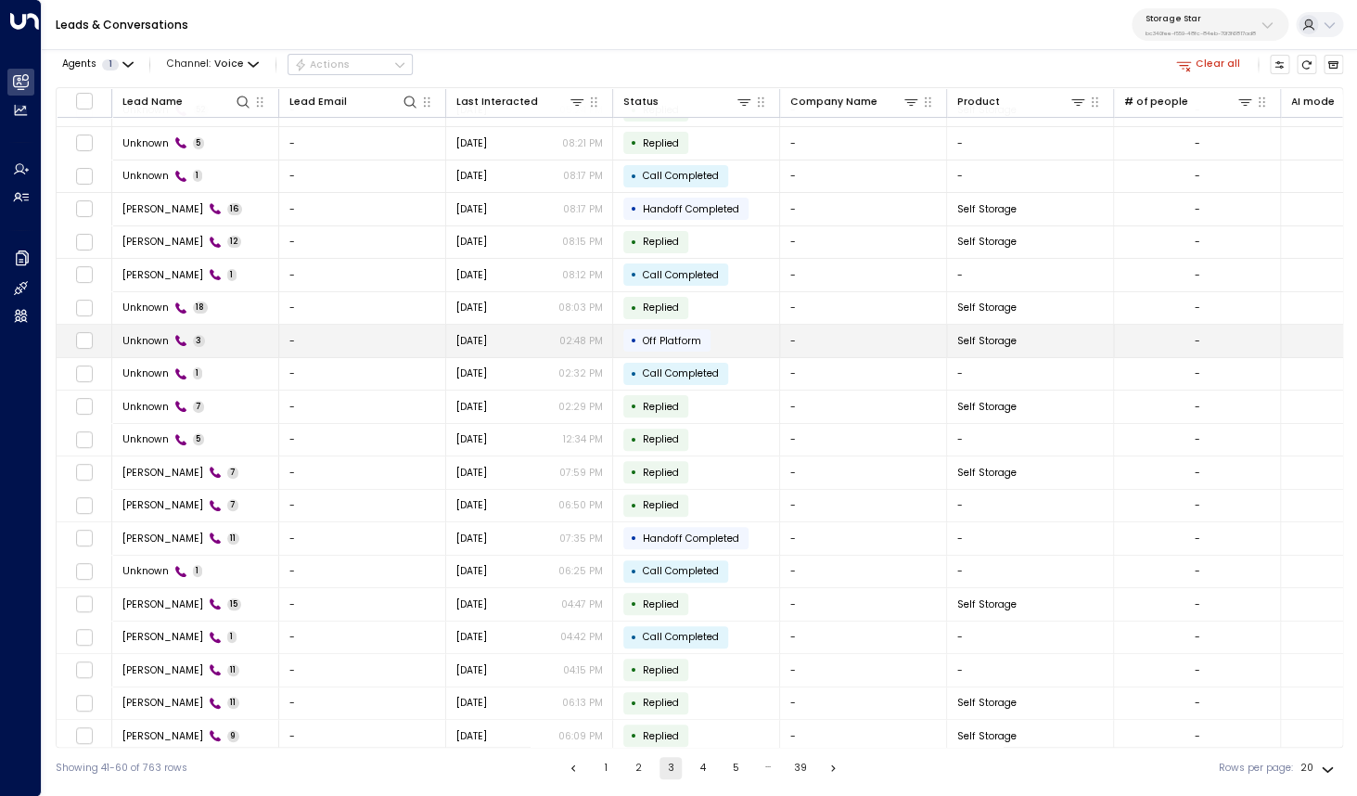
scroll to position [30, 0]
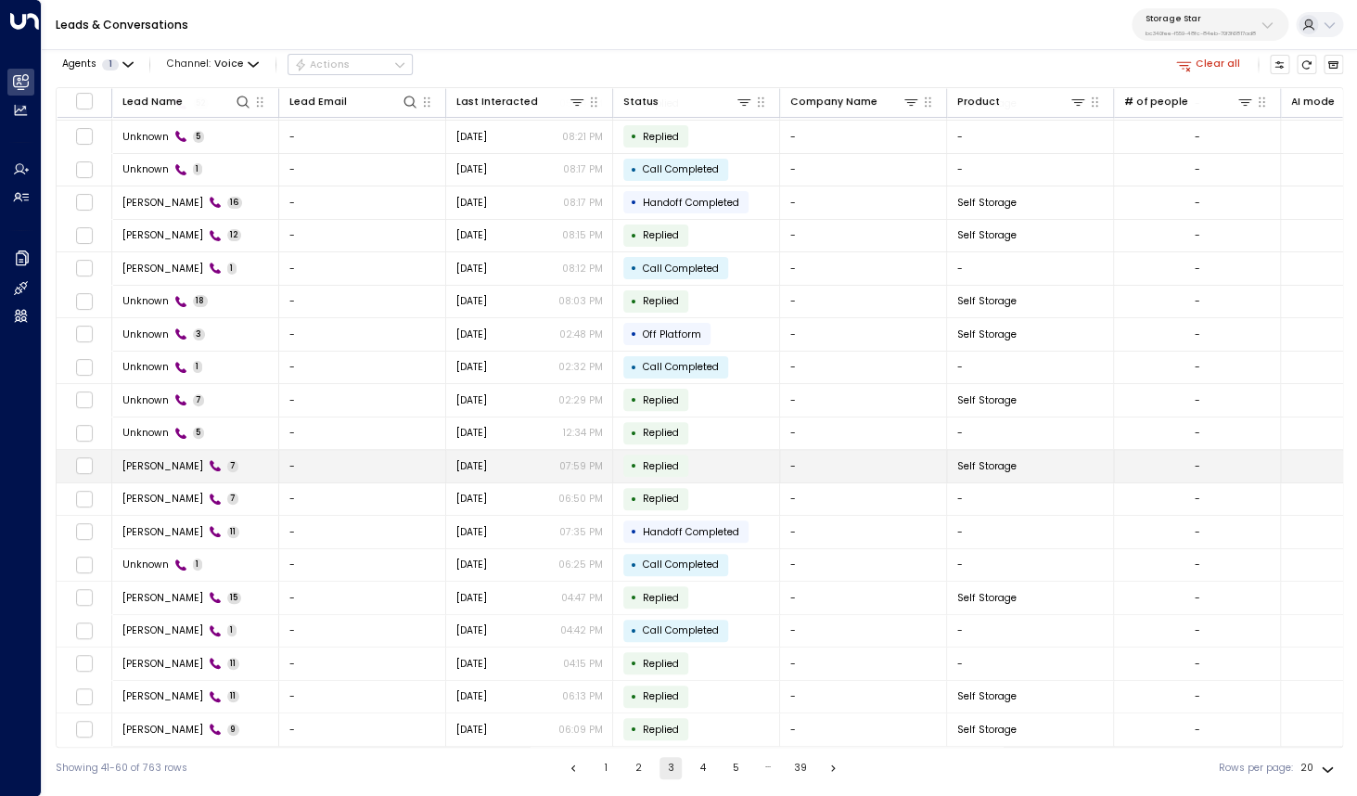
click at [185, 455] on td "Yadira Cisneros 7" at bounding box center [195, 466] width 167 height 32
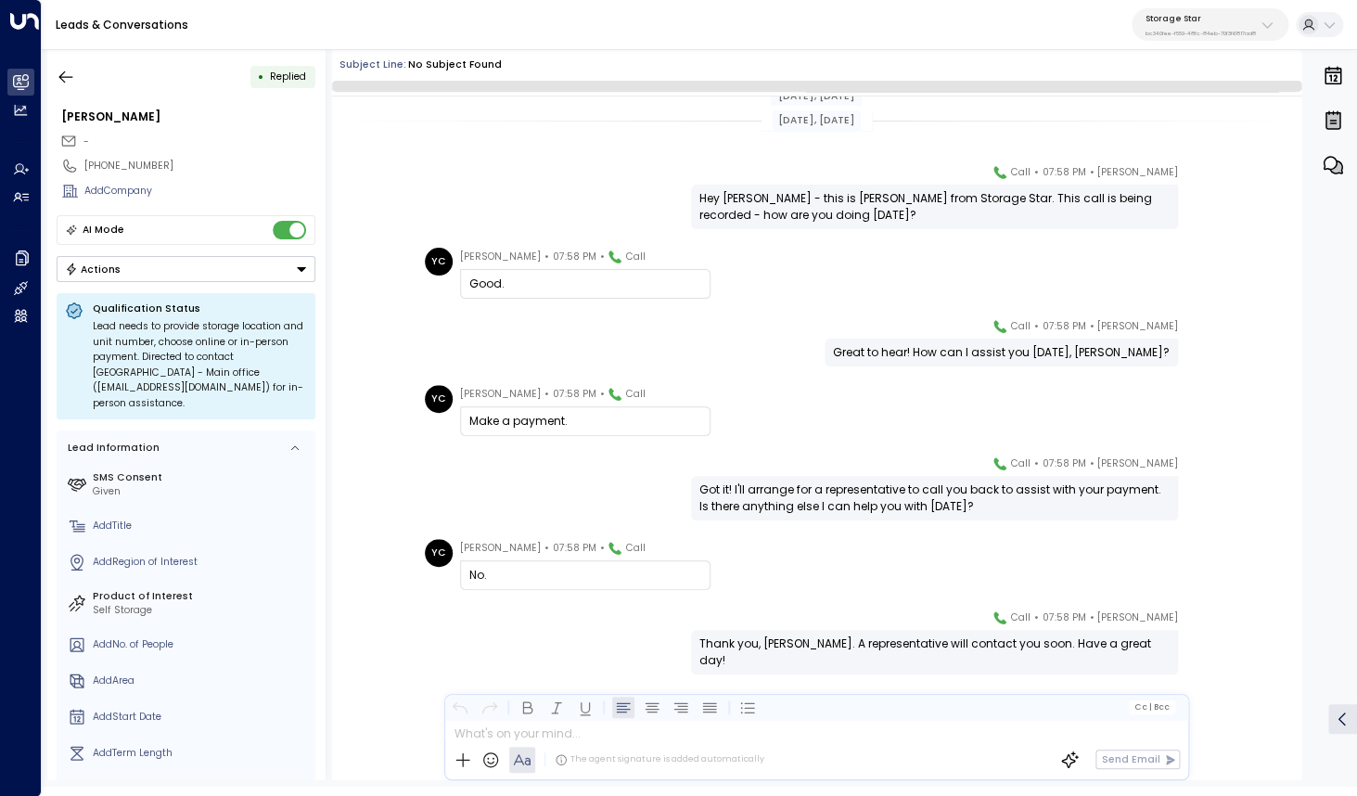
scroll to position [18, 0]
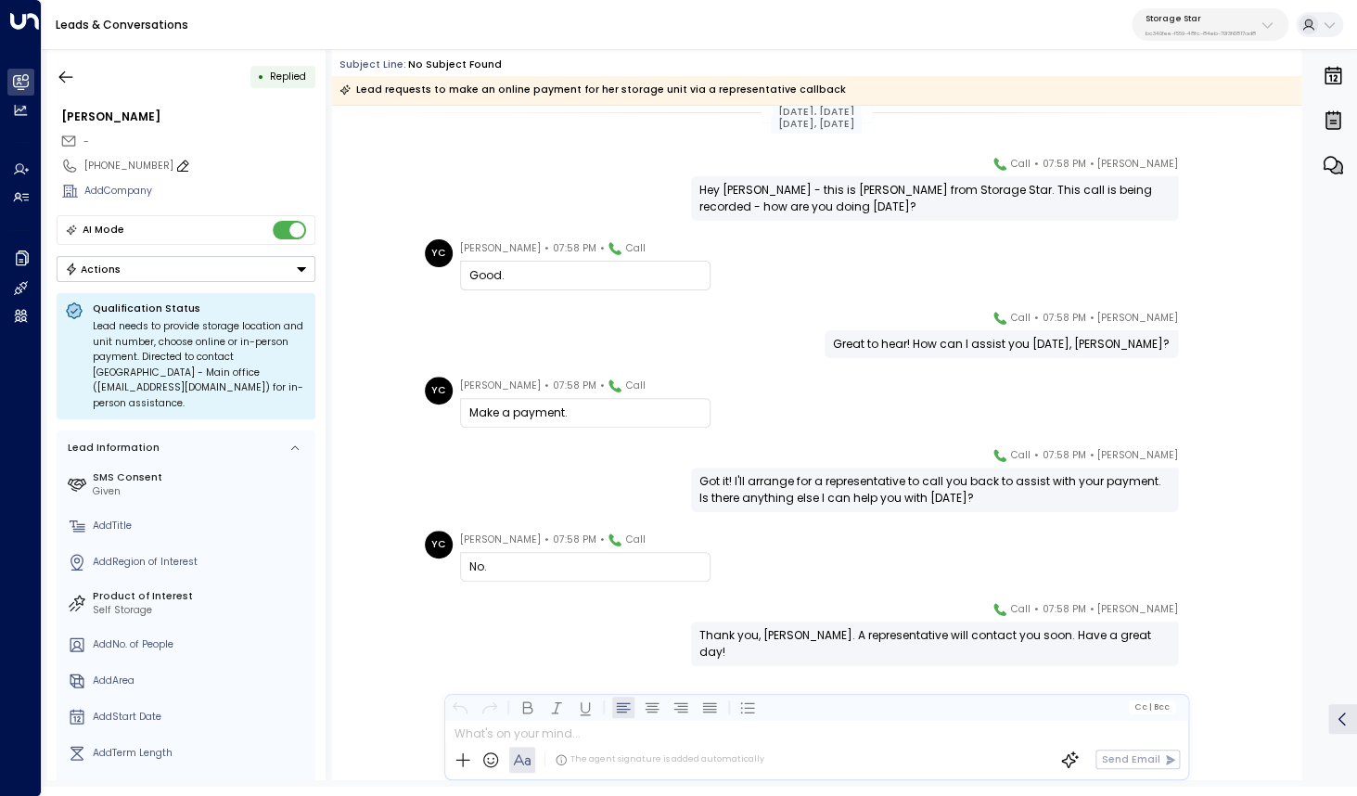
click at [106, 171] on div "+14358502146" at bounding box center [199, 166] width 231 height 15
drag, startPoint x: 95, startPoint y: 168, endPoint x: 173, endPoint y: 171, distance: 78.9
click at [173, 171] on input "**********" at bounding box center [197, 166] width 226 height 15
click at [71, 82] on icon "button" at bounding box center [66, 77] width 19 height 19
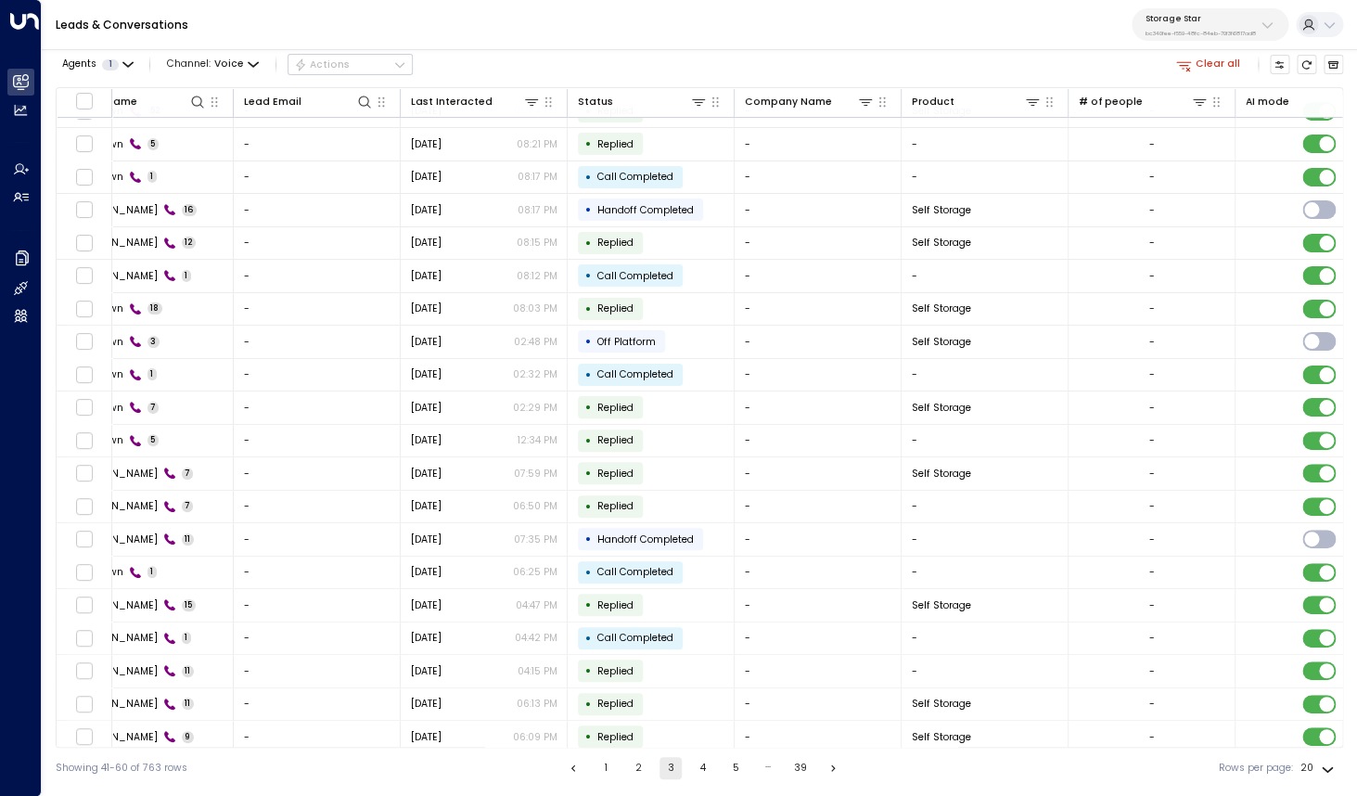
scroll to position [22, 68]
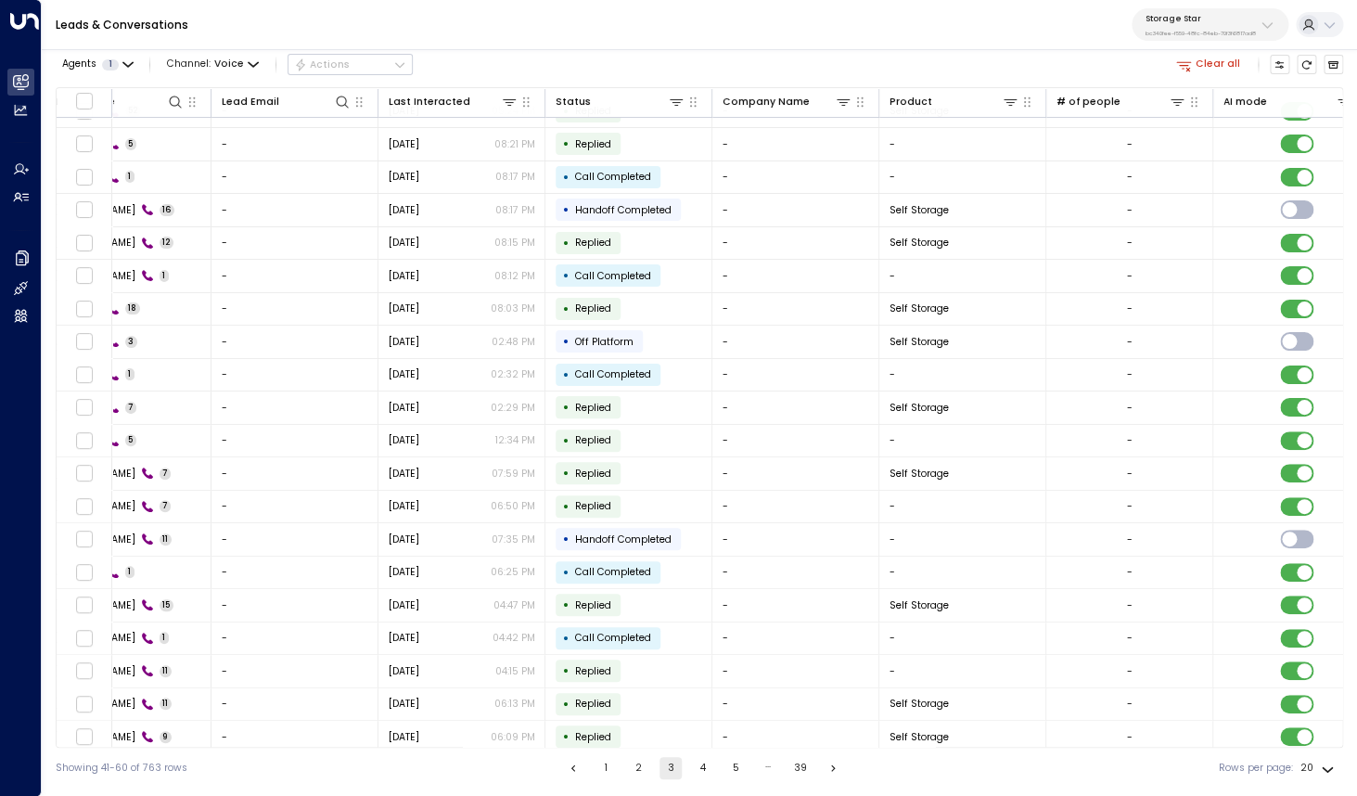
click at [736, 763] on button "5" at bounding box center [736, 768] width 22 height 22
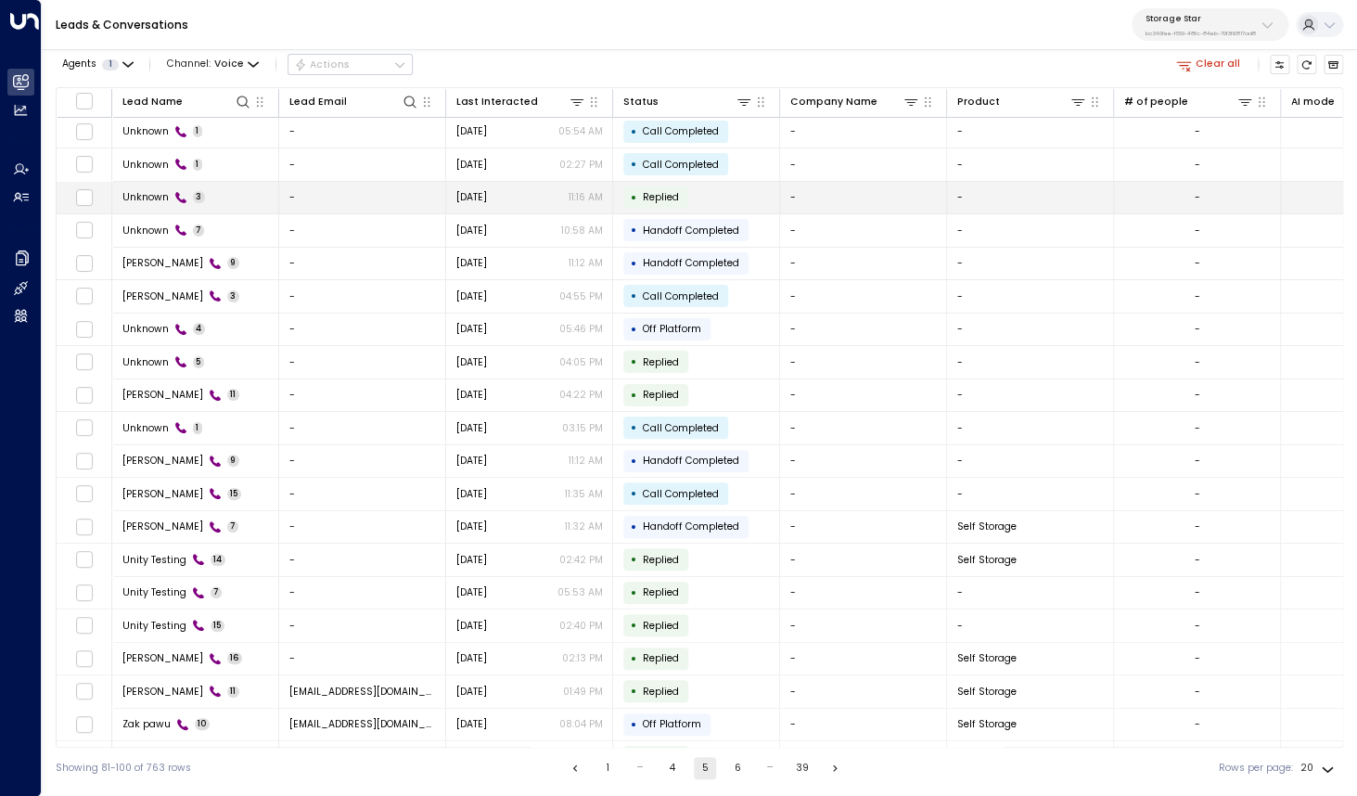
scroll to position [30, 0]
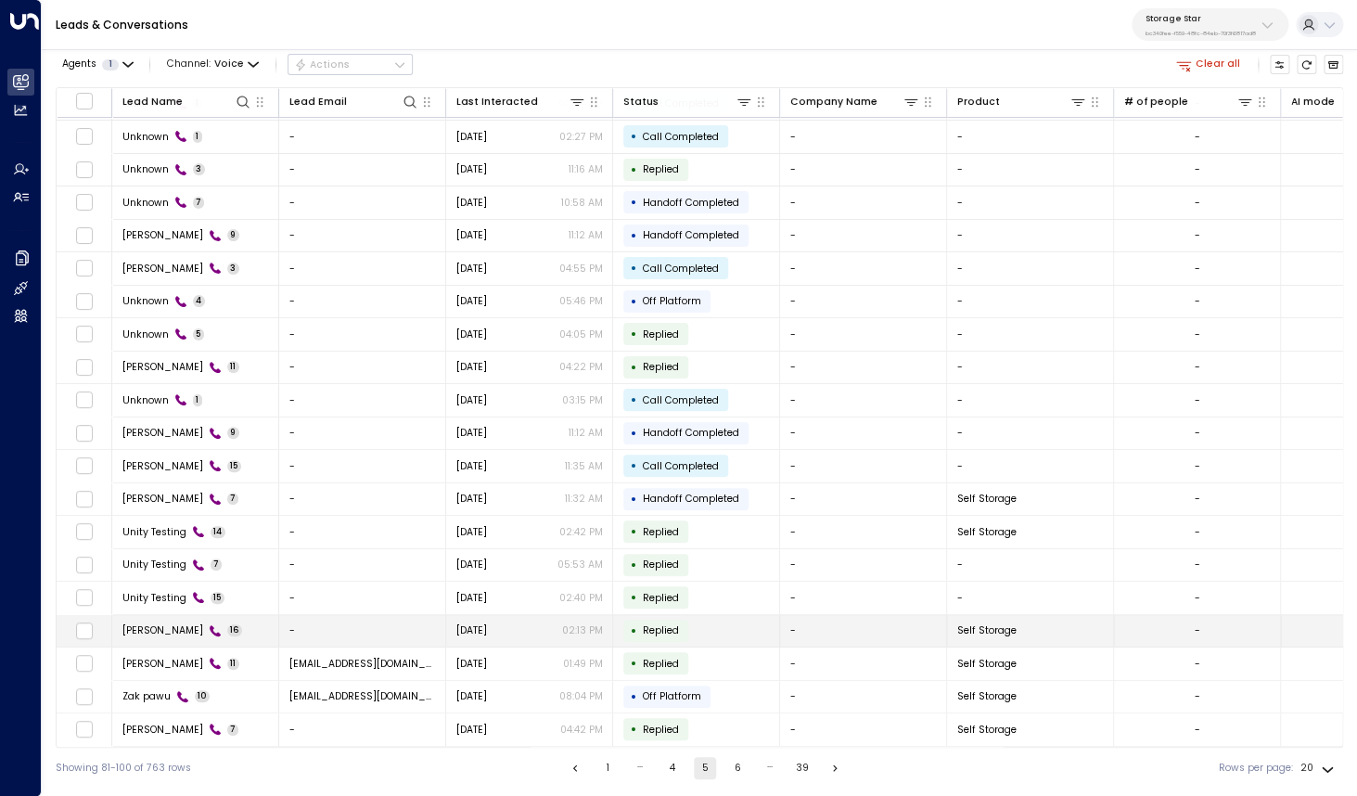
click at [151, 634] on span "Viviana Estrada" at bounding box center [162, 630] width 81 height 14
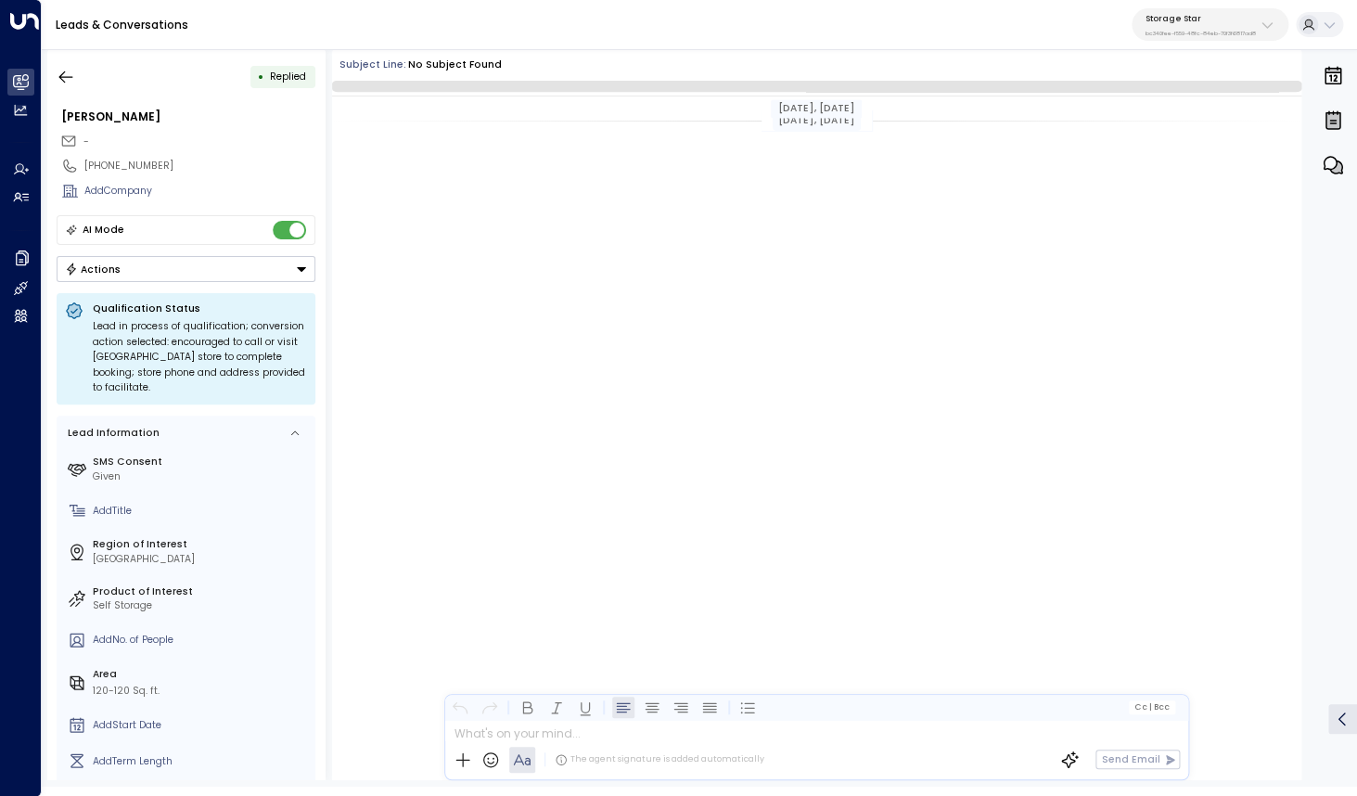
scroll to position [802, 0]
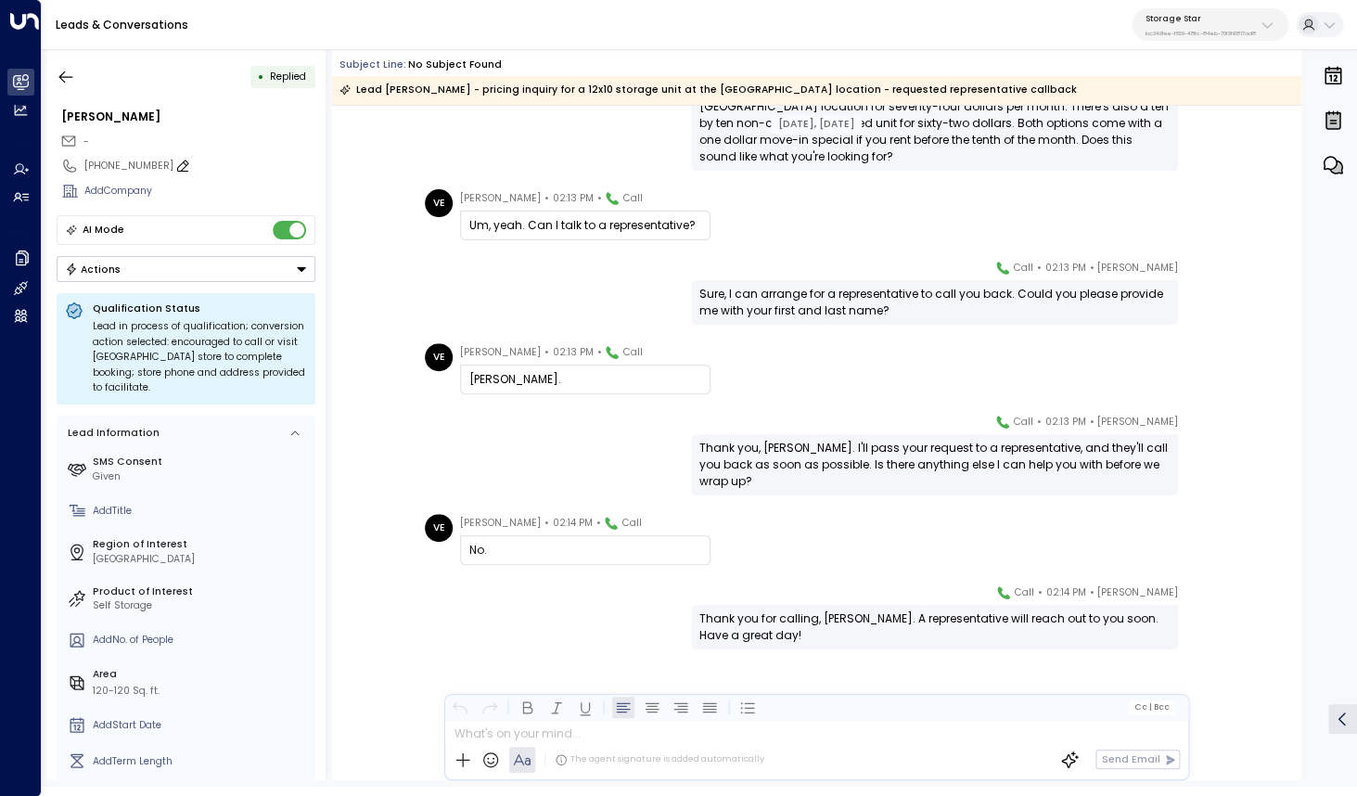
click at [118, 170] on div "+13858874456" at bounding box center [199, 166] width 231 height 15
drag, startPoint x: 95, startPoint y: 165, endPoint x: 171, endPoint y: 165, distance: 76.1
click at [171, 165] on input "**********" at bounding box center [197, 166] width 226 height 15
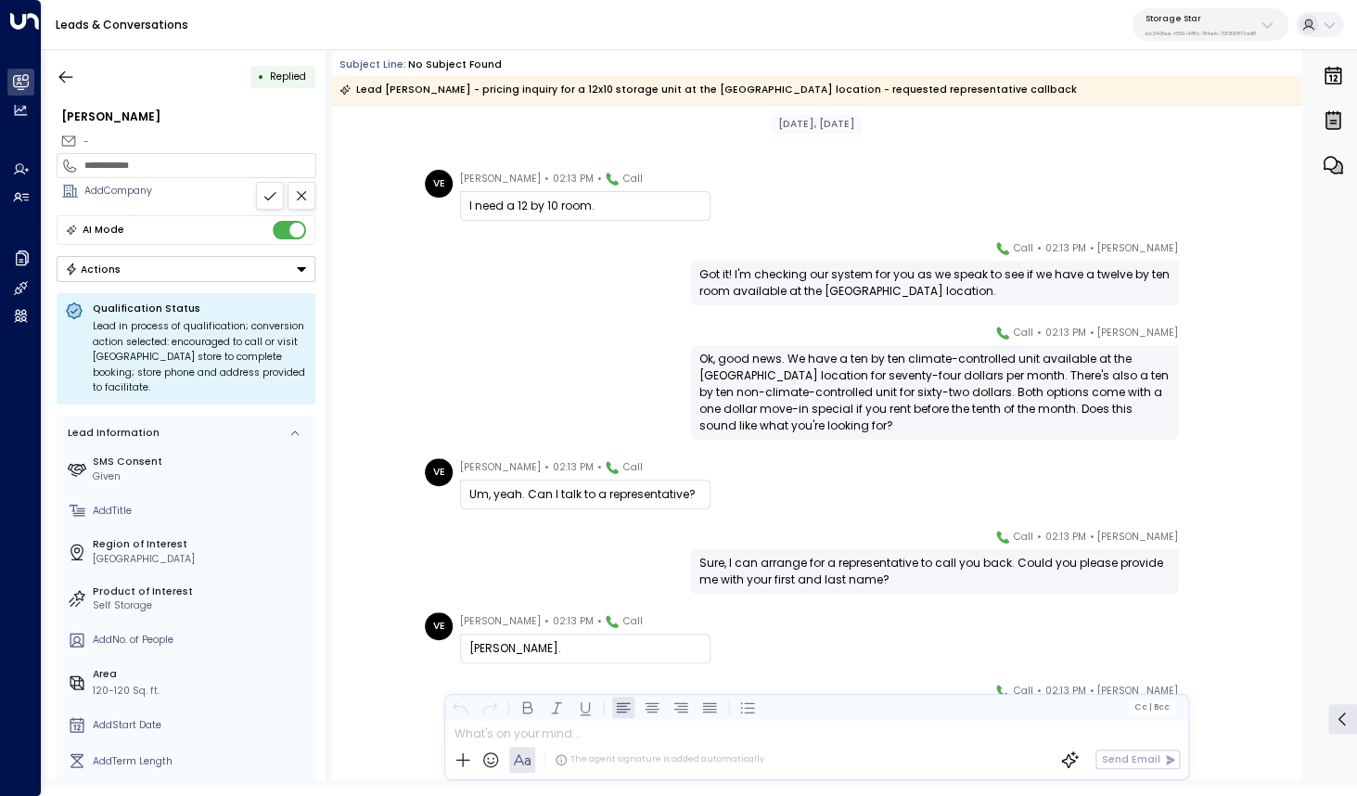
scroll to position [118, 0]
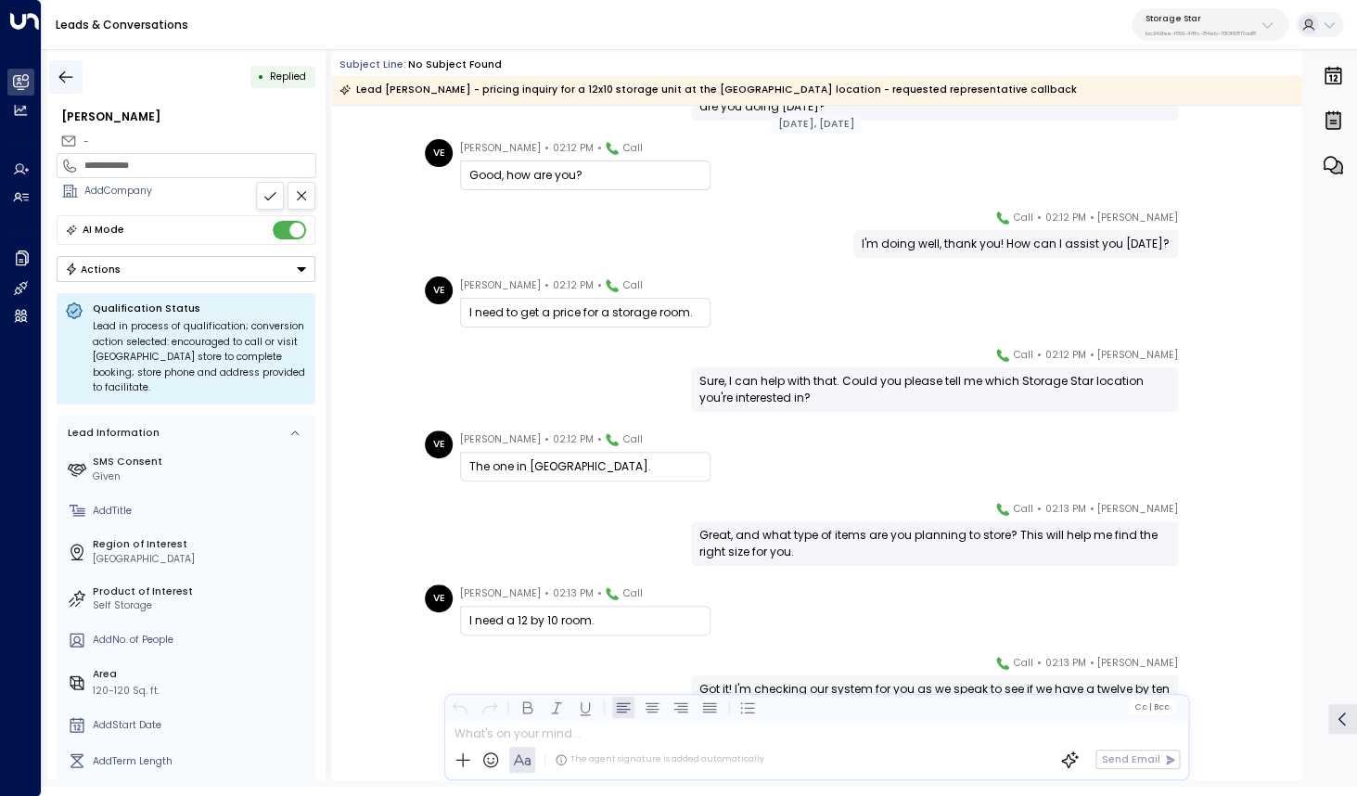
click at [71, 71] on icon "button" at bounding box center [66, 77] width 19 height 19
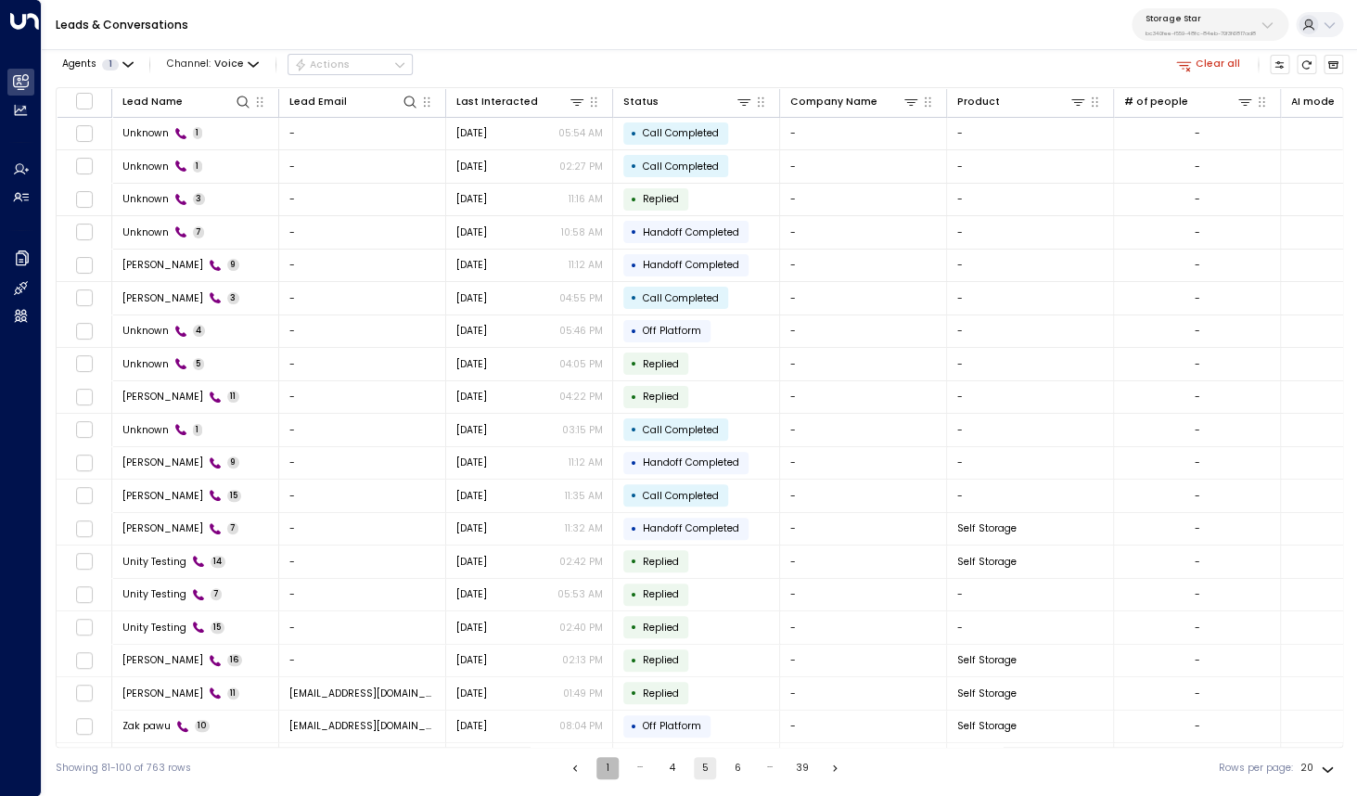
click at [602, 765] on button "1" at bounding box center [607, 768] width 22 height 22
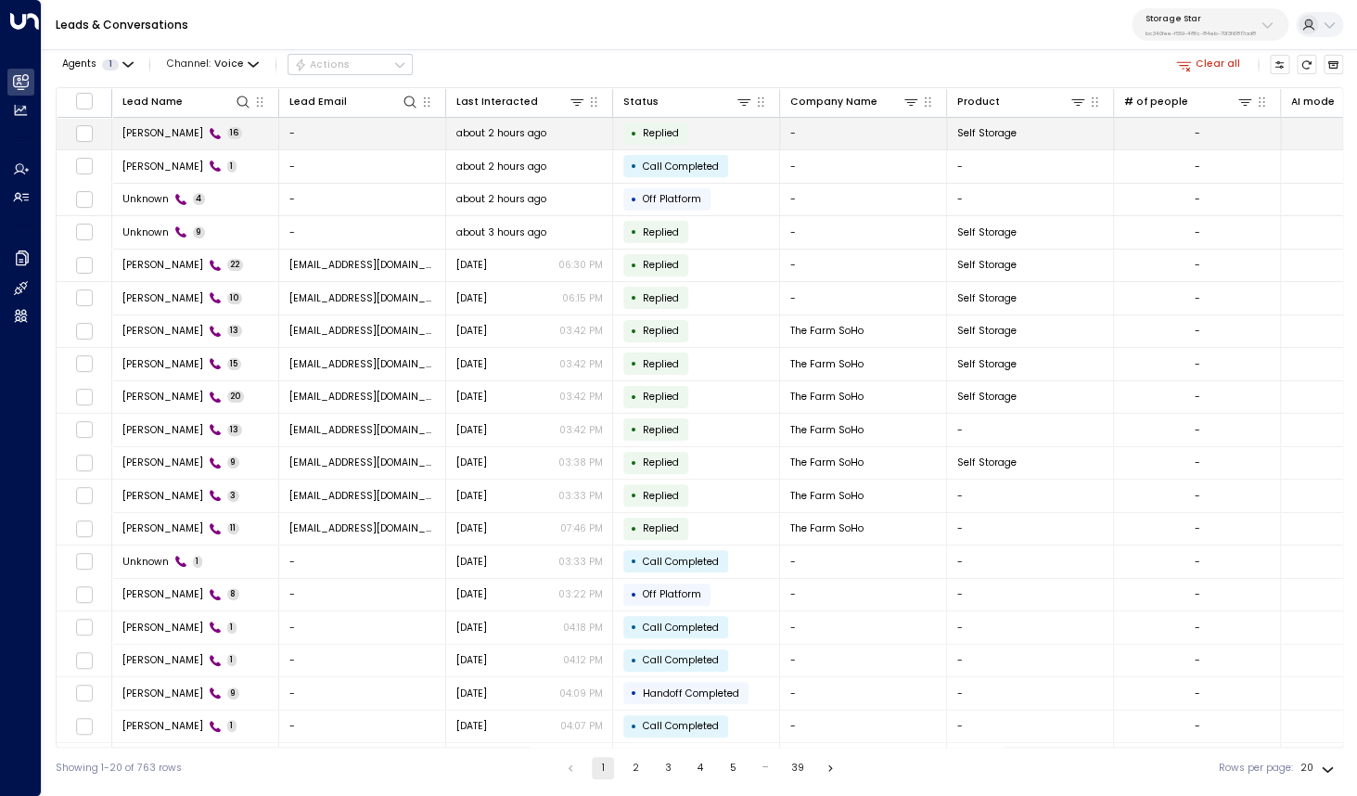
click at [150, 126] on td "Anna Gretz 16" at bounding box center [195, 134] width 167 height 32
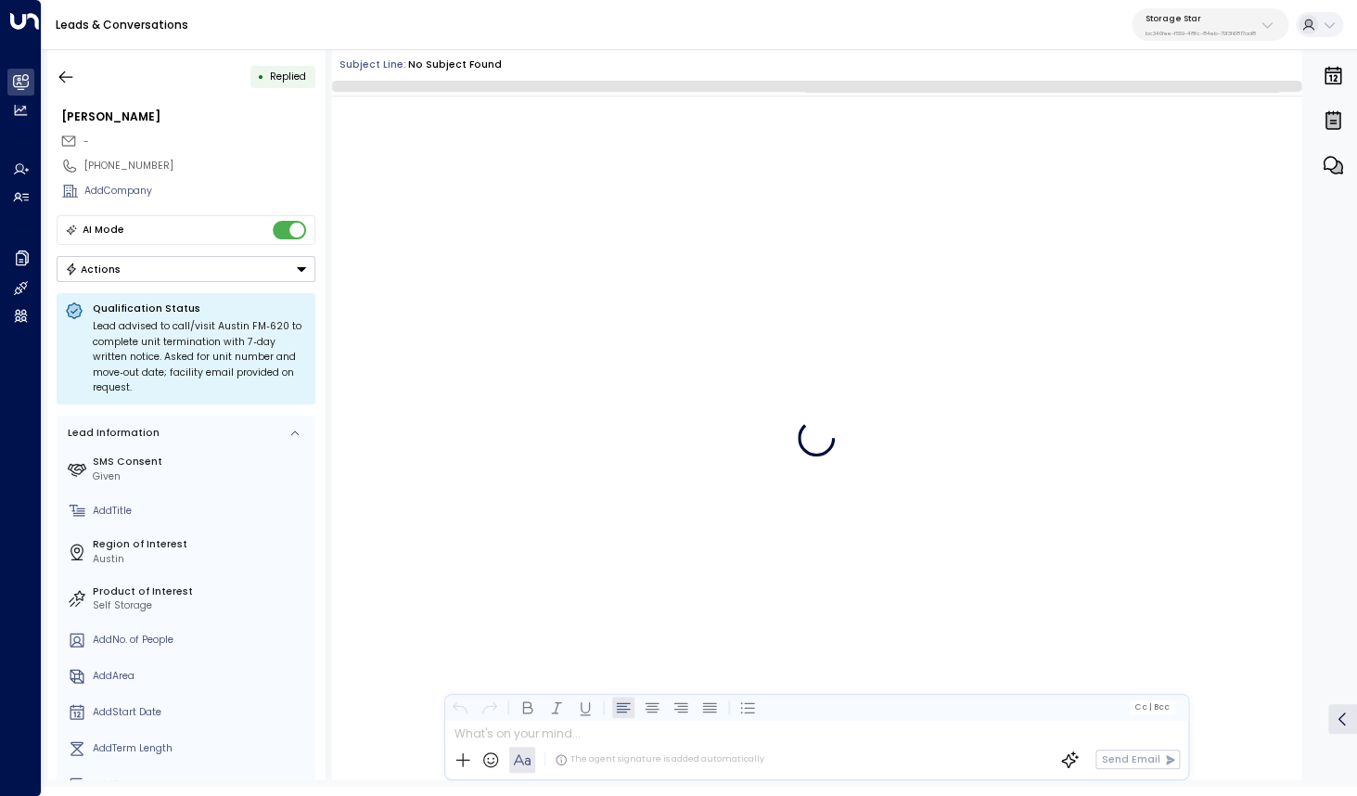
scroll to position [737, 0]
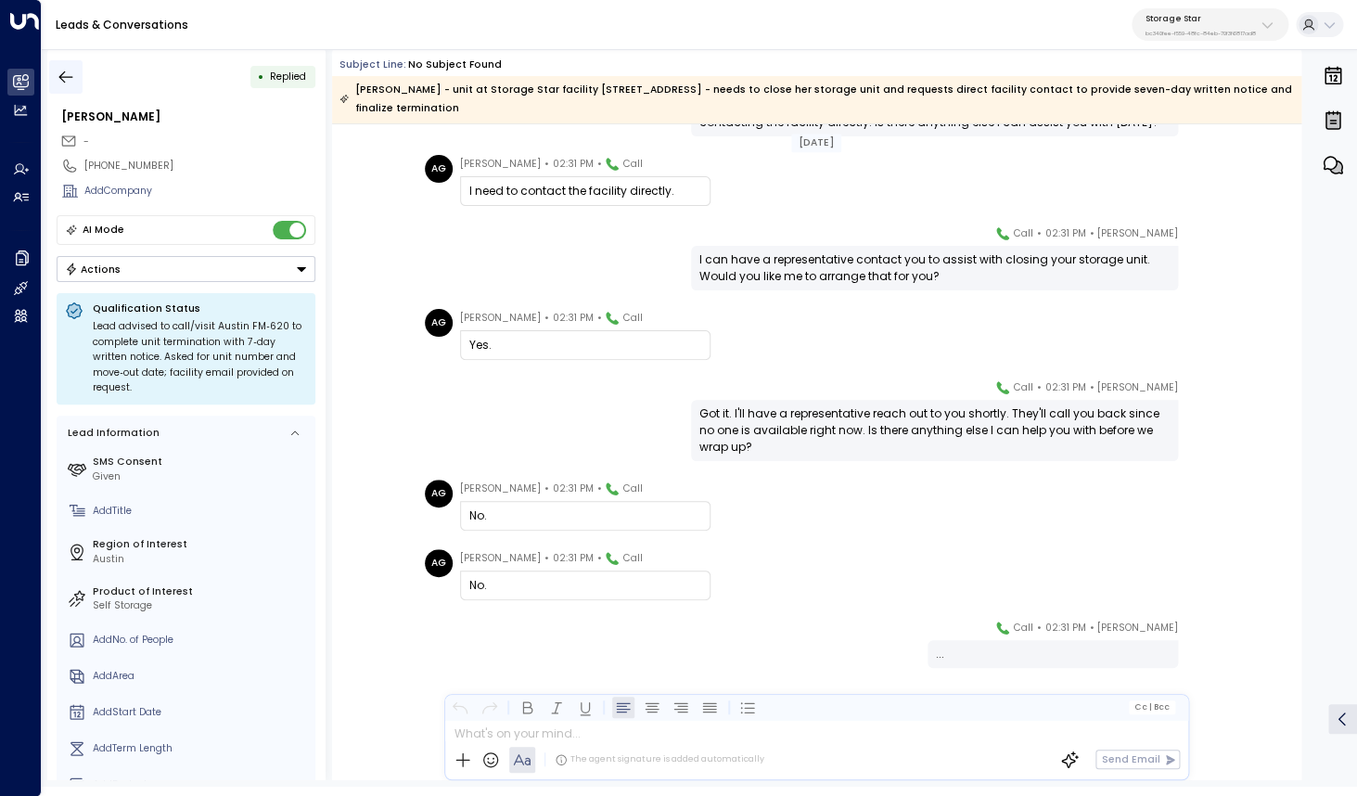
click at [65, 74] on icon "button" at bounding box center [66, 77] width 19 height 19
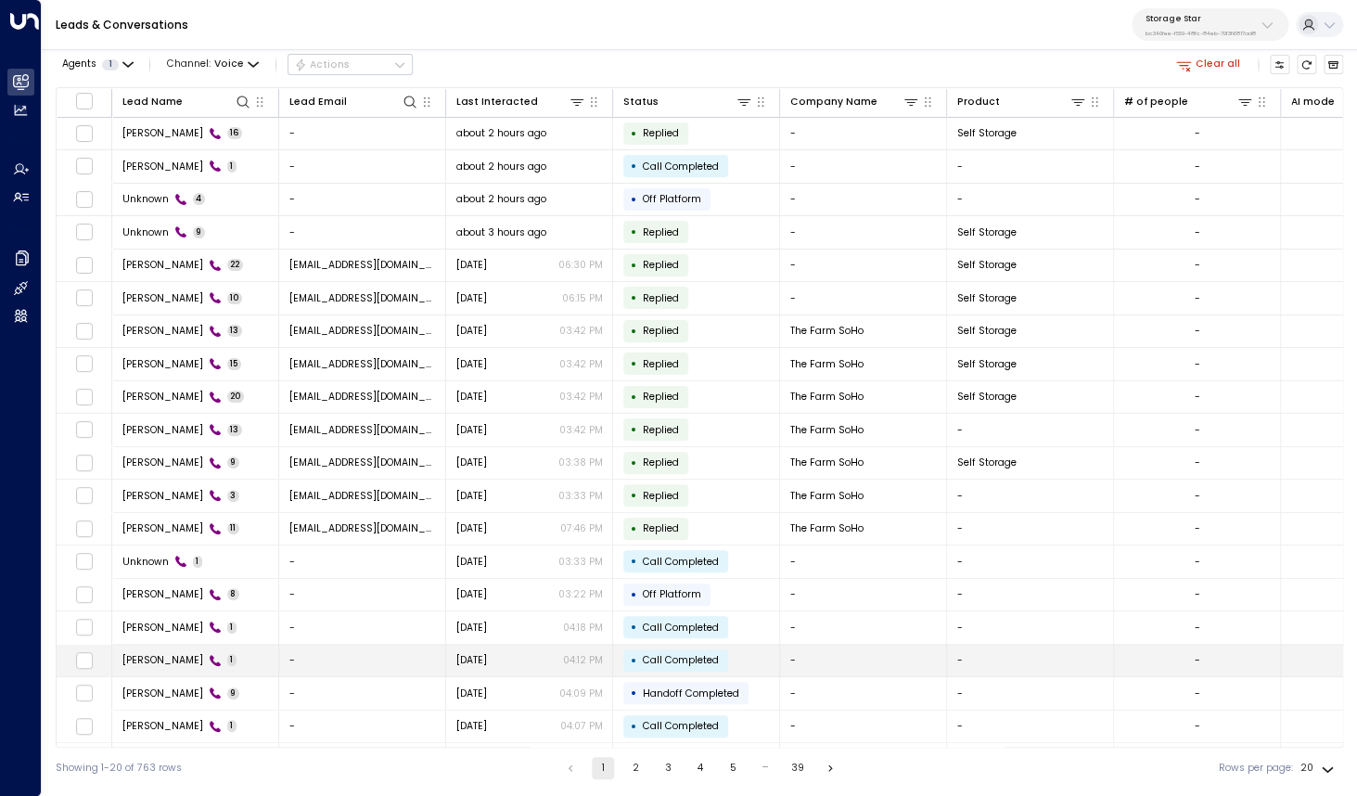
click at [176, 663] on span "Michael Harvey" at bounding box center [162, 660] width 81 height 14
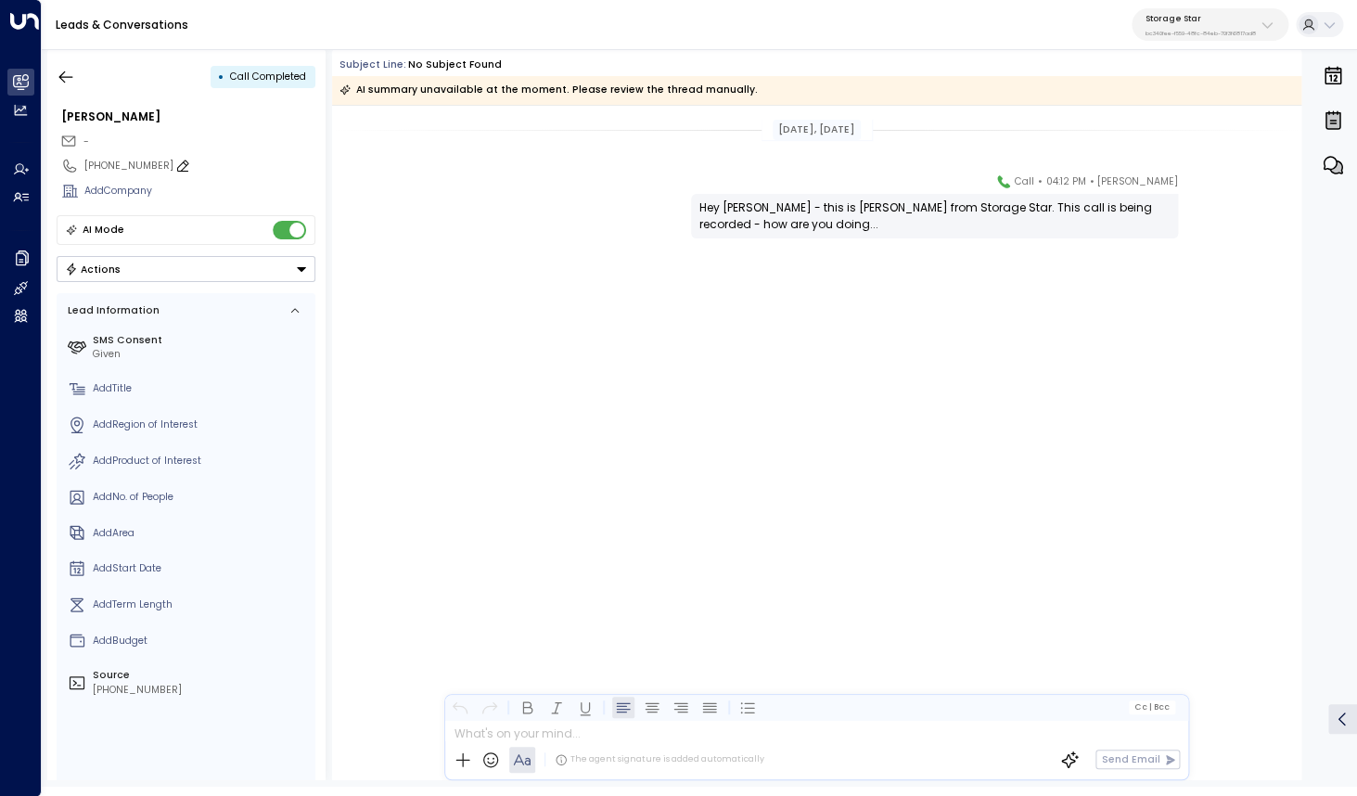
click at [100, 168] on div "+13852819317" at bounding box center [199, 166] width 231 height 15
drag, startPoint x: 98, startPoint y: 168, endPoint x: 136, endPoint y: 167, distance: 38.0
click at [136, 167] on input "**********" at bounding box center [197, 166] width 226 height 15
drag, startPoint x: 95, startPoint y: 167, endPoint x: 171, endPoint y: 167, distance: 76.1
click at [171, 167] on input "**********" at bounding box center [197, 166] width 226 height 15
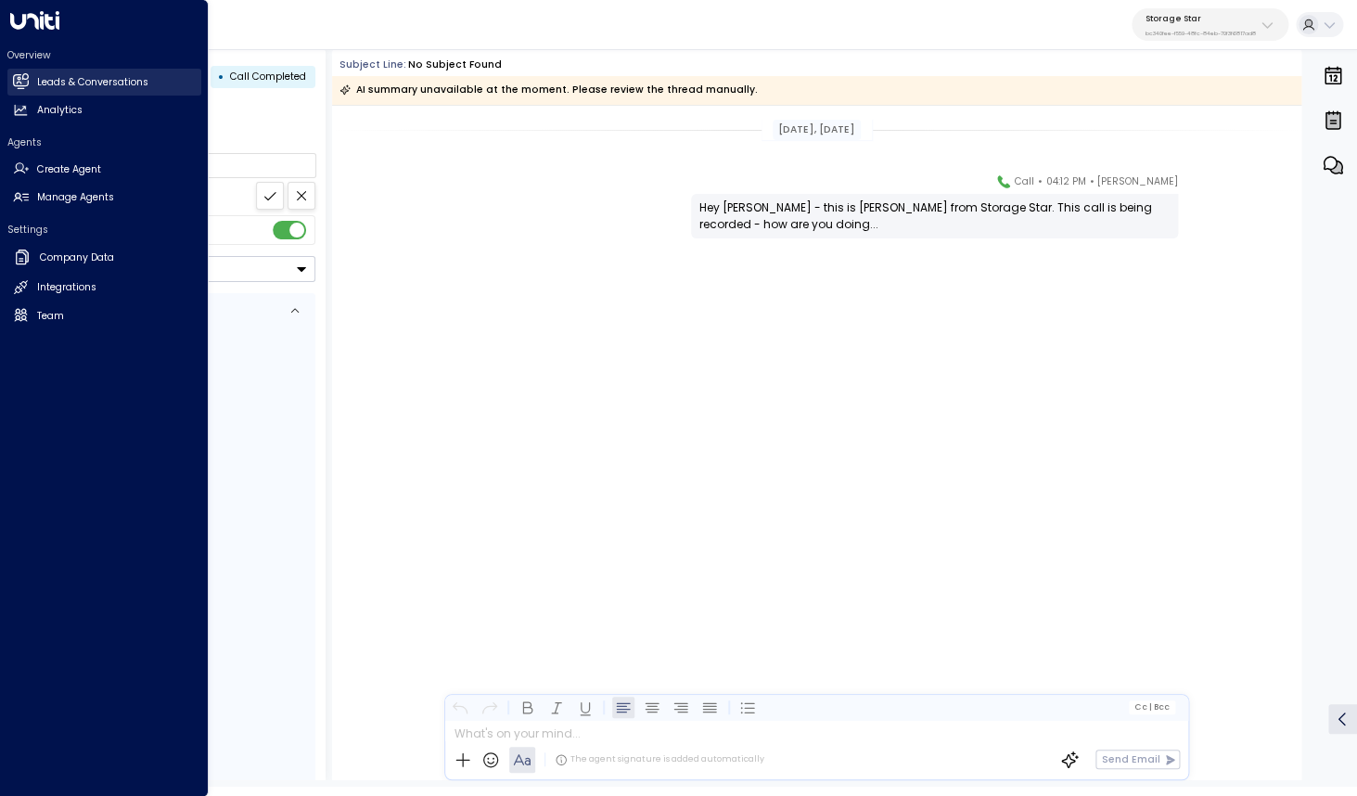
click at [16, 84] on icon at bounding box center [20, 80] width 15 height 11
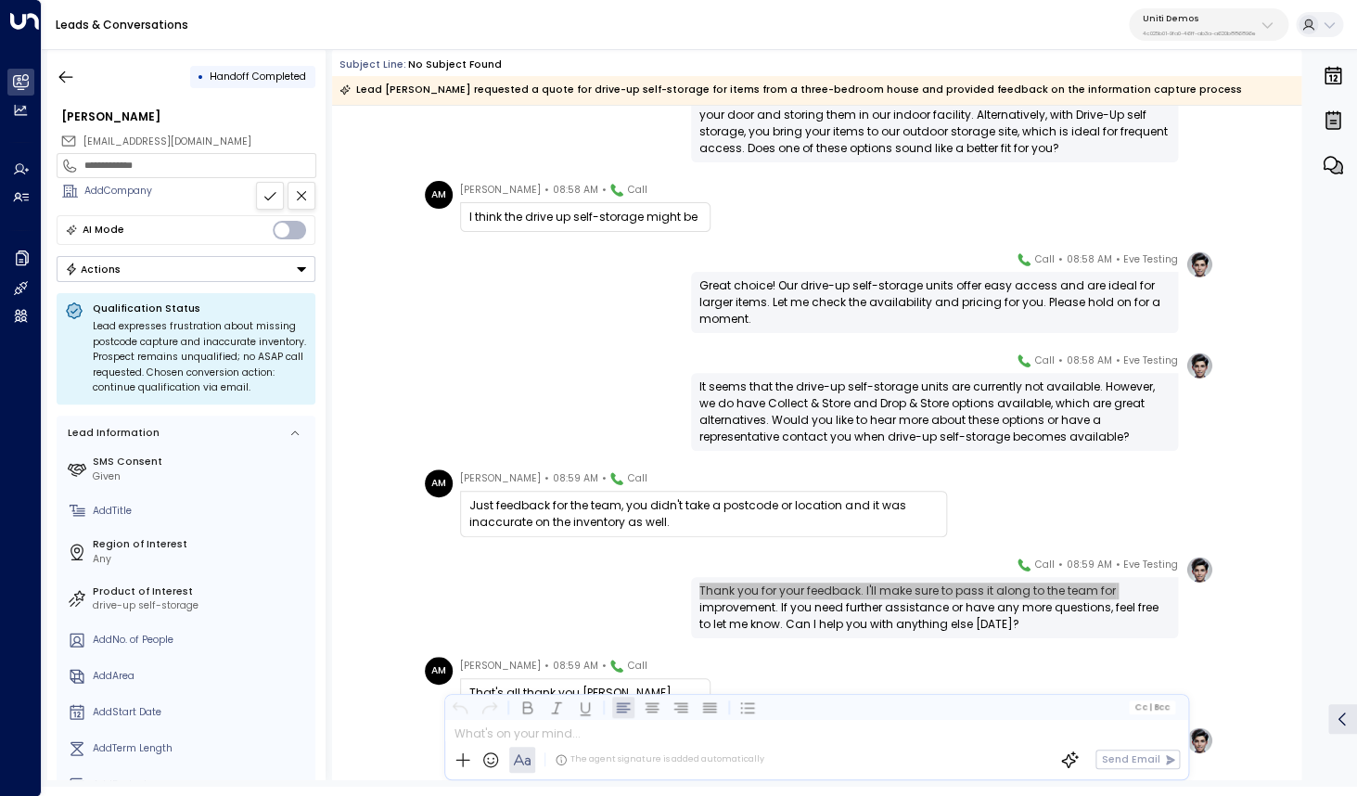
scroll to position [740, 0]
